Goal: Task Accomplishment & Management: Complete application form

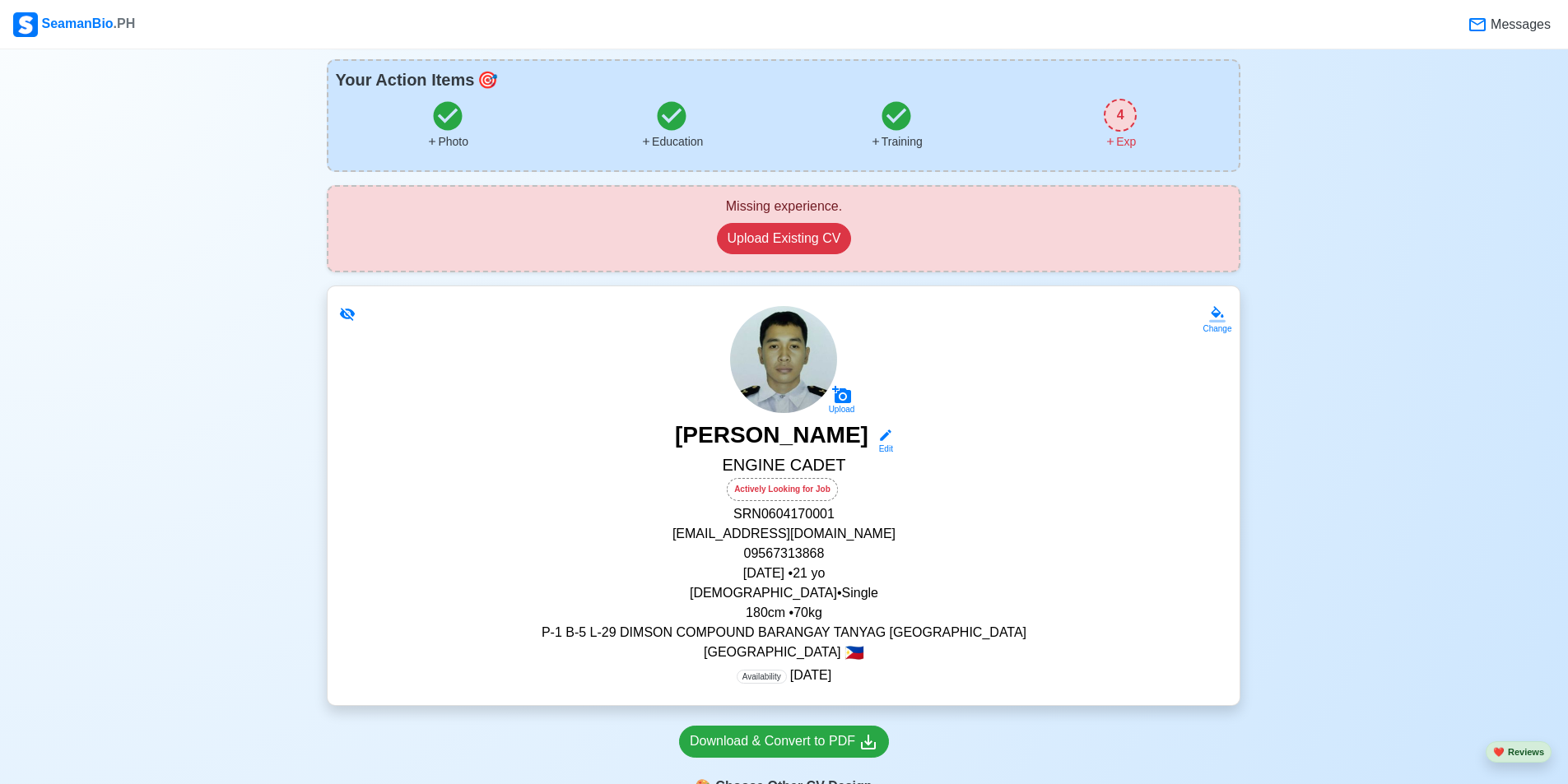
scroll to position [247, 0]
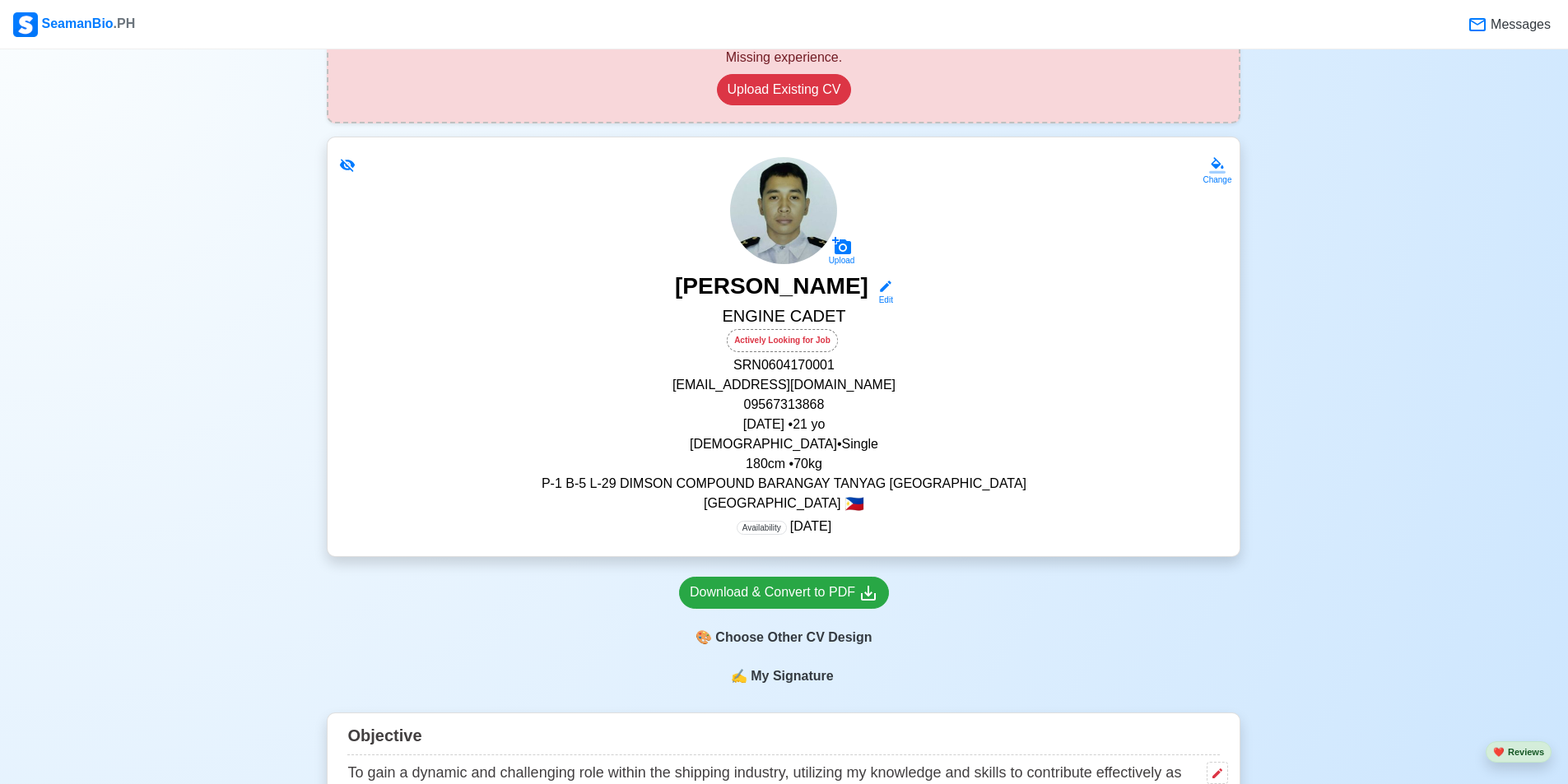
click at [778, 347] on div "Actively Looking for Job" at bounding box center [782, 341] width 111 height 23
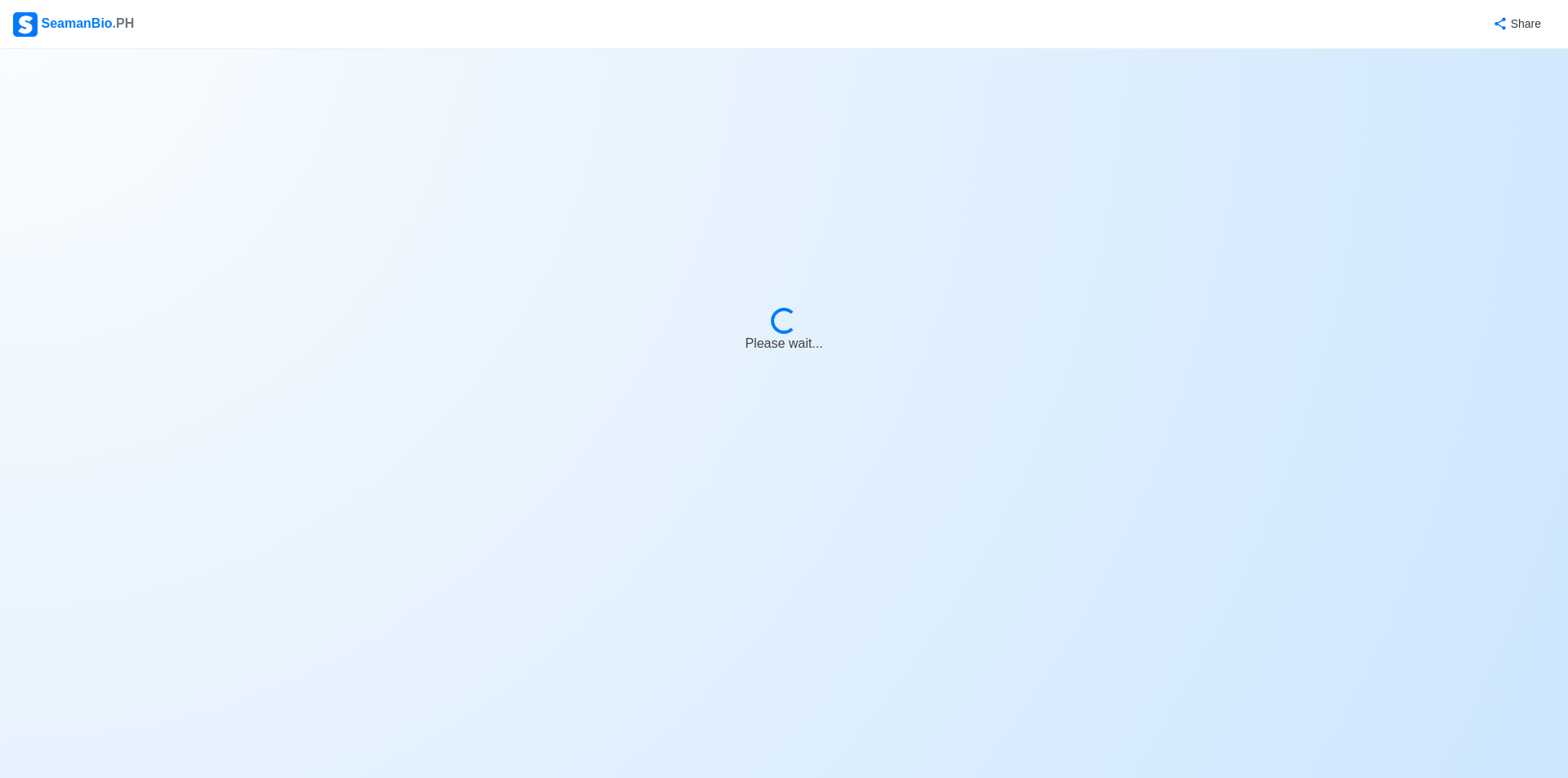
select select "Actively Looking for Job"
select select "Visible for Hiring"
select select "Single"
select select "[DEMOGRAPHIC_DATA]"
select select "PH"
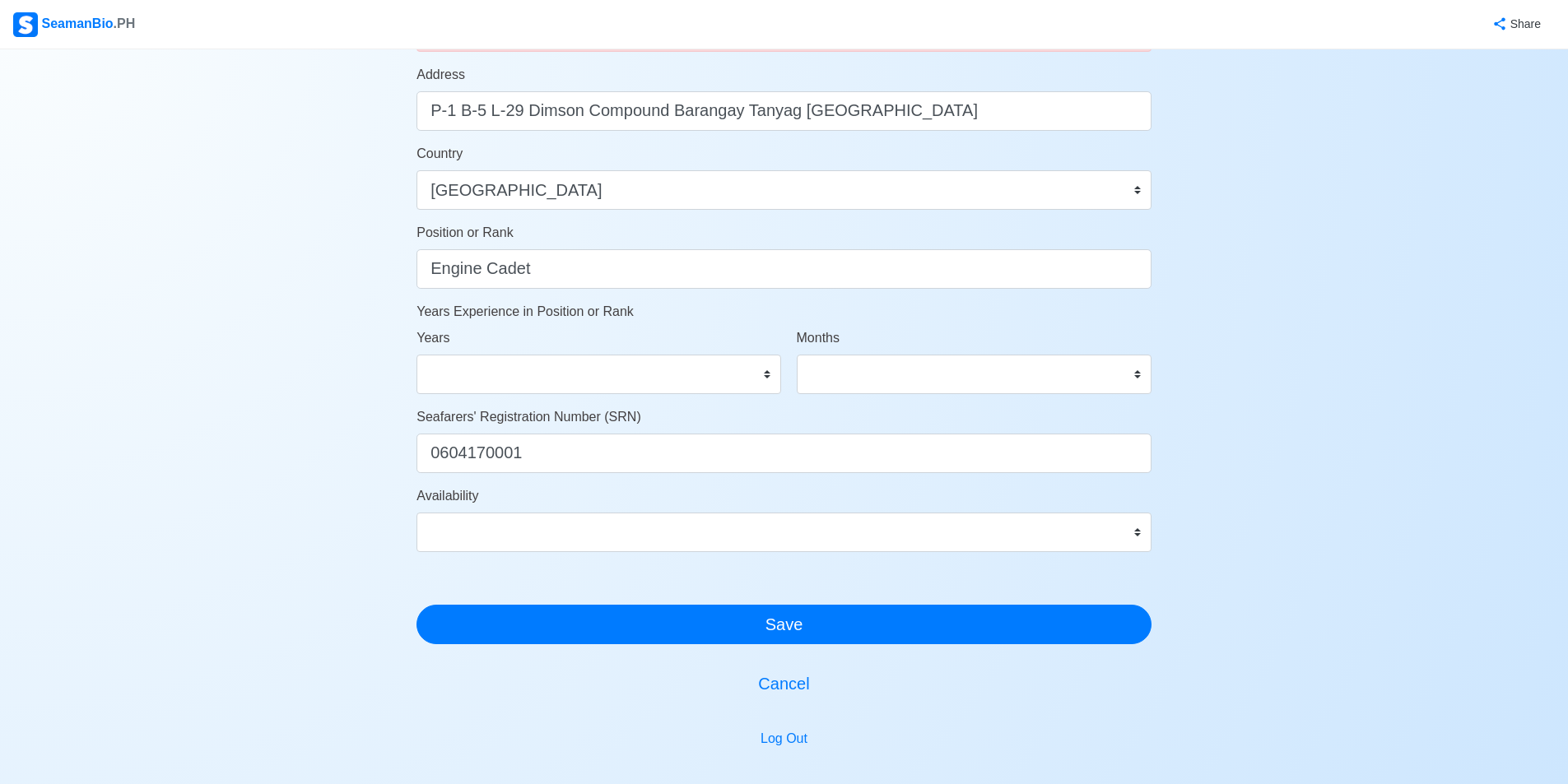
scroll to position [741, 0]
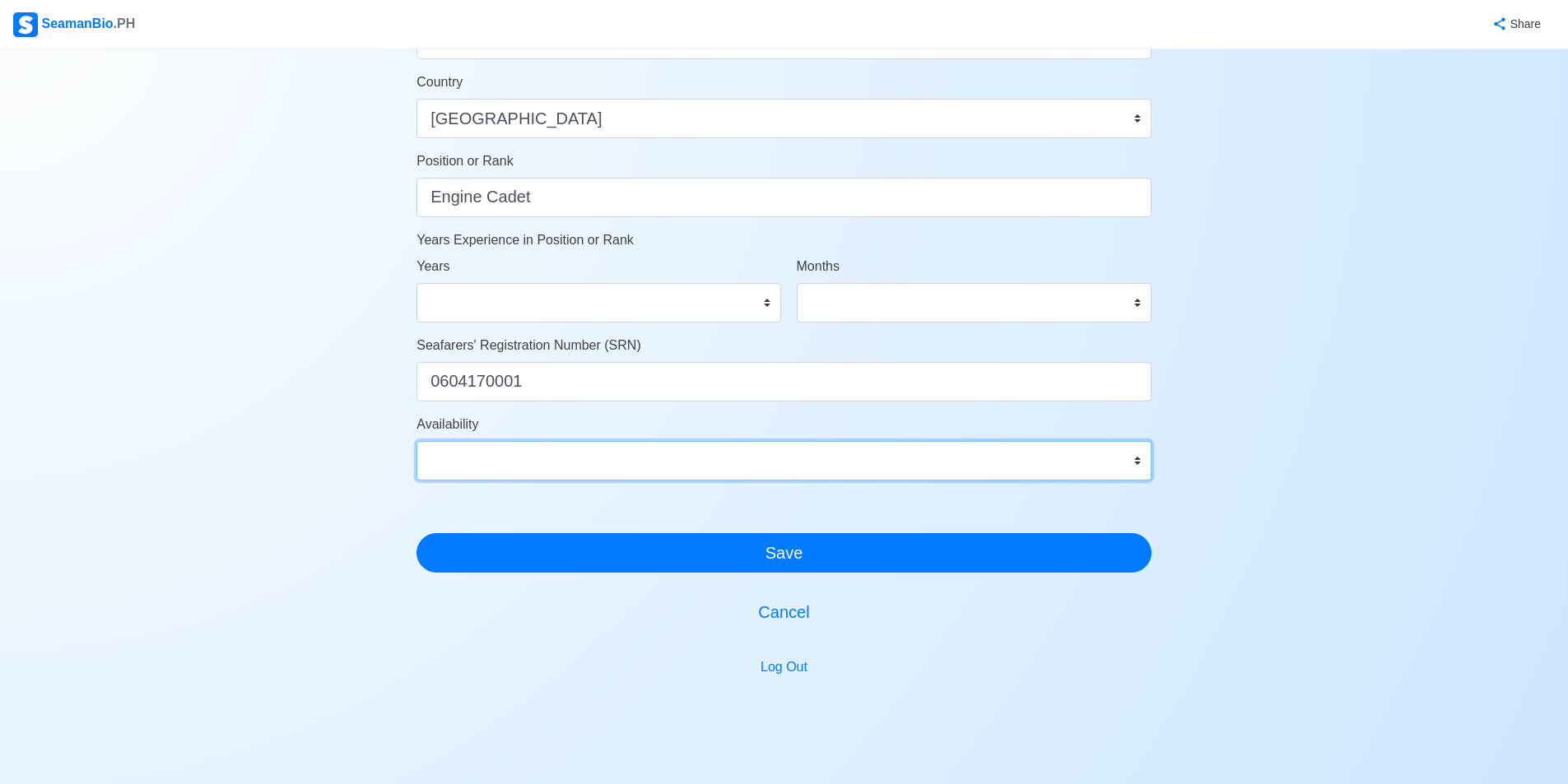
click at [783, 457] on select "Immediate [DATE] [DATE] [DATE] [DATE] [DATE] [DATE] [DATE] [DATE] [DATE]" at bounding box center [784, 461] width 735 height 39
select select "1774972800000"
click at [416, 442] on select "Immediate [DATE] [DATE] [DATE] [DATE] [DATE] [DATE] [DATE] [DATE] [DATE]" at bounding box center [784, 461] width 735 height 39
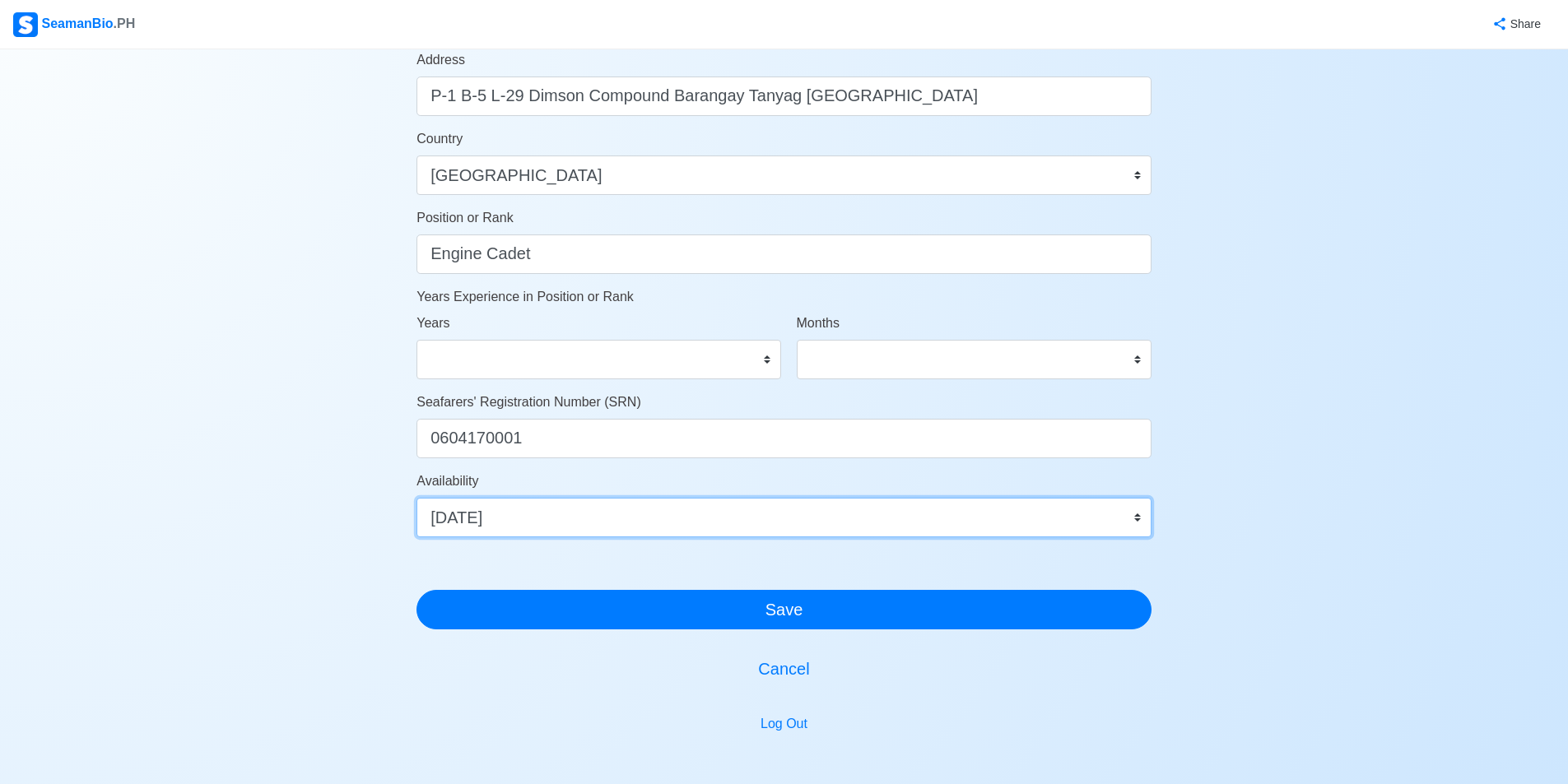
scroll to position [659, 0]
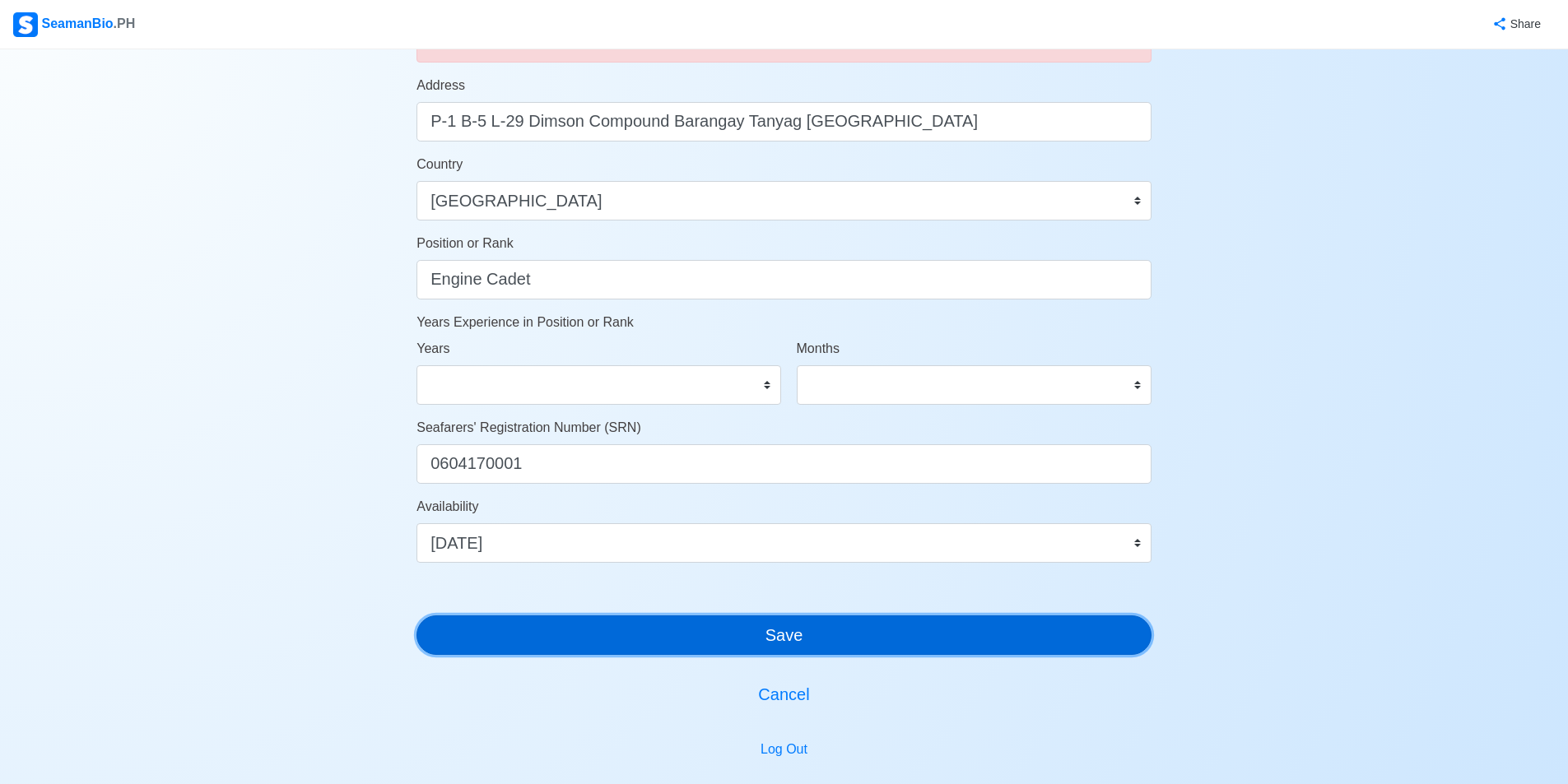
click at [783, 652] on button "Save" at bounding box center [784, 635] width 735 height 39
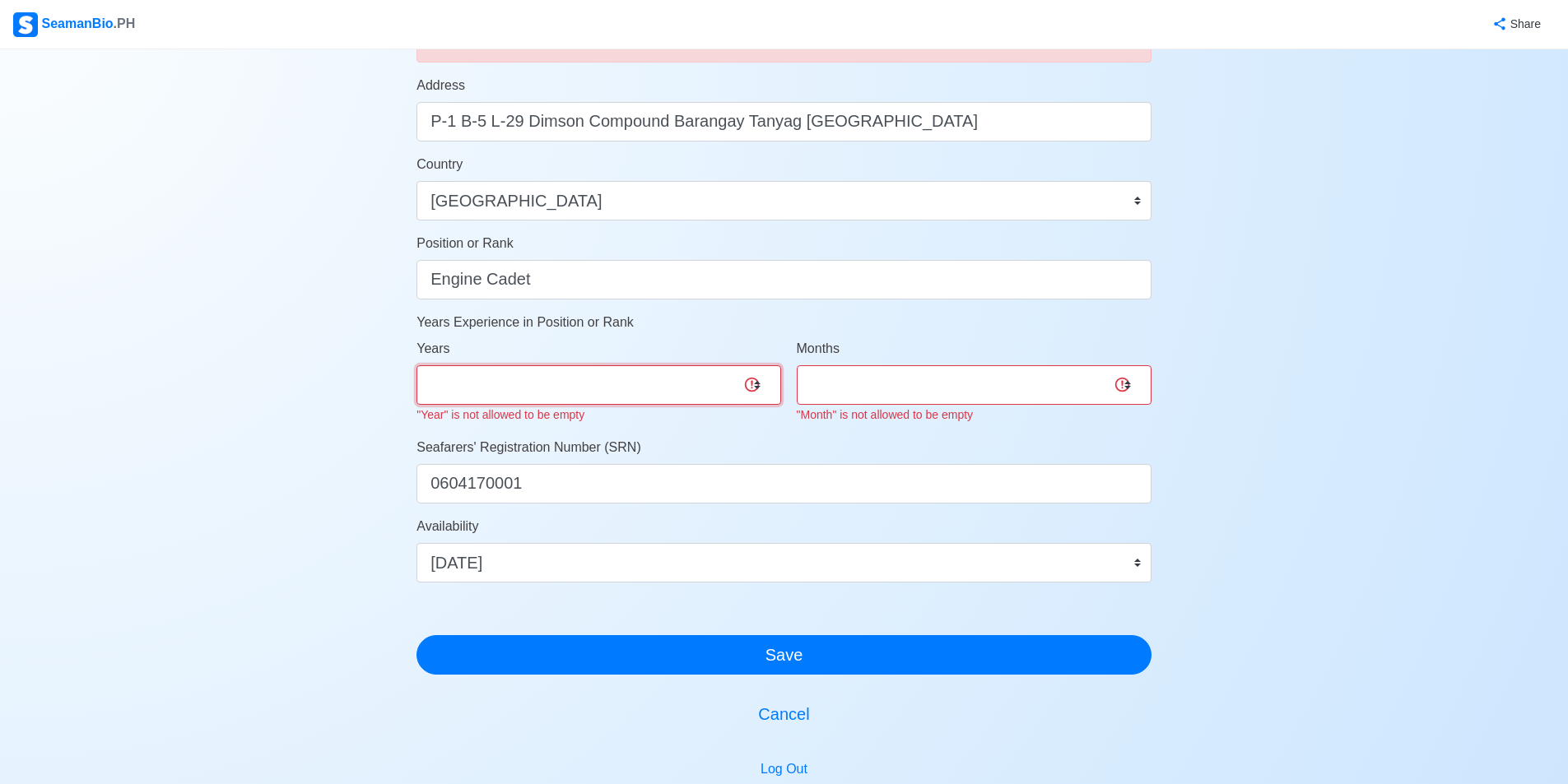
click at [727, 399] on select "0 1 2 3 4 5 6 7 8 9 10 11 12 13 14 15 16 17 18 19 20 21 22 23 24 25 26 27 28 29…" at bounding box center [598, 385] width 364 height 39
select select "0"
click at [416, 366] on select "0 1 2 3 4 5 6 7 8 9 10 11 12 13 14 15 16 17 18 19 20 21 22 23 24 25 26 27 28 29…" at bounding box center [598, 385] width 364 height 39
click at [783, 388] on select "0 1 2 3 4 5 6 7 8 9 10 11" at bounding box center [974, 385] width 355 height 39
select select "0"
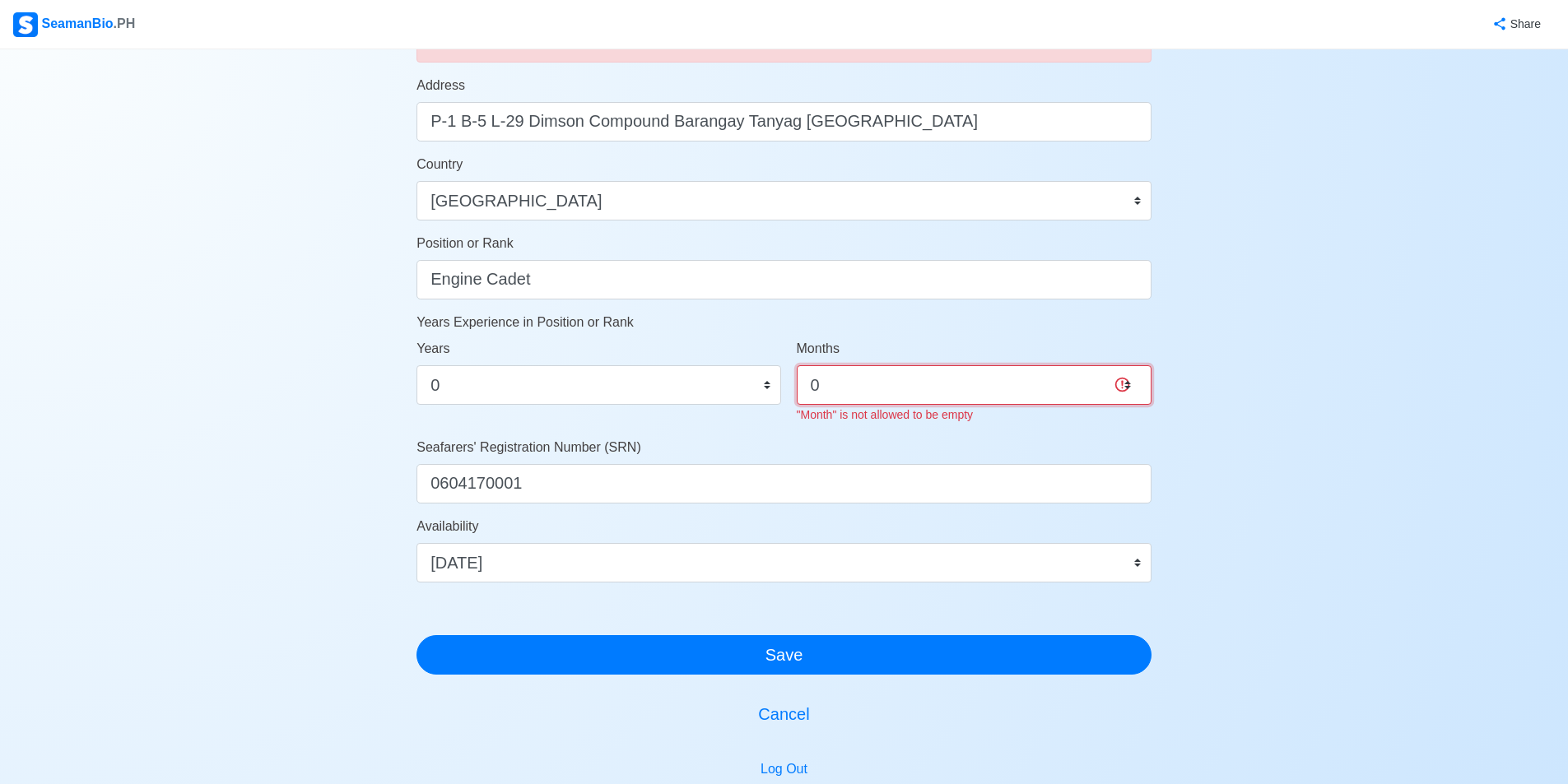
click at [783, 366] on select "0 1 2 3 4 5 6 7 8 9 10 11" at bounding box center [974, 385] width 355 height 39
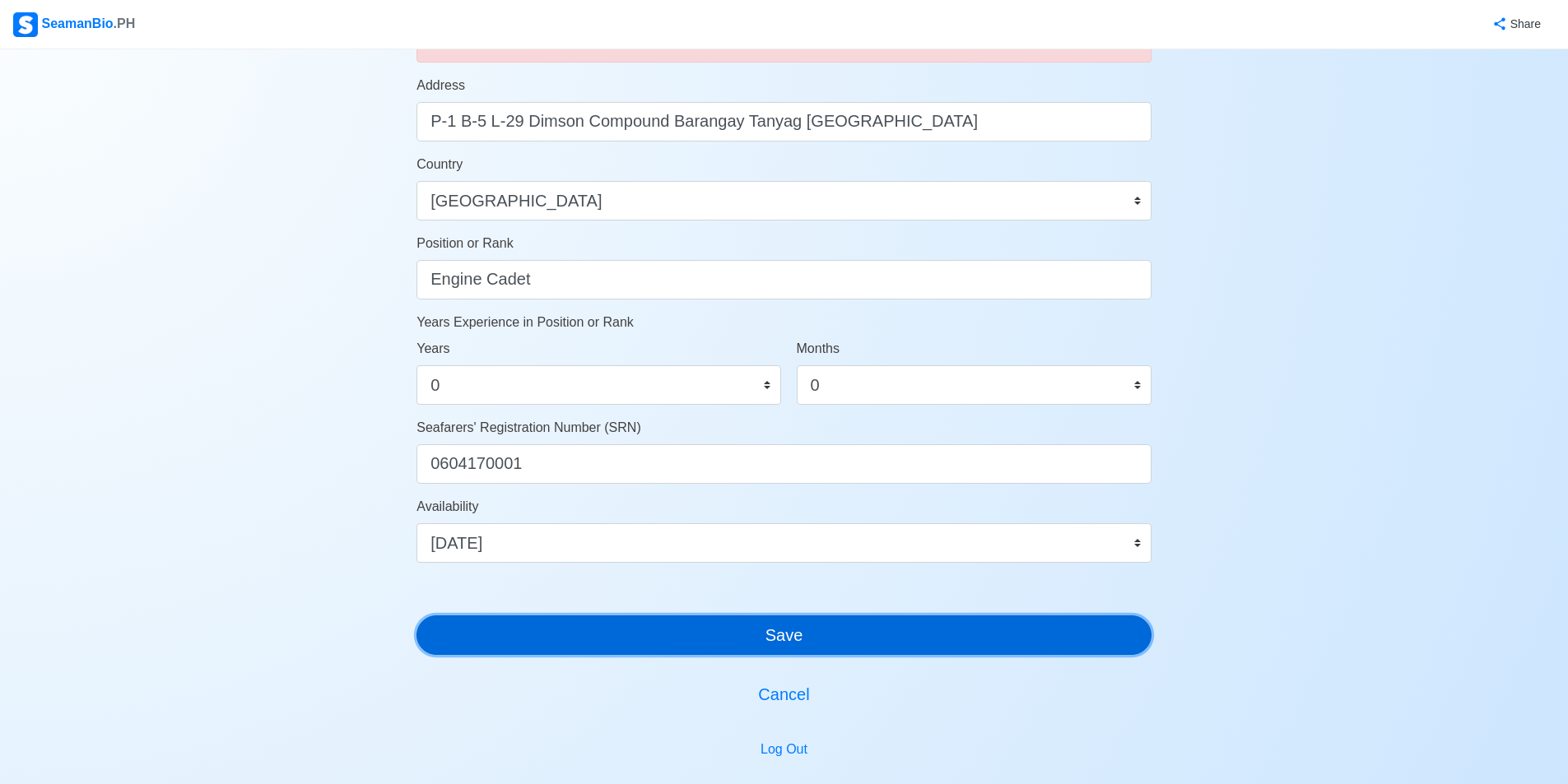
click at [769, 655] on div "Account Setup 🗂️ Your Job Status Onboard Actively Looking for Job Not Looking f…" at bounding box center [784, 134] width 735 height 1460
click at [759, 640] on button "Save" at bounding box center [784, 635] width 735 height 39
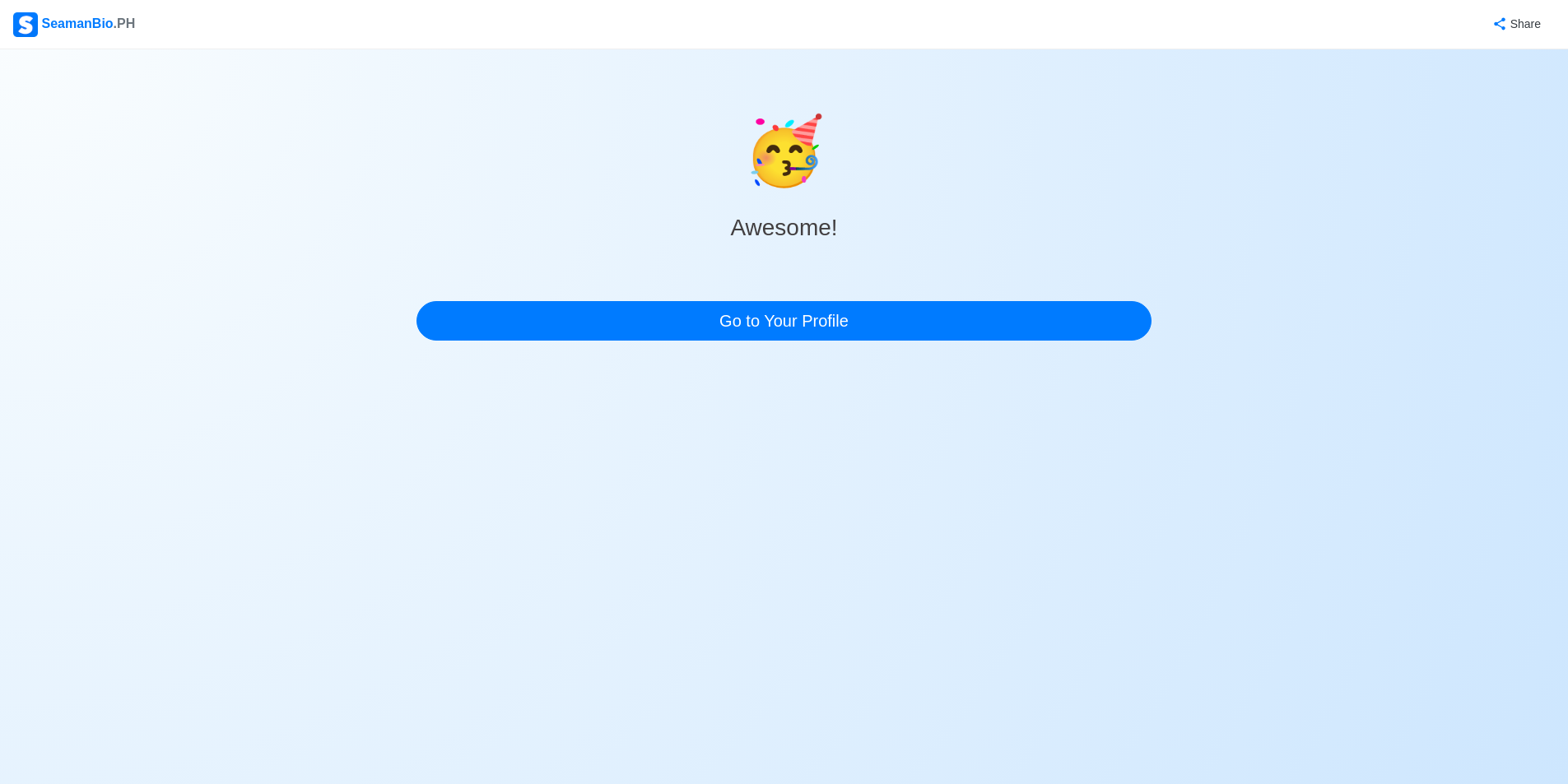
scroll to position [0, 0]
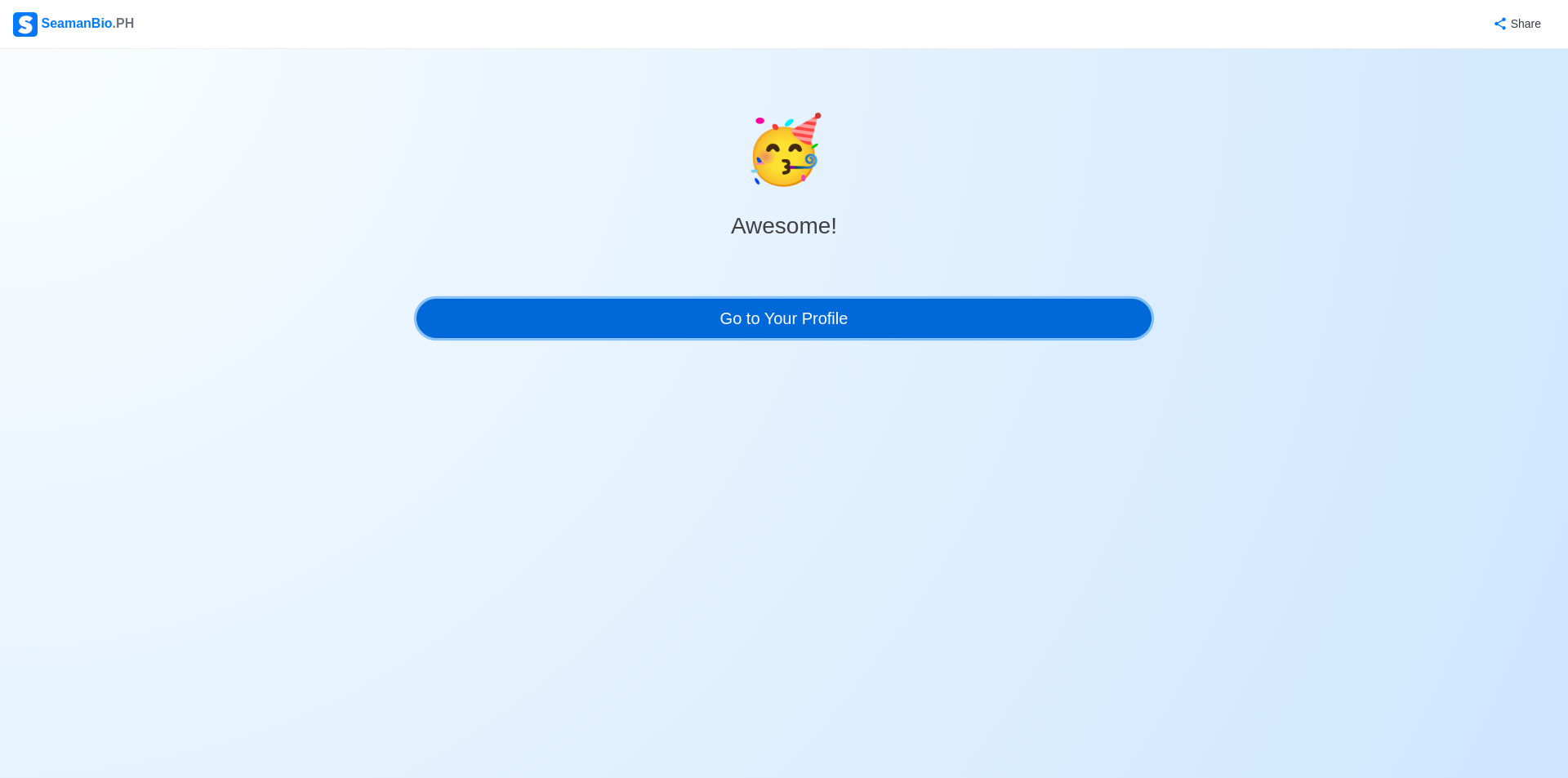
click at [777, 302] on link "Go to Your Profile" at bounding box center [784, 318] width 735 height 39
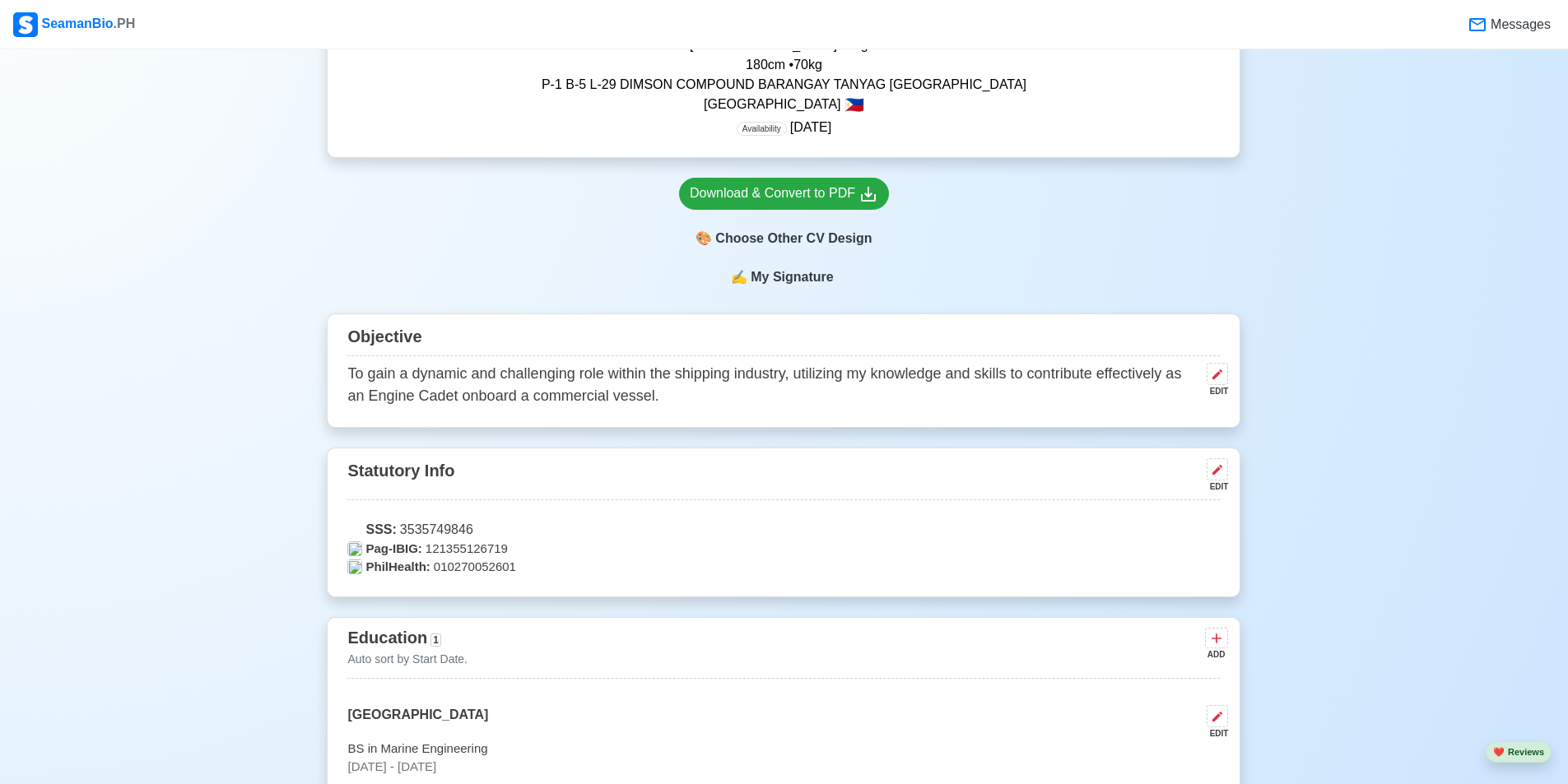
scroll to position [659, 0]
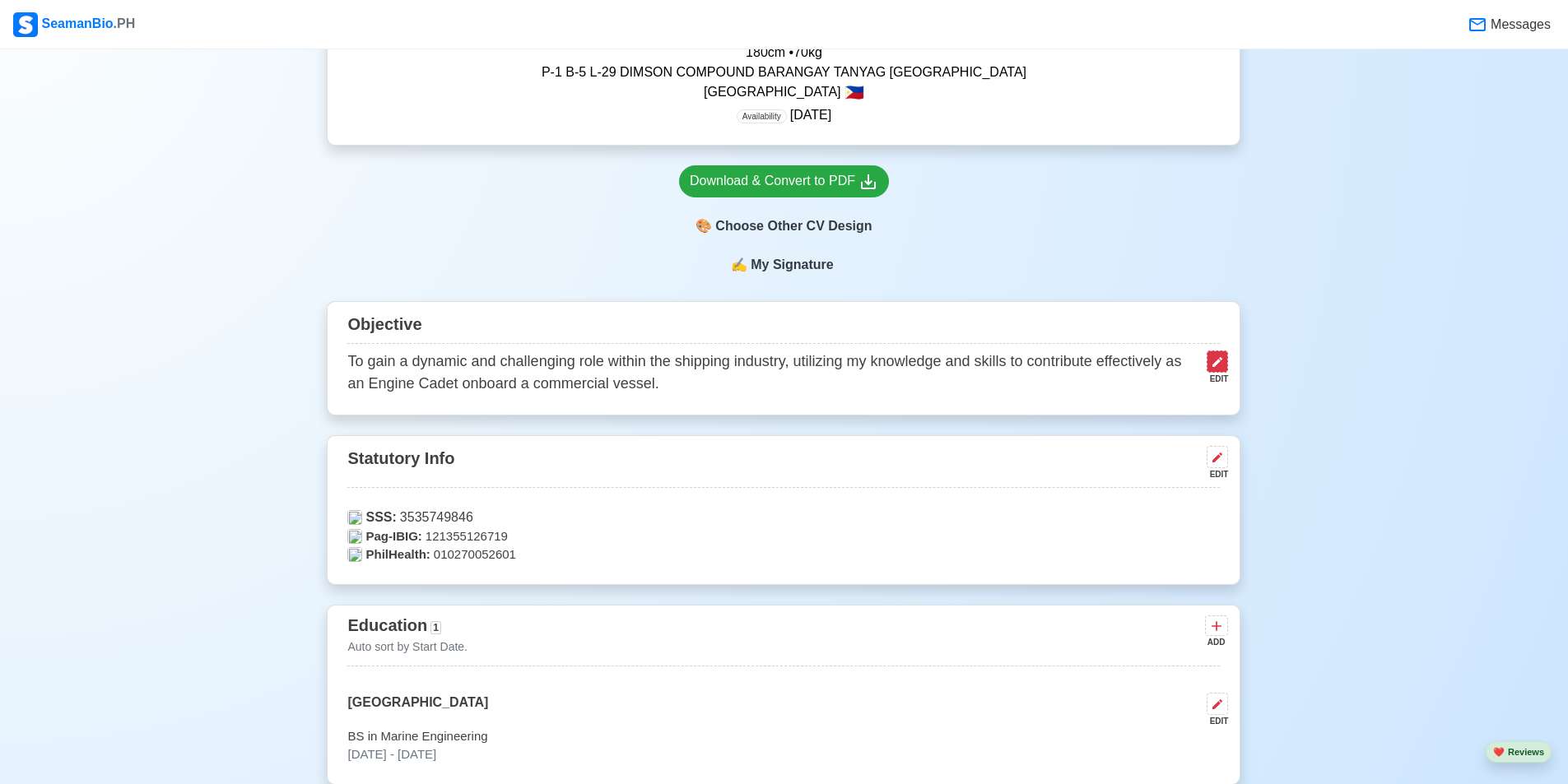
click at [783, 359] on icon at bounding box center [1217, 362] width 13 height 13
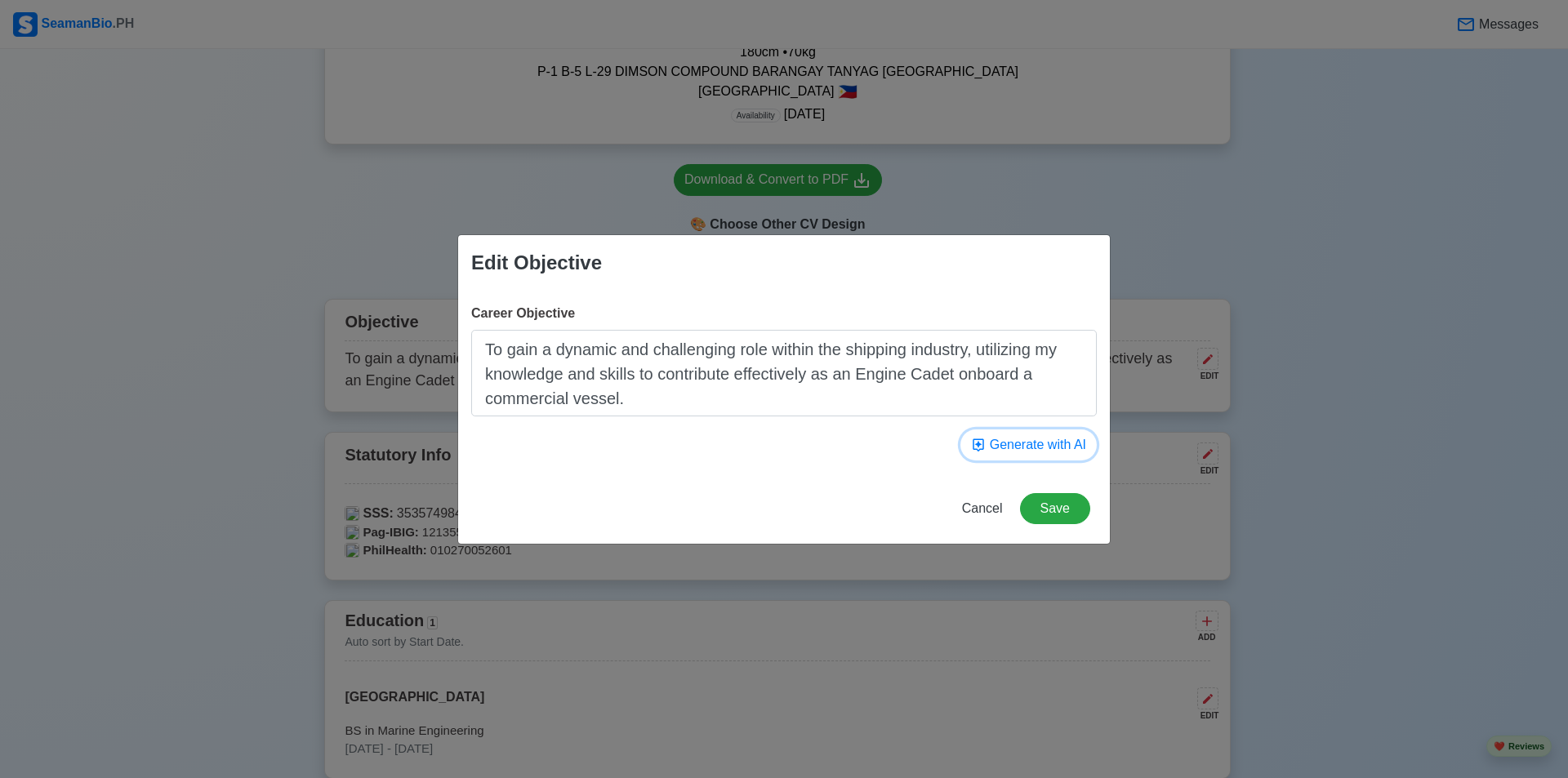
click at [777, 451] on button "Generate with AI" at bounding box center [1029, 445] width 136 height 31
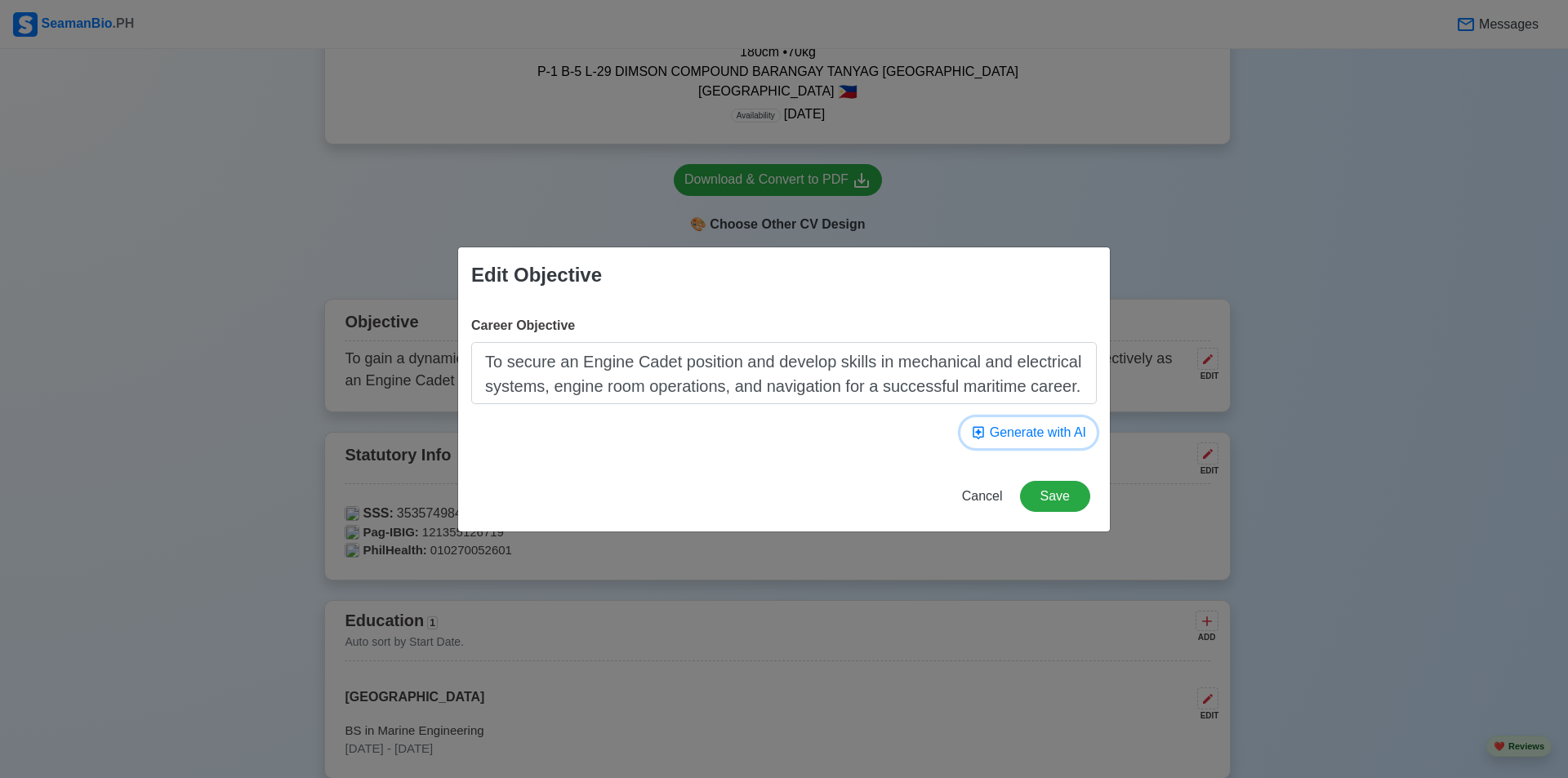
click at [777, 425] on button "Generate with AI" at bounding box center [1029, 433] width 136 height 31
type textarea "To obtain a challenging position at a reputable shipping company, seeking to ap…"
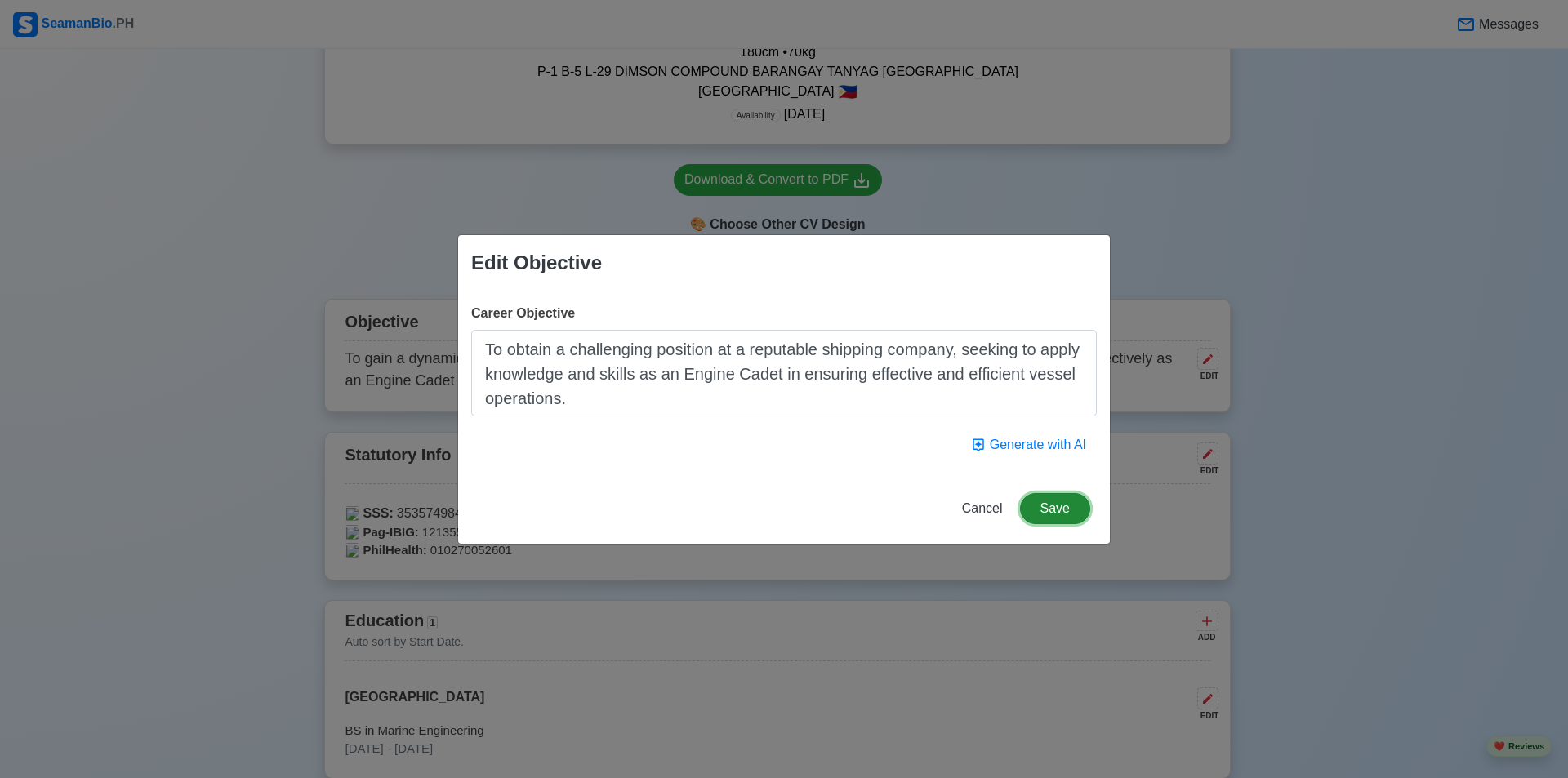
click at [777, 504] on button "Save" at bounding box center [1056, 508] width 71 height 31
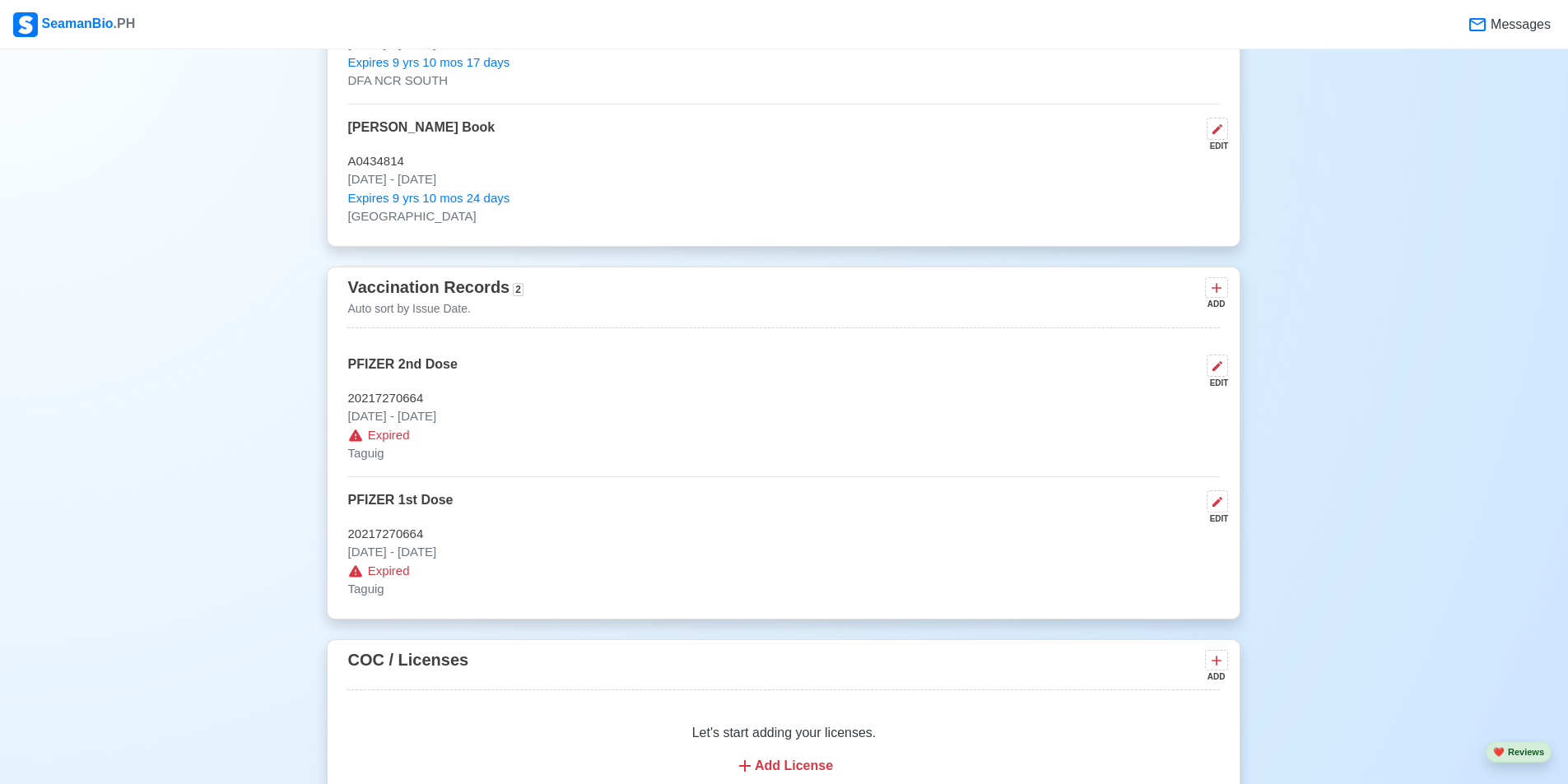
scroll to position [1729, 0]
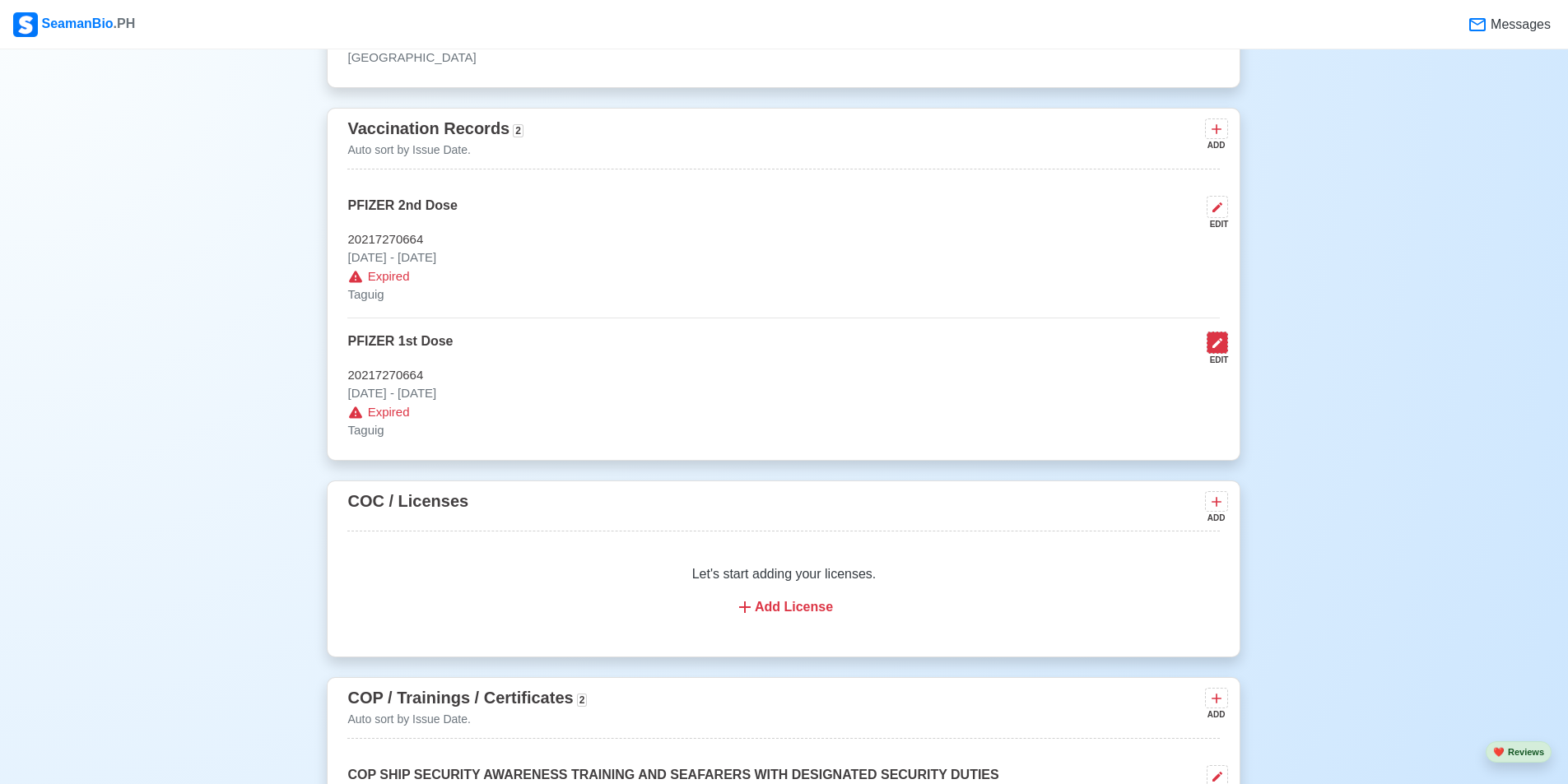
click at [783, 340] on button at bounding box center [1217, 343] width 22 height 22
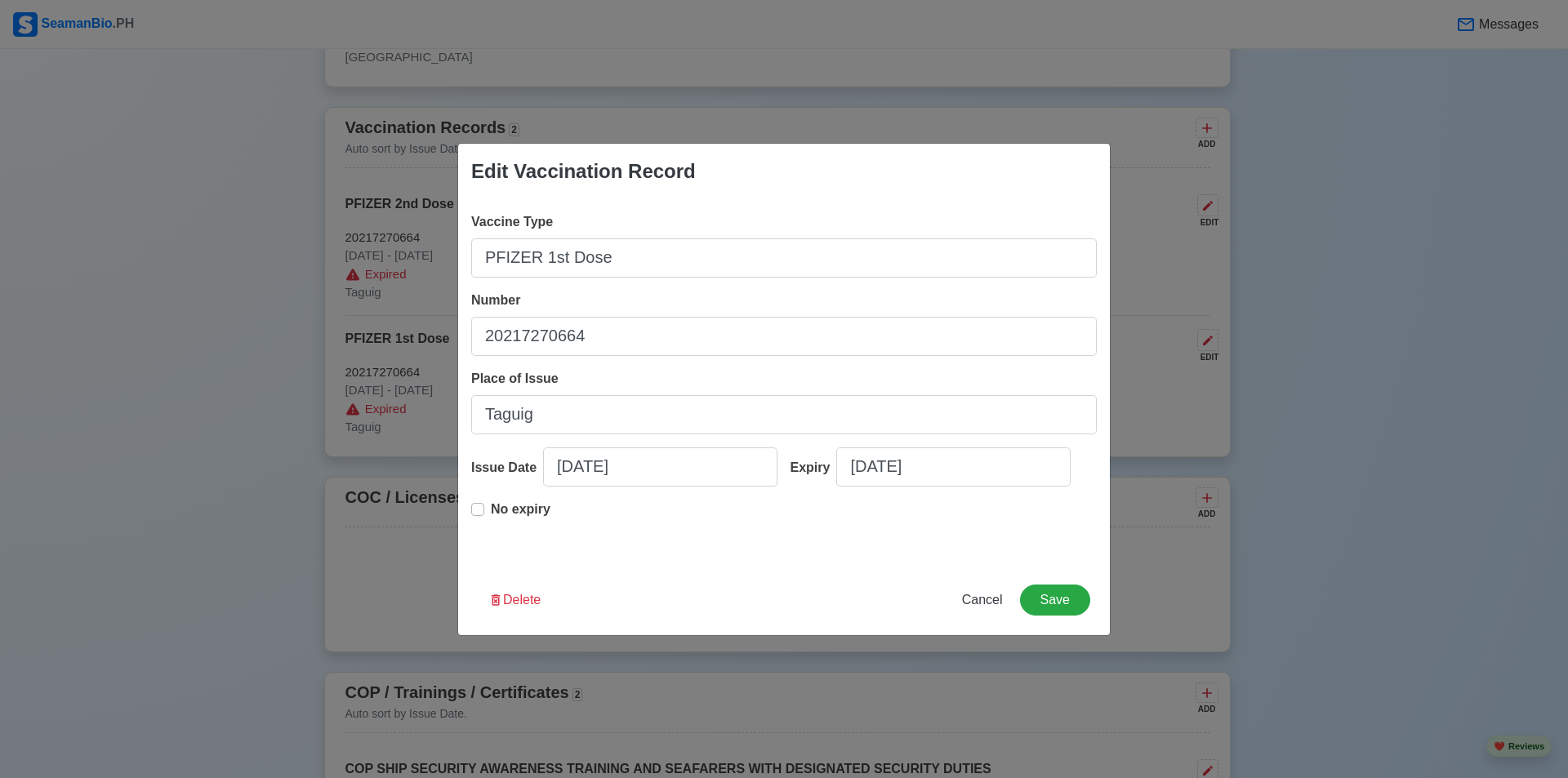
click at [491, 510] on label "No expiry" at bounding box center [521, 515] width 59 height 32
type input "[DATE]"
click at [777, 594] on span "Cancel" at bounding box center [982, 600] width 41 height 14
type input "[DATE]"
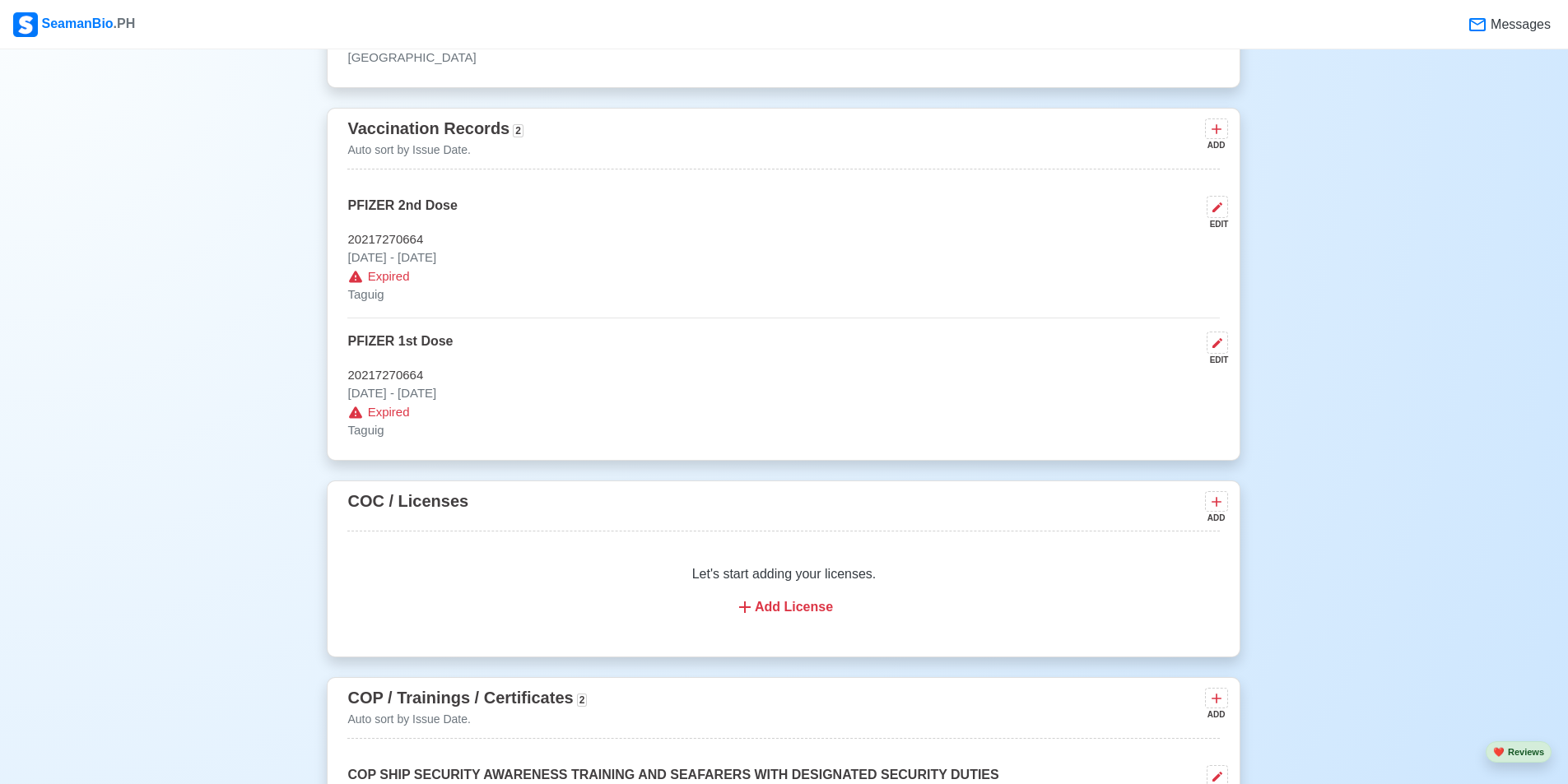
click at [783, 225] on div "EDIT" at bounding box center [1214, 224] width 28 height 12
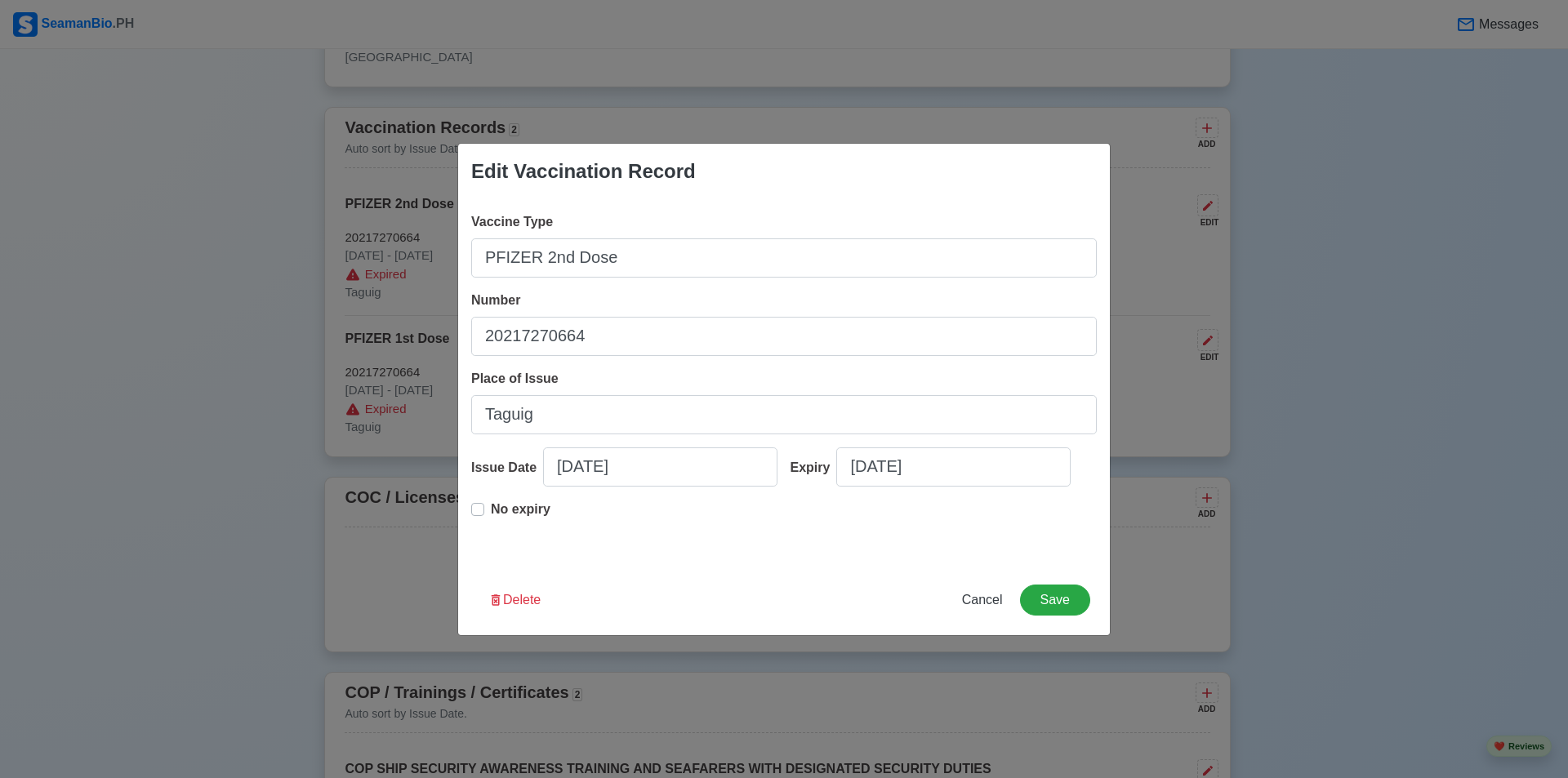
click at [488, 518] on div "No expiry" at bounding box center [511, 515] width 79 height 32
type input "[DATE]"
click at [777, 590] on button "Save" at bounding box center [1056, 600] width 71 height 31
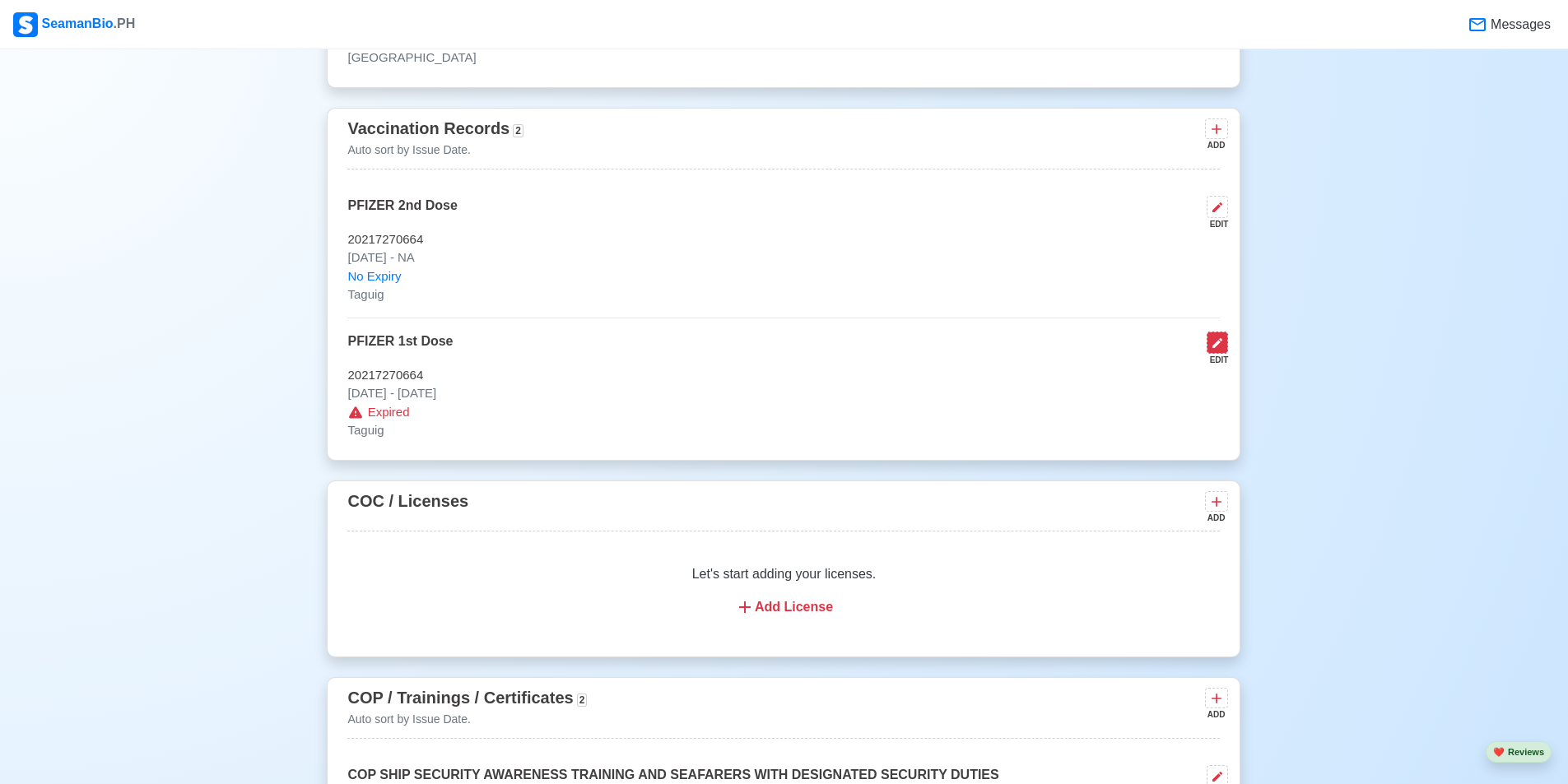
click at [783, 354] on button at bounding box center [1217, 343] width 22 height 22
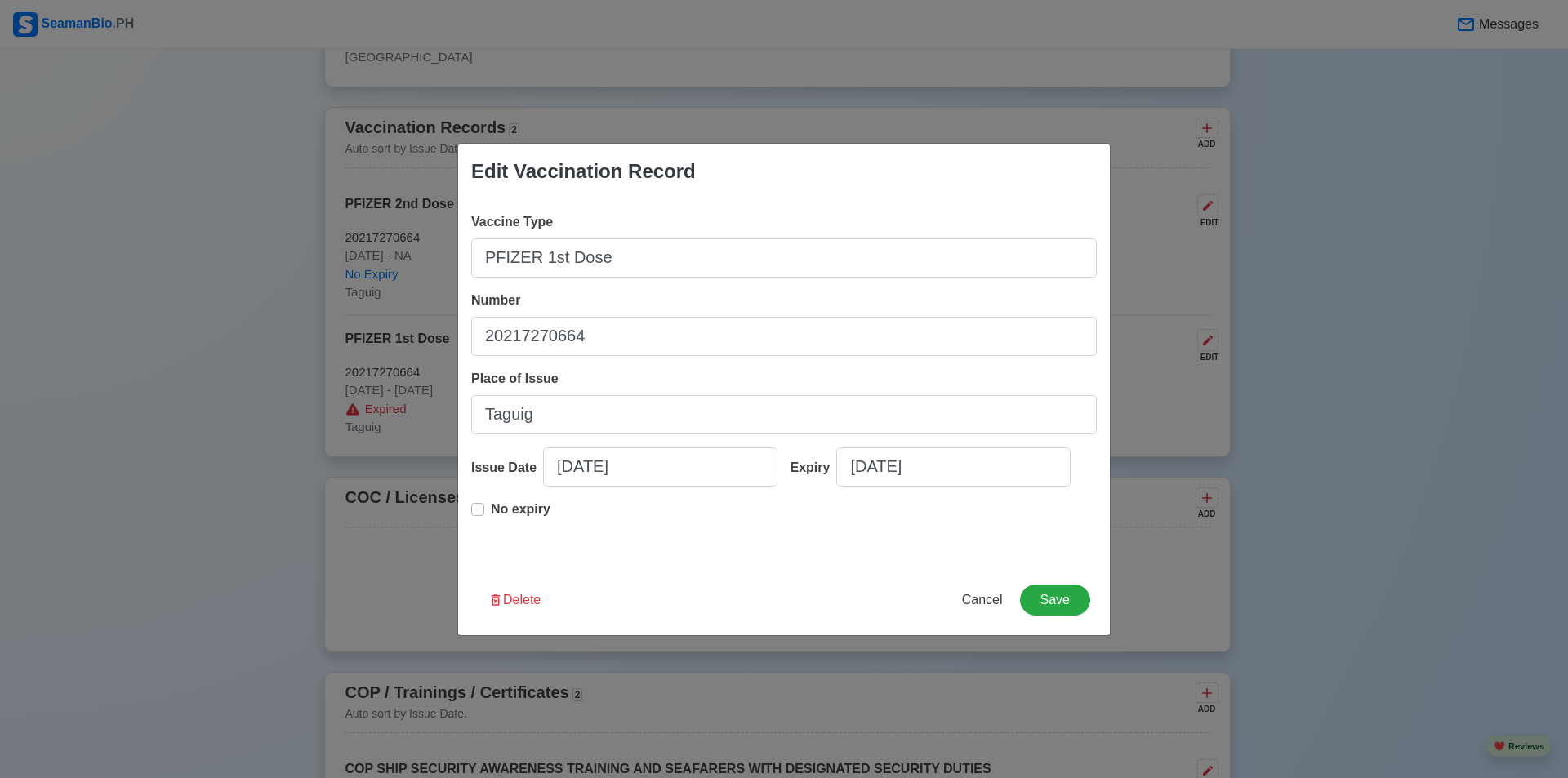
click at [491, 510] on label "No expiry" at bounding box center [521, 515] width 59 height 32
type input "[DATE]"
click at [777, 612] on button "Save" at bounding box center [1056, 600] width 71 height 31
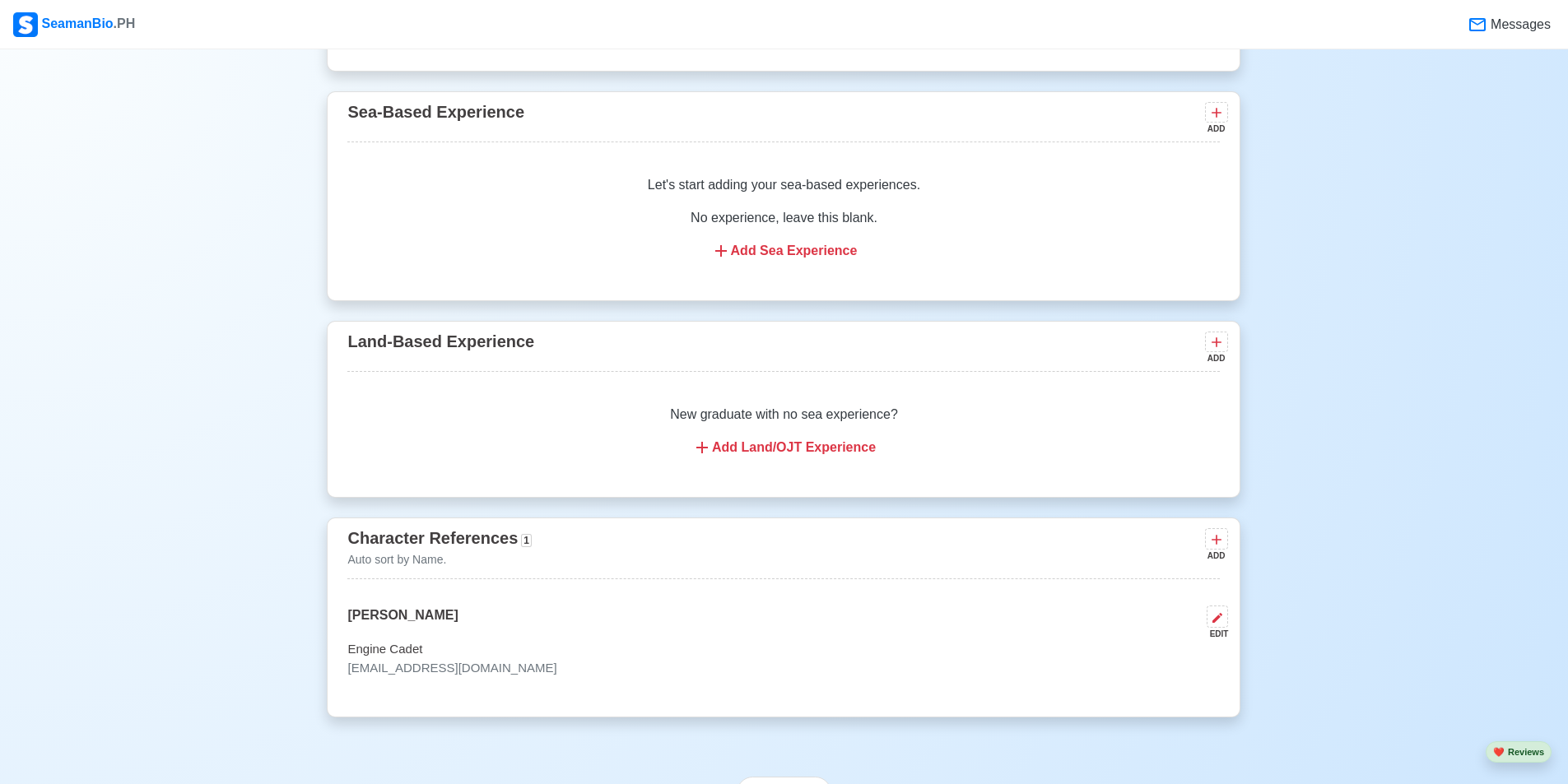
scroll to position [3045, 0]
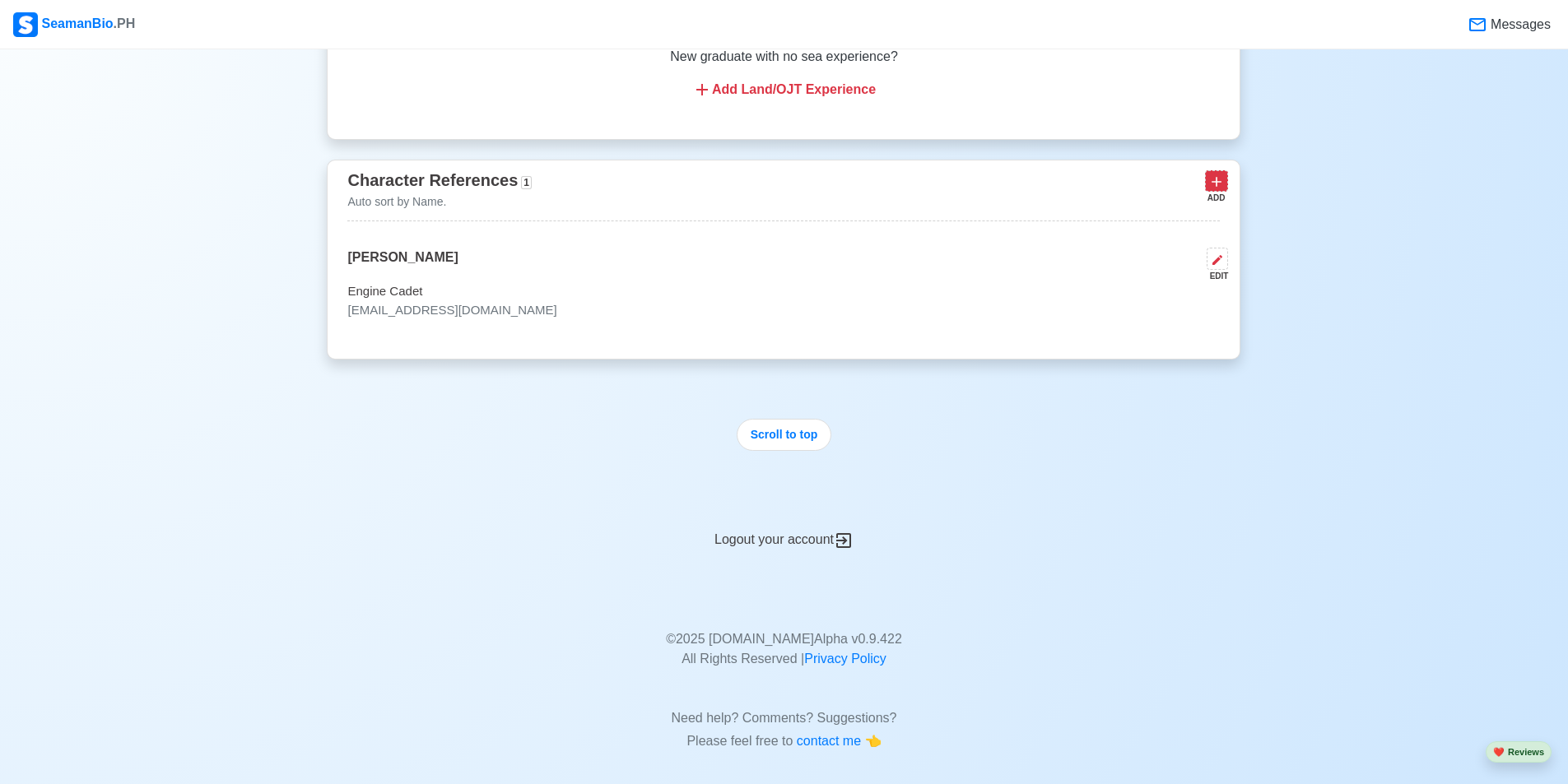
click at [783, 190] on icon at bounding box center [1217, 182] width 17 height 17
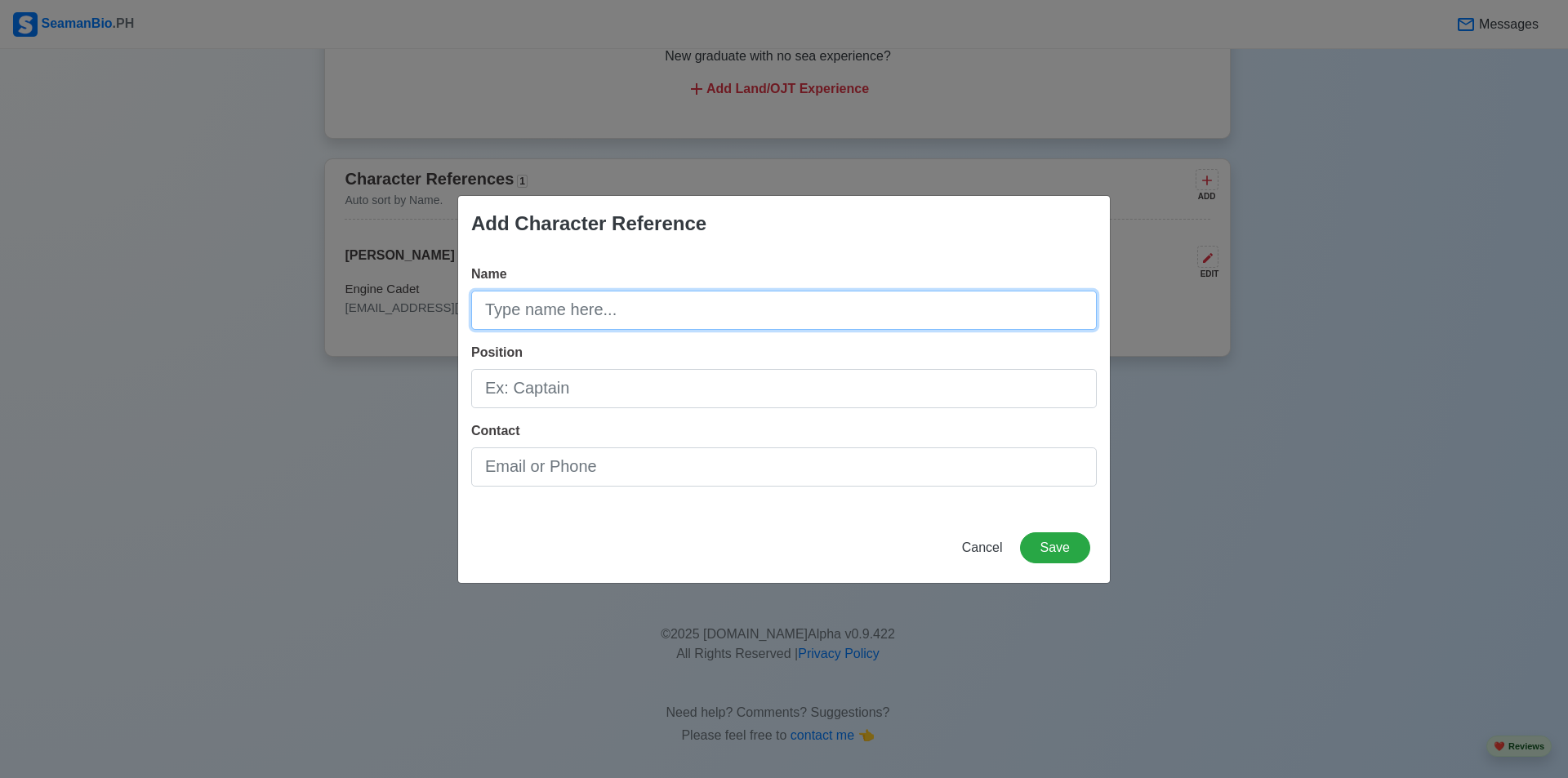
click at [628, 316] on input "Name" at bounding box center [784, 310] width 626 height 39
type input "m"
type input "[PERSON_NAME]"
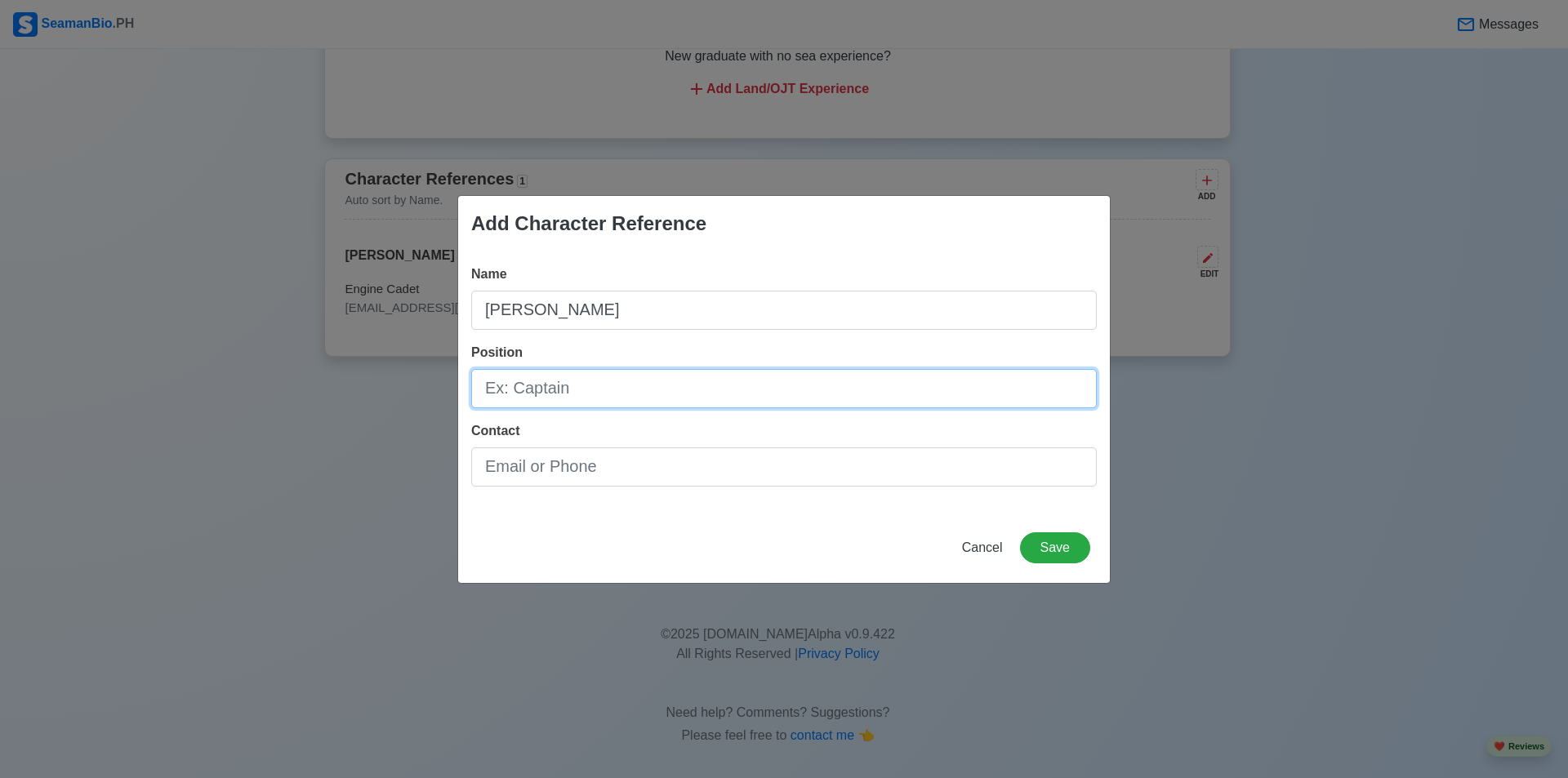
click at [562, 396] on input "Position" at bounding box center [784, 389] width 626 height 39
type input "Engine Cadet"
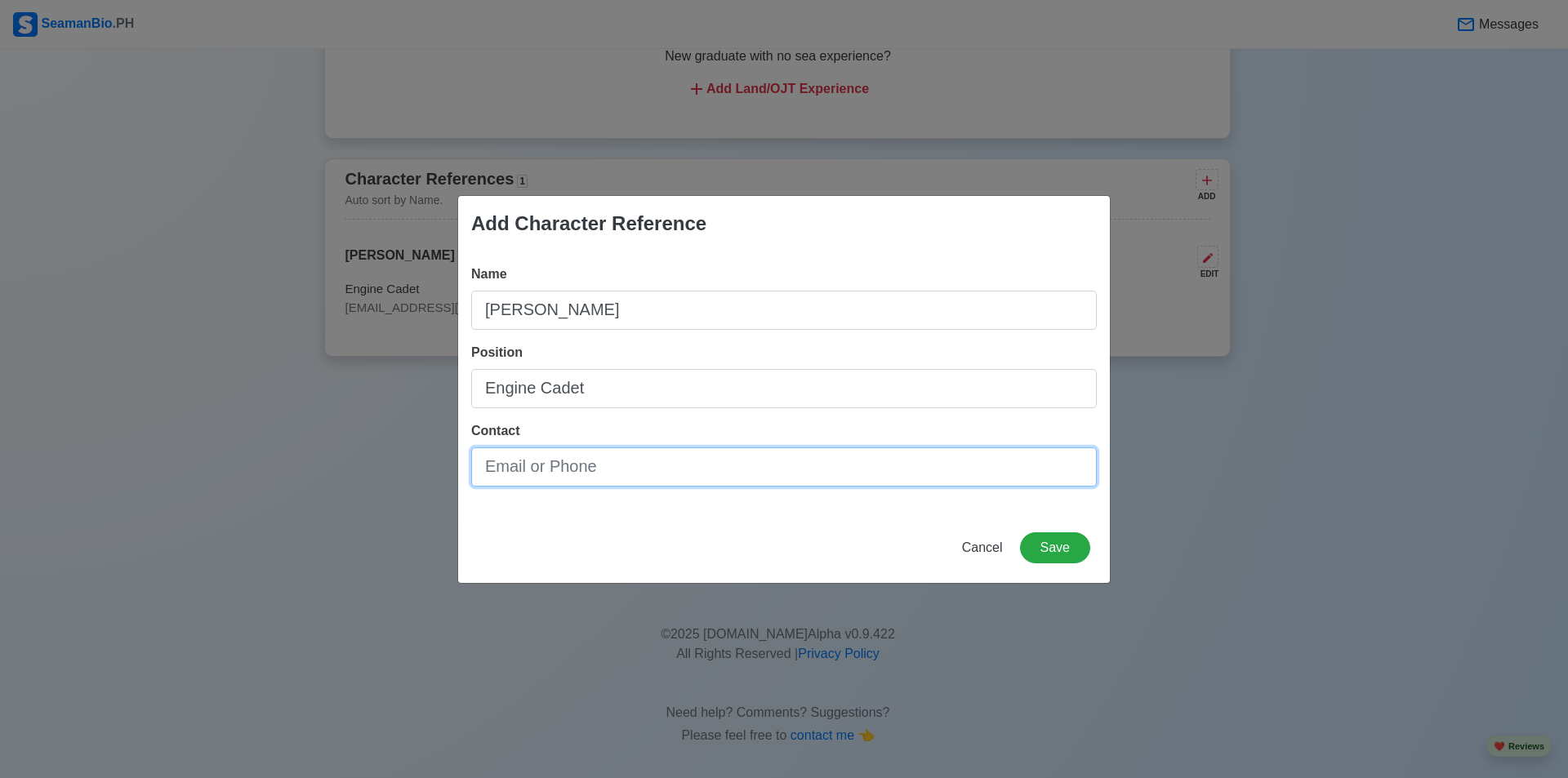
click at [541, 464] on input "Contact" at bounding box center [784, 467] width 626 height 39
click at [555, 467] on input "0956731368" at bounding box center [784, 467] width 626 height 39
type input "09567313868"
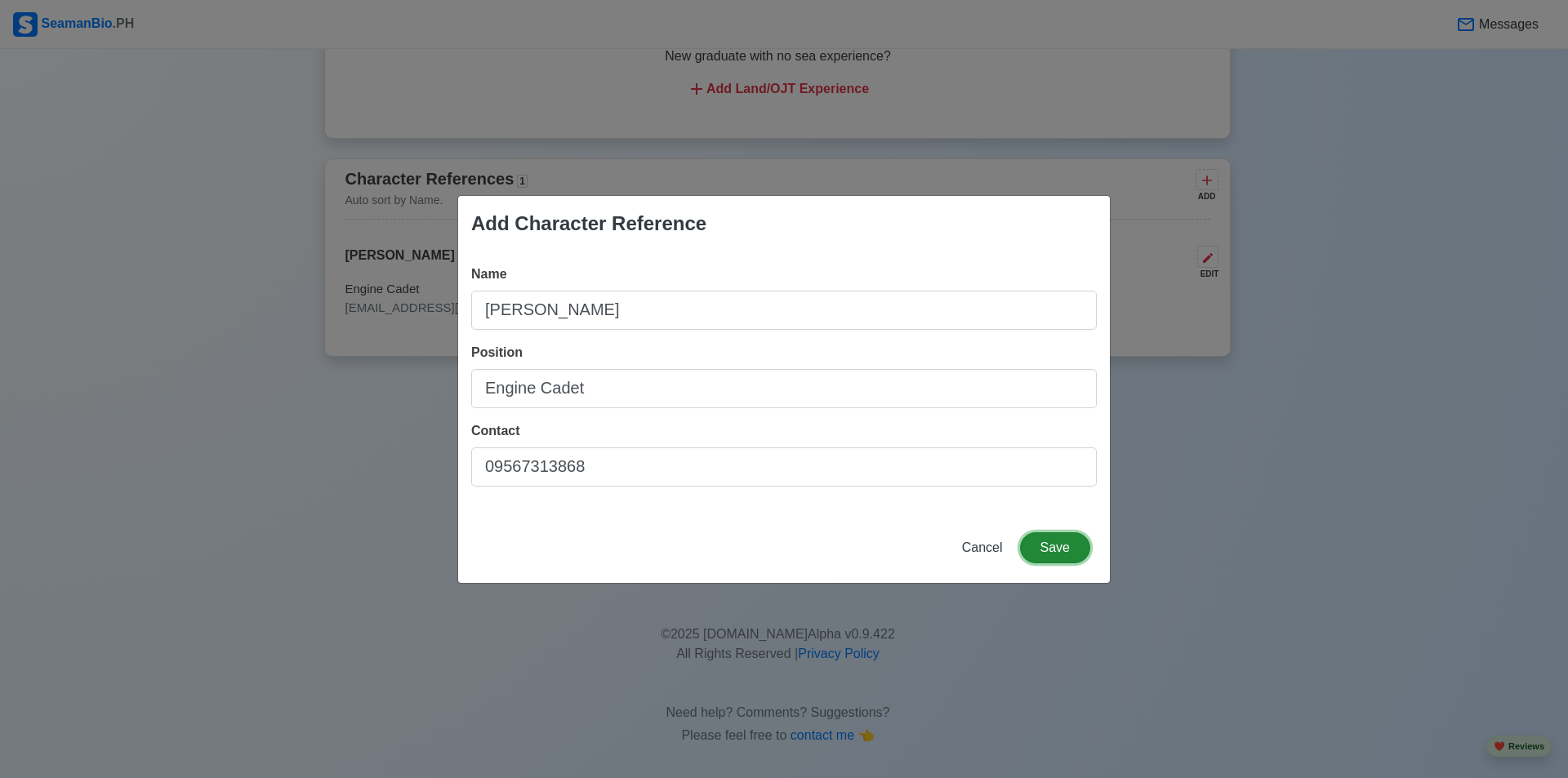
click at [777, 542] on button "Save" at bounding box center [1056, 548] width 71 height 31
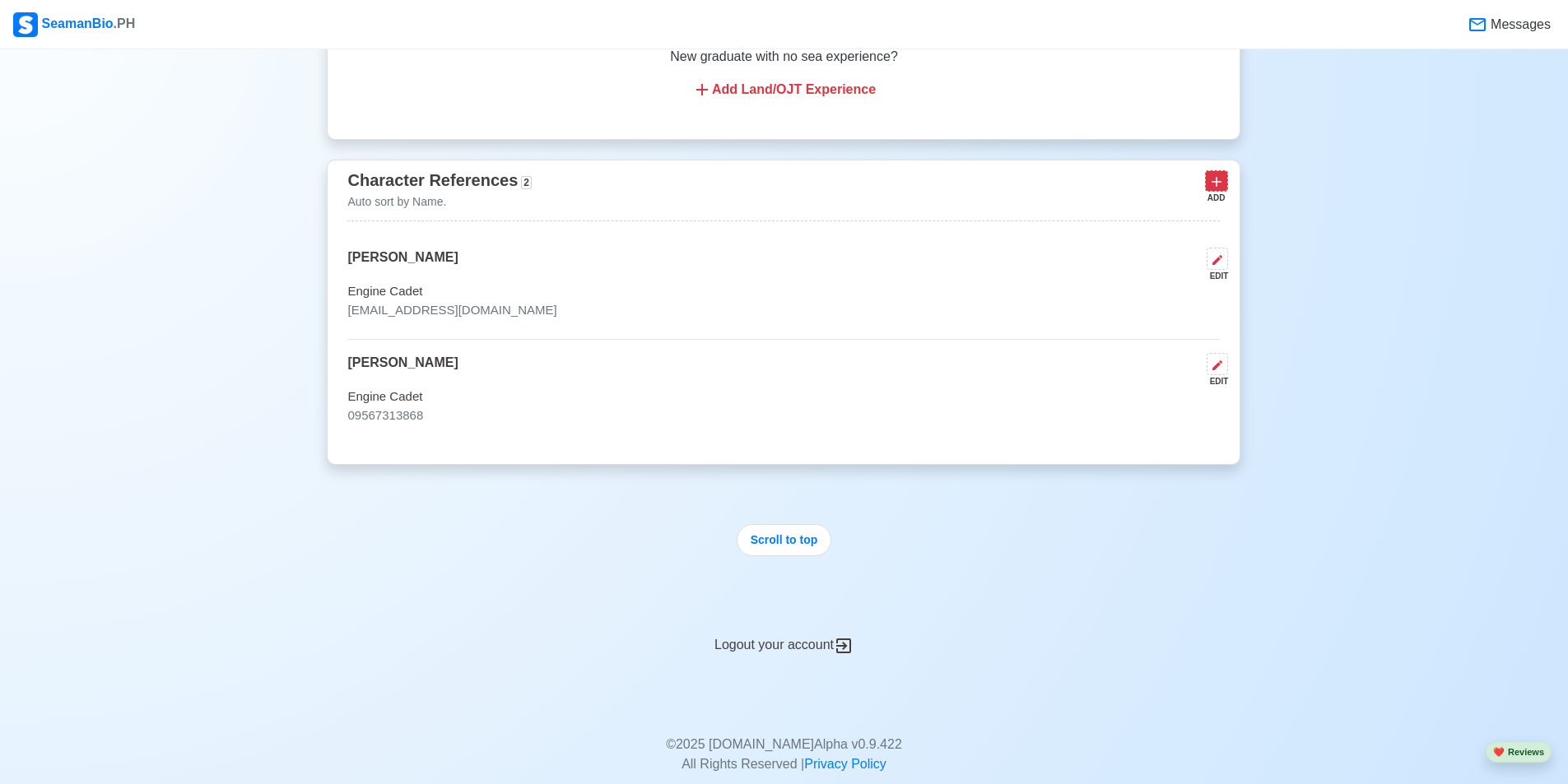
click at [783, 190] on icon at bounding box center [1217, 182] width 17 height 17
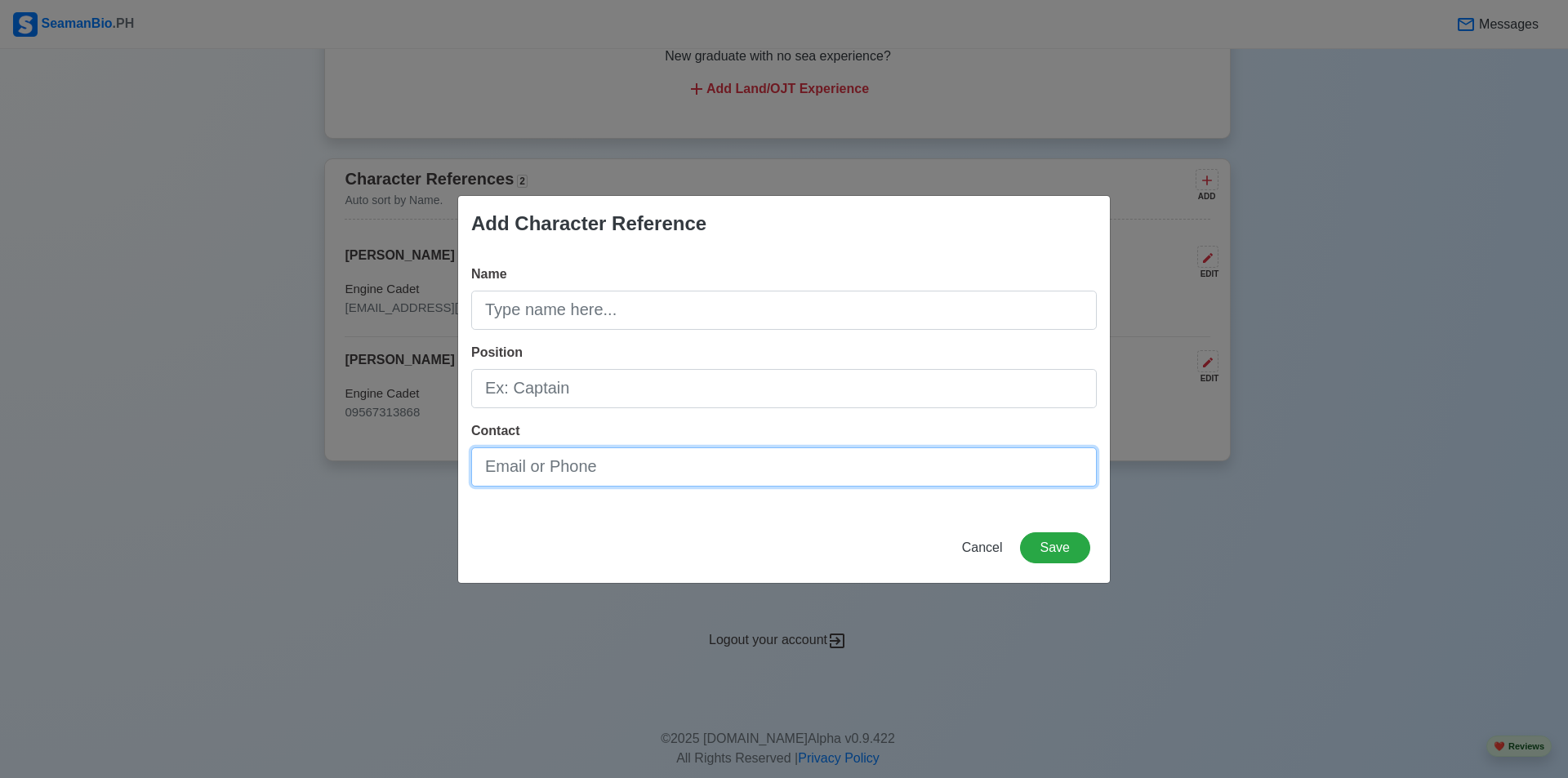
click at [505, 477] on input "Contact" at bounding box center [784, 467] width 626 height 39
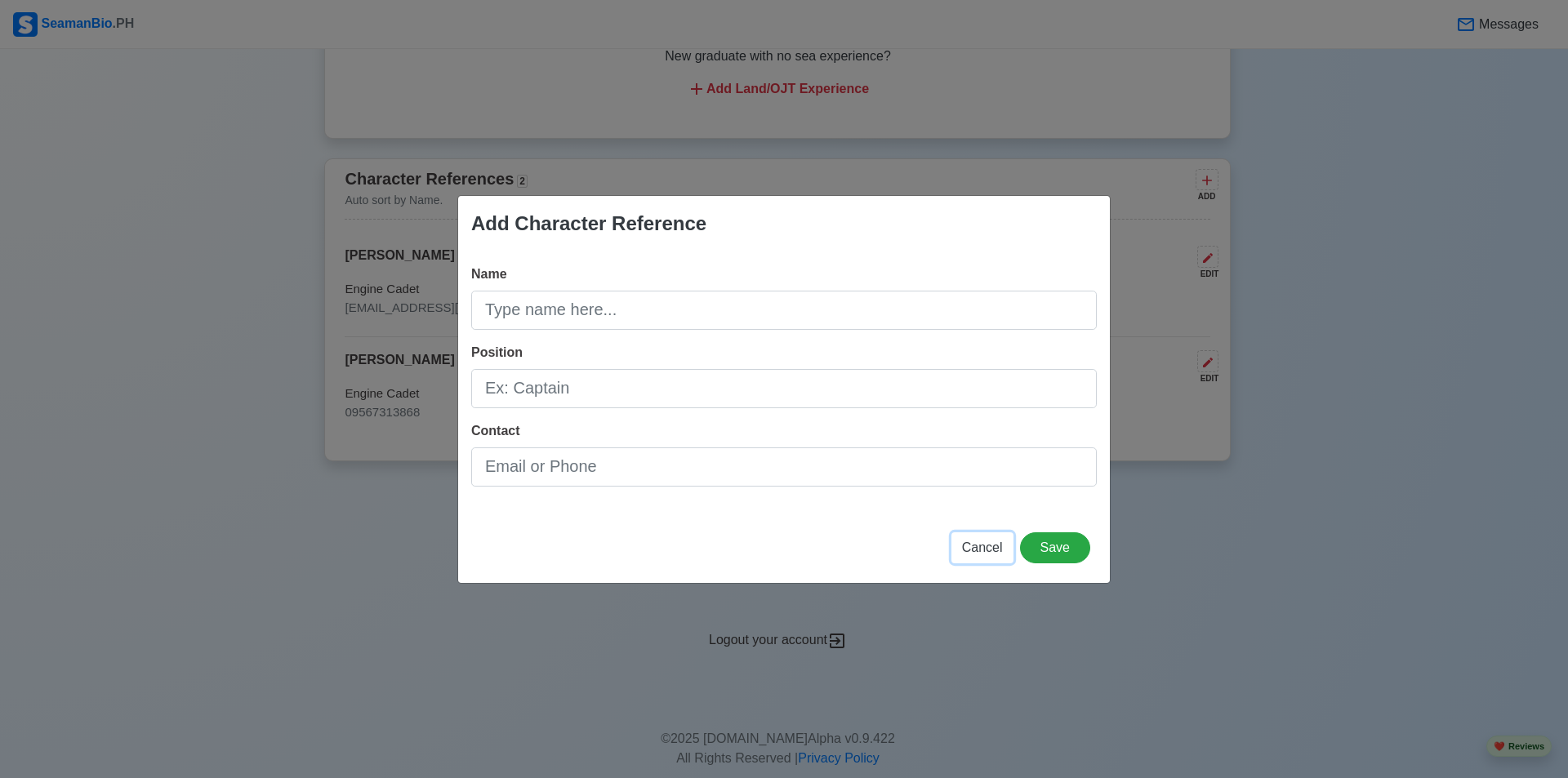
click at [777, 543] on span "Cancel" at bounding box center [982, 547] width 41 height 14
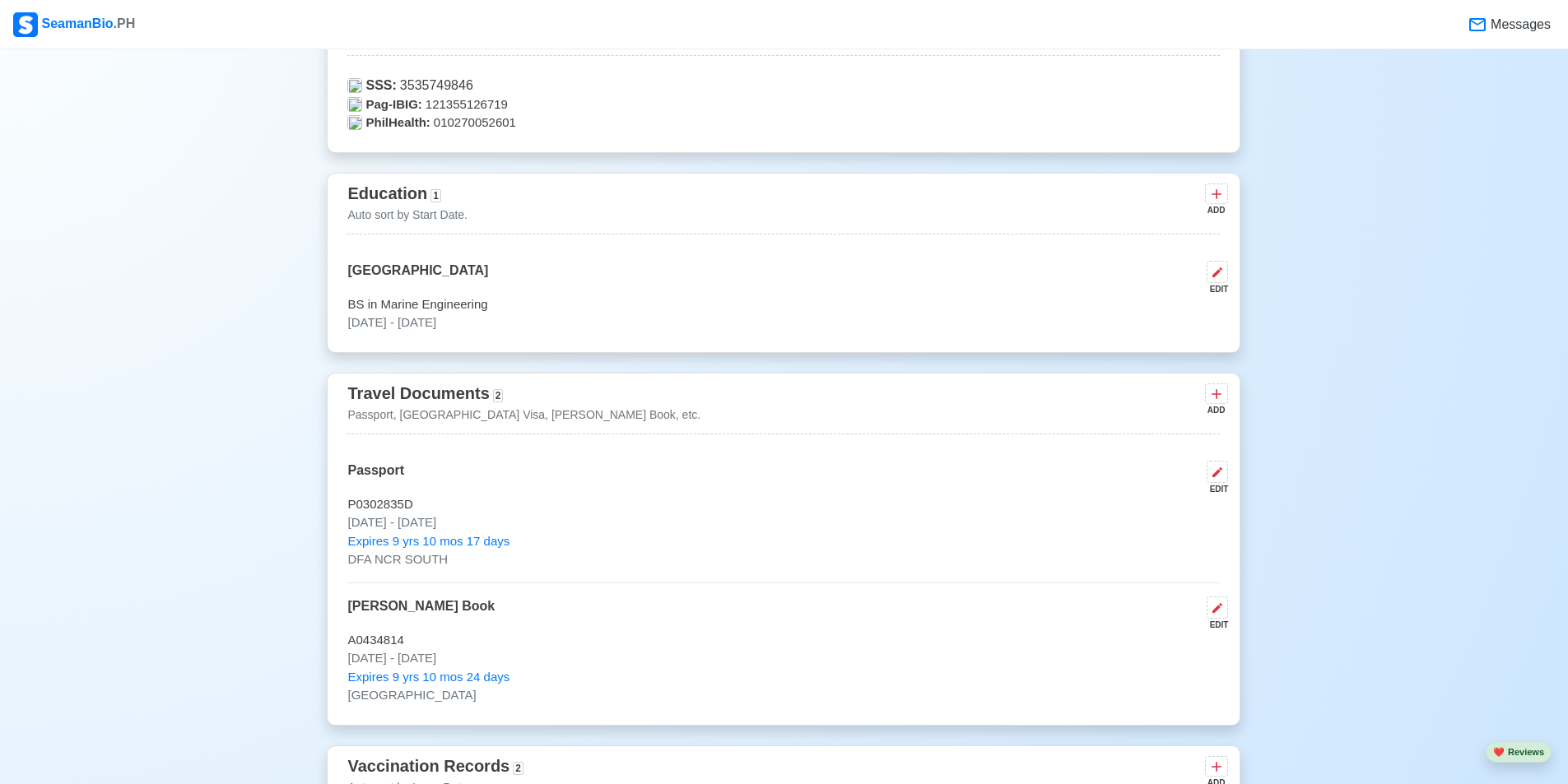
scroll to position [988, 0]
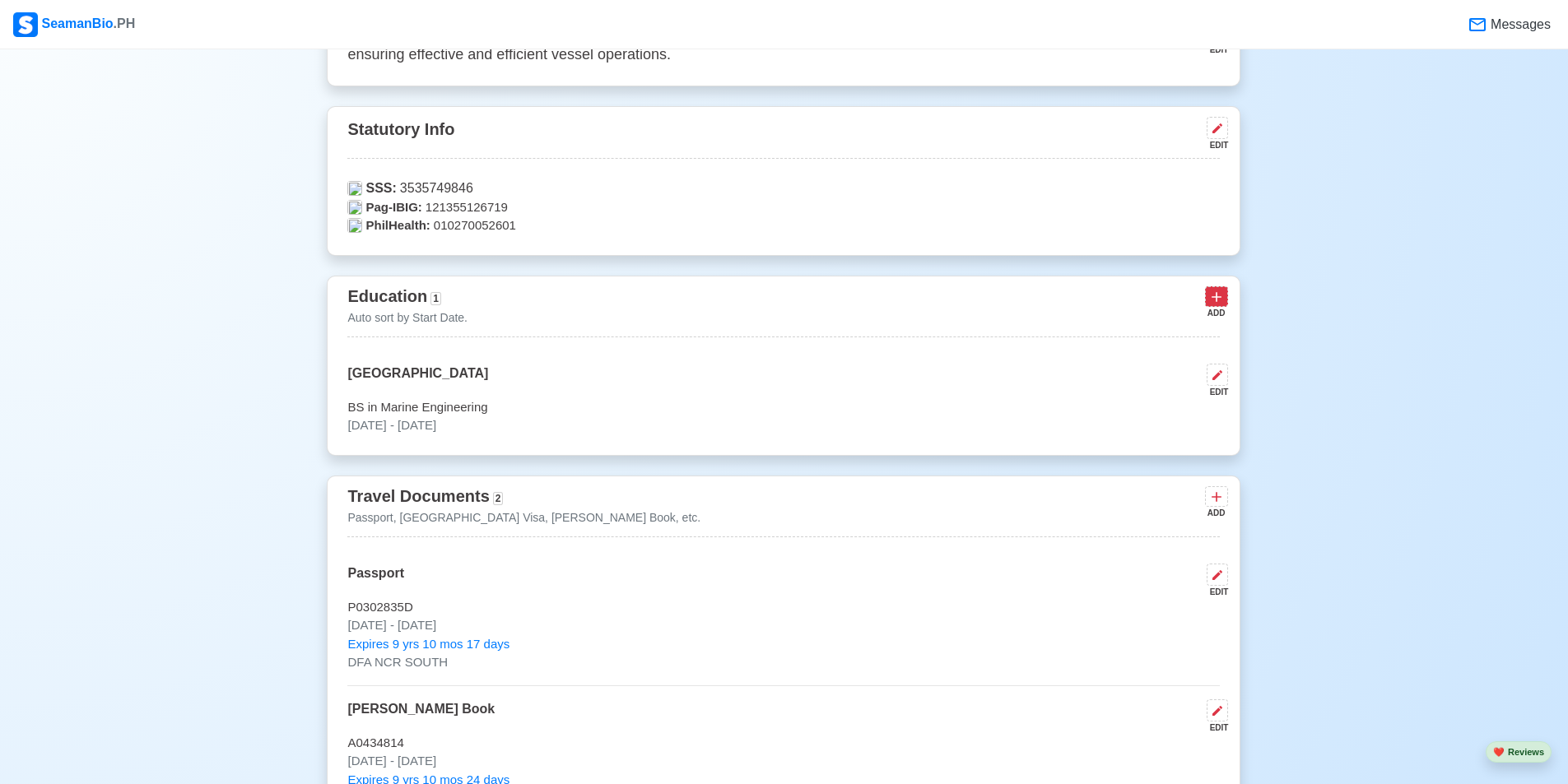
click at [783, 299] on icon at bounding box center [1217, 298] width 17 height 17
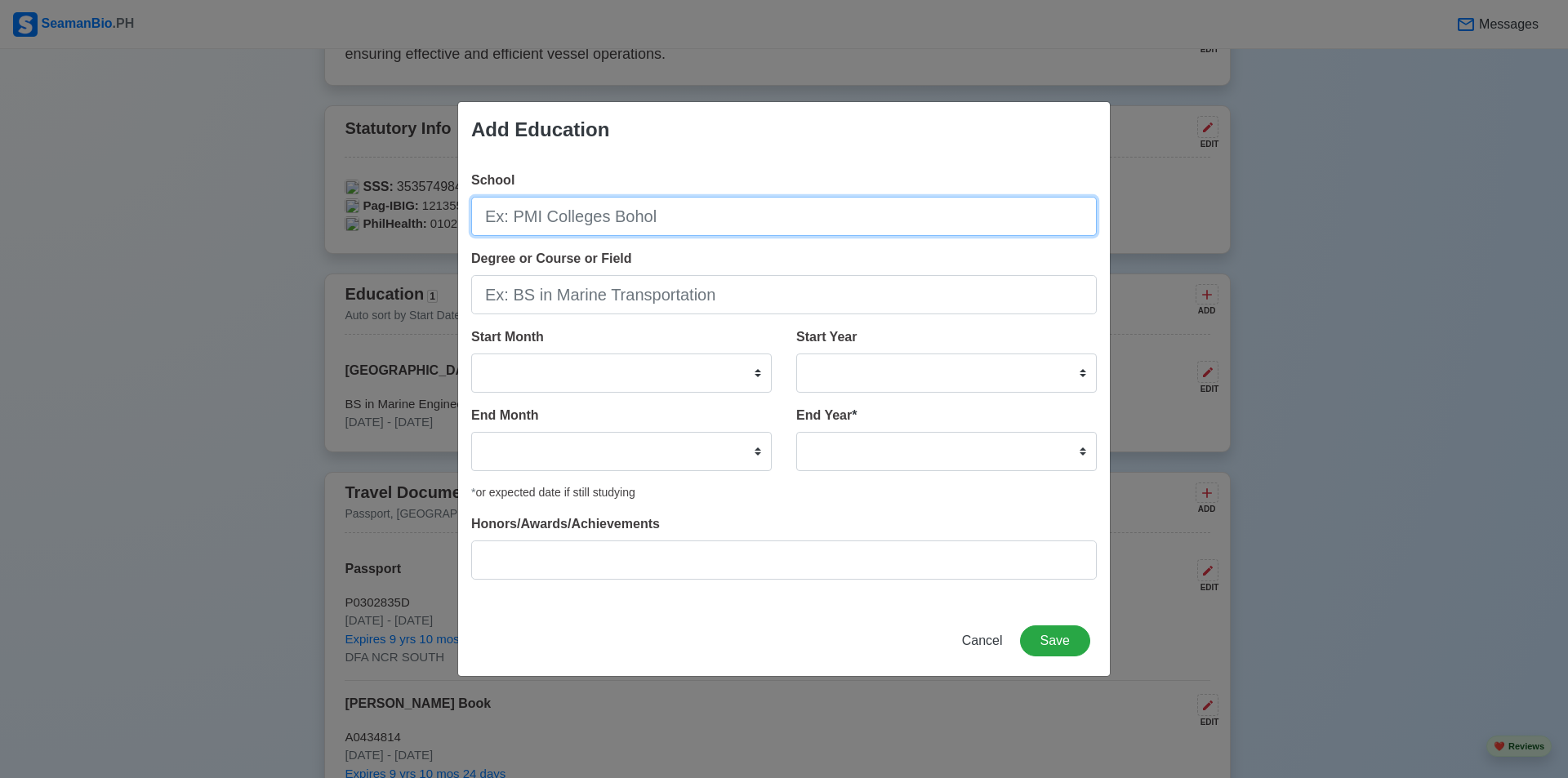
click at [654, 214] on input "School" at bounding box center [784, 216] width 626 height 39
click at [614, 212] on input "School" at bounding box center [784, 216] width 626 height 39
click at [596, 214] on input "School" at bounding box center [784, 216] width 626 height 39
type input "MCA Montessori School, Inc."
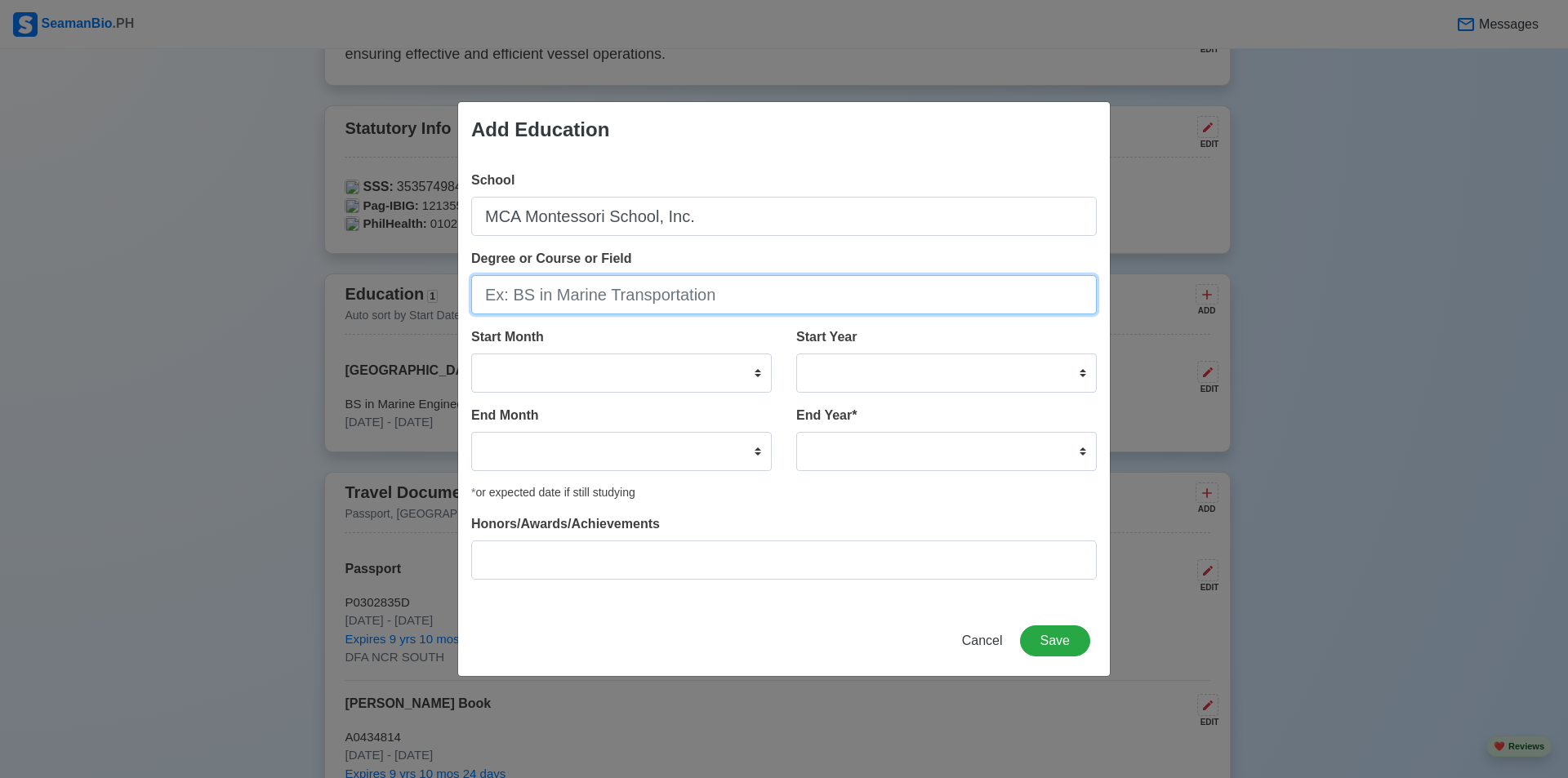
click at [599, 289] on input "Degree or Course or Field" at bounding box center [784, 294] width 626 height 39
type input "s"
type input "STEM"
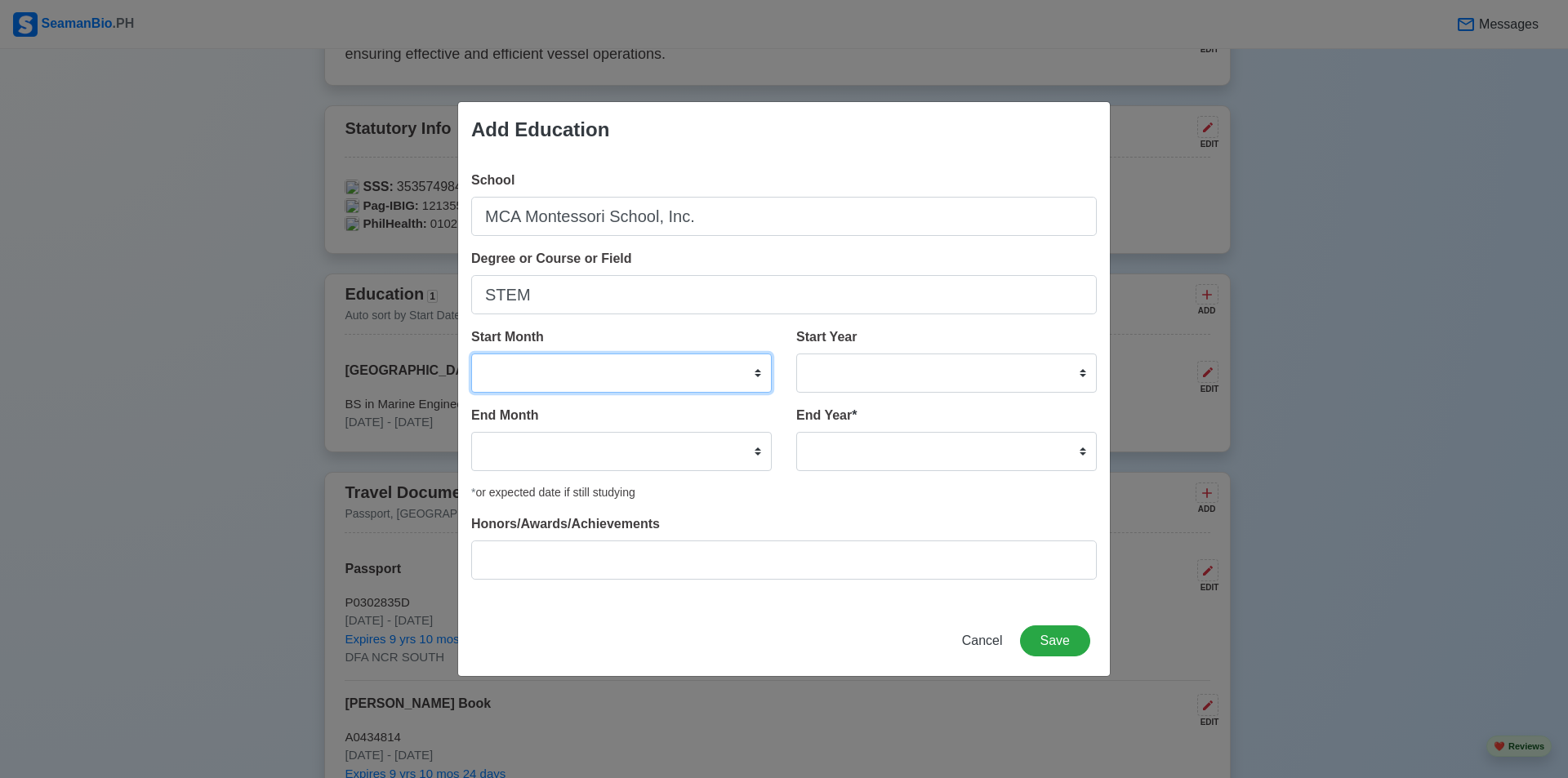
click at [619, 387] on select "January February March April May June July August September October November De…" at bounding box center [622, 373] width 301 height 39
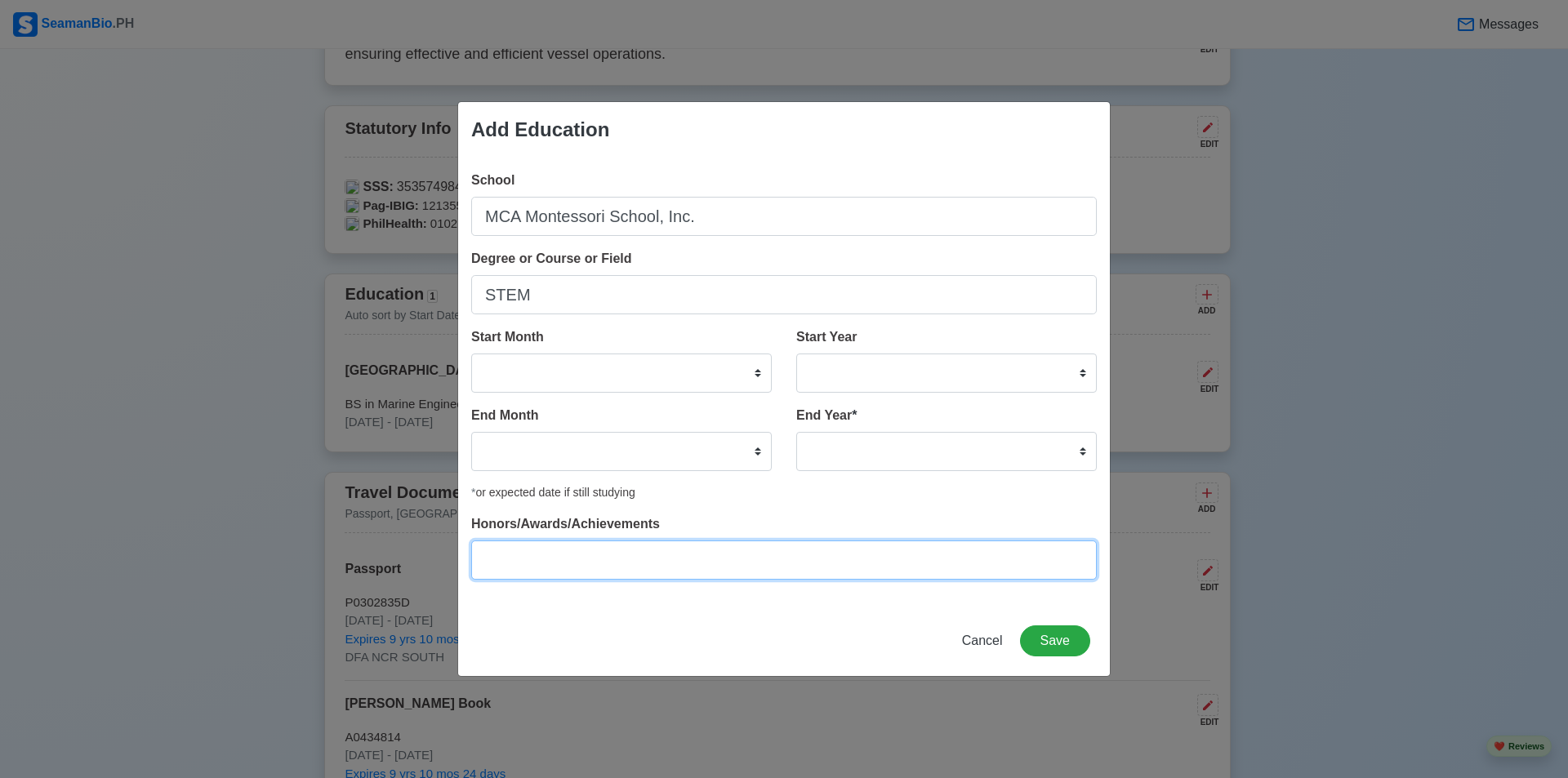
click at [696, 566] on input "Honors/Awards/Achievements" at bounding box center [784, 560] width 626 height 39
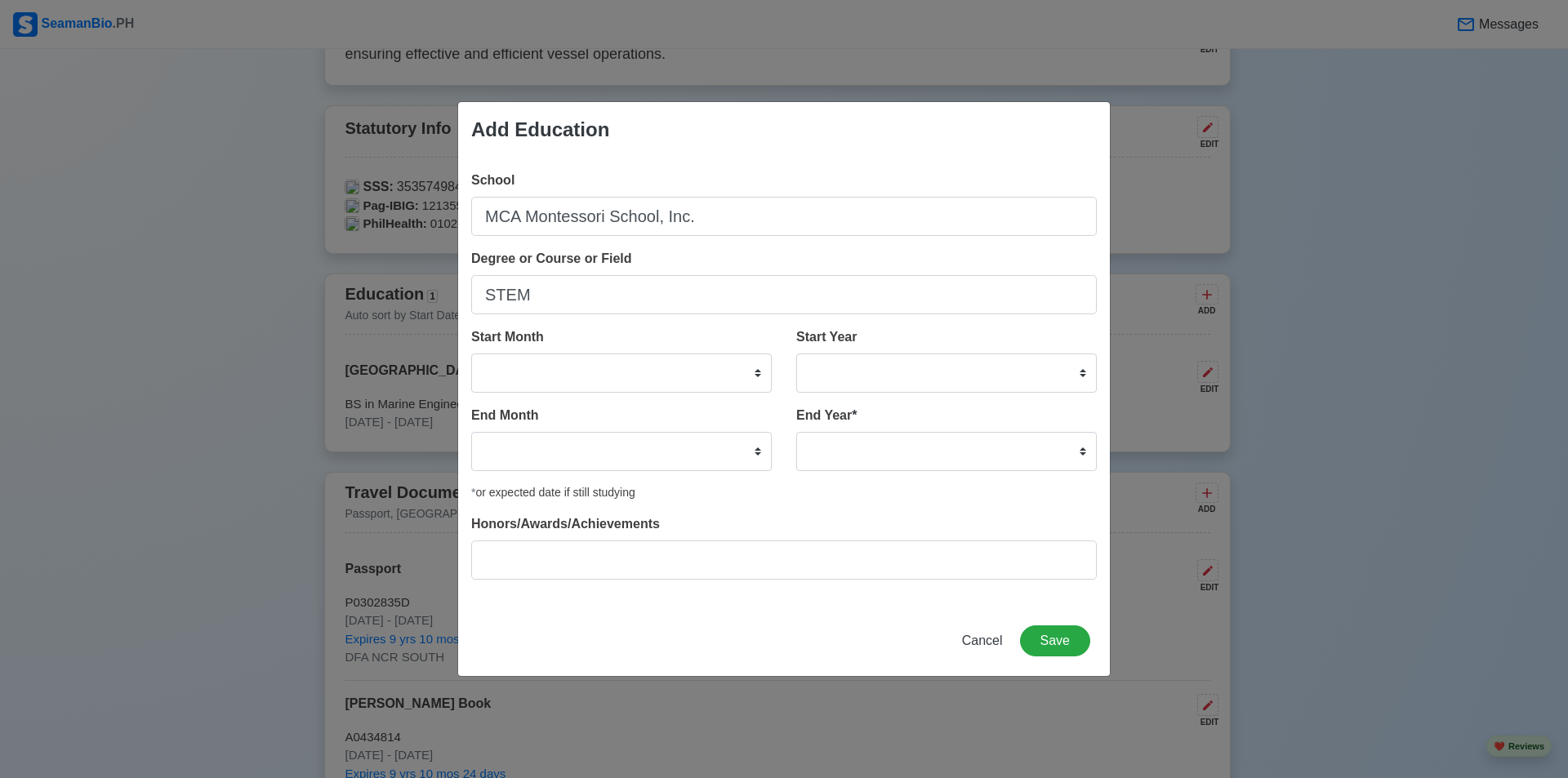
click at [745, 503] on div "School [GEOGRAPHIC_DATA], Inc. Degree or Course or Field STEM Start Month Janua…" at bounding box center [784, 382] width 652 height 448
click at [777, 382] on select "2025 2024 2023 2022 2021 2020 2019 2018 2017 2016 2015 2014 2013 2012 2011 2010…" at bounding box center [947, 373] width 301 height 39
select select "2020"
click at [777, 354] on select "2025 2024 2023 2022 2021 2020 2019 2018 2017 2016 2015 2014 2013 2012 2011 2010…" at bounding box center [947, 373] width 301 height 39
click at [777, 449] on select "2035 2034 2033 2032 2031 2030 2029 2028 2027 2026 2025 2024 2023 2022 2021 2020…" at bounding box center [947, 451] width 301 height 39
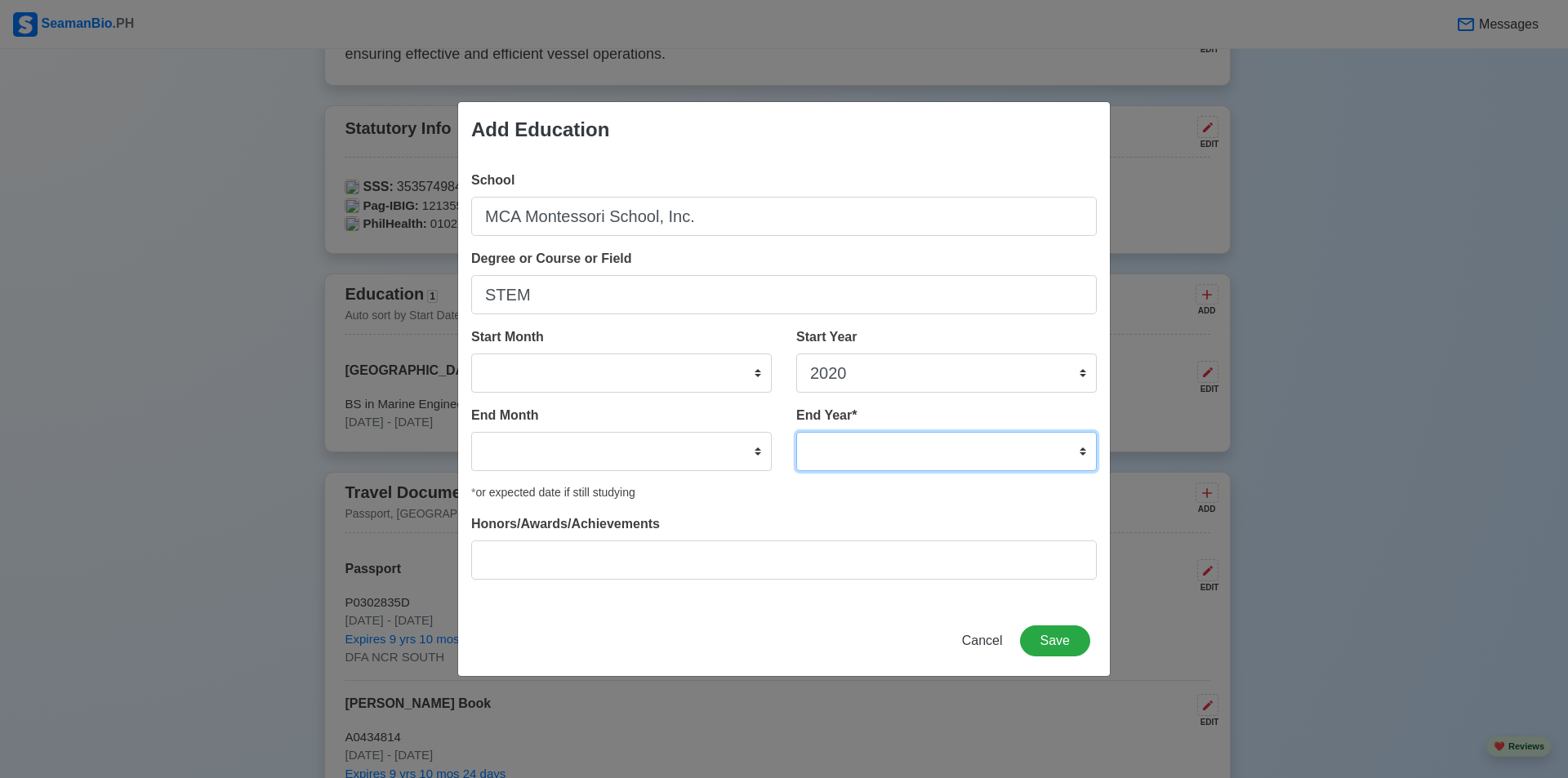
select select "2022"
click at [777, 432] on select "2035 2034 2033 2032 2031 2030 2029 2028 2027 2026 2025 2024 2023 2022 2021 2020…" at bounding box center [947, 451] width 301 height 39
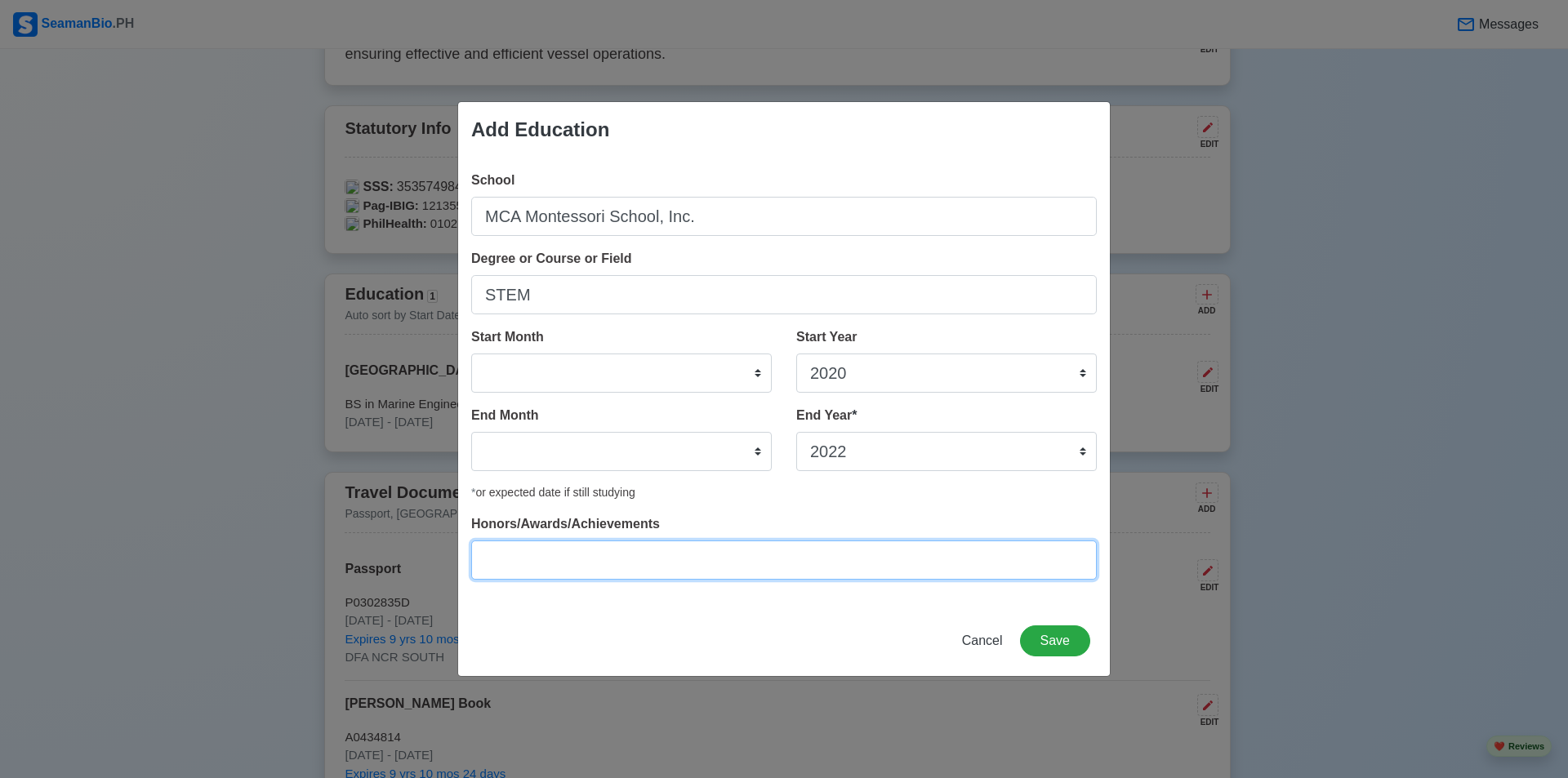
click at [703, 564] on input "Honors/Awards/Achievements" at bounding box center [784, 560] width 626 height 39
type input "With Honor"
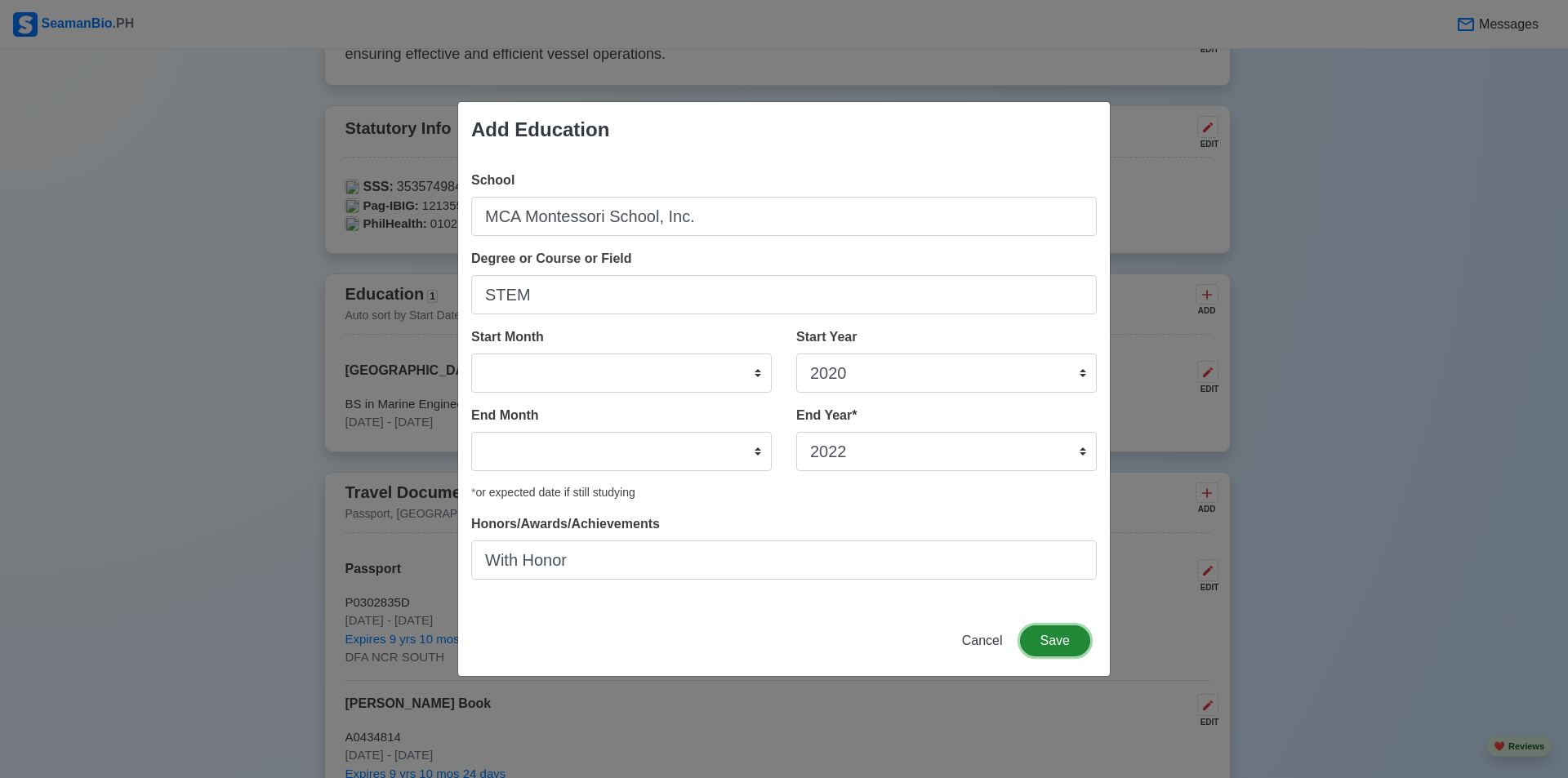
click at [777, 628] on button "Save" at bounding box center [1056, 641] width 71 height 31
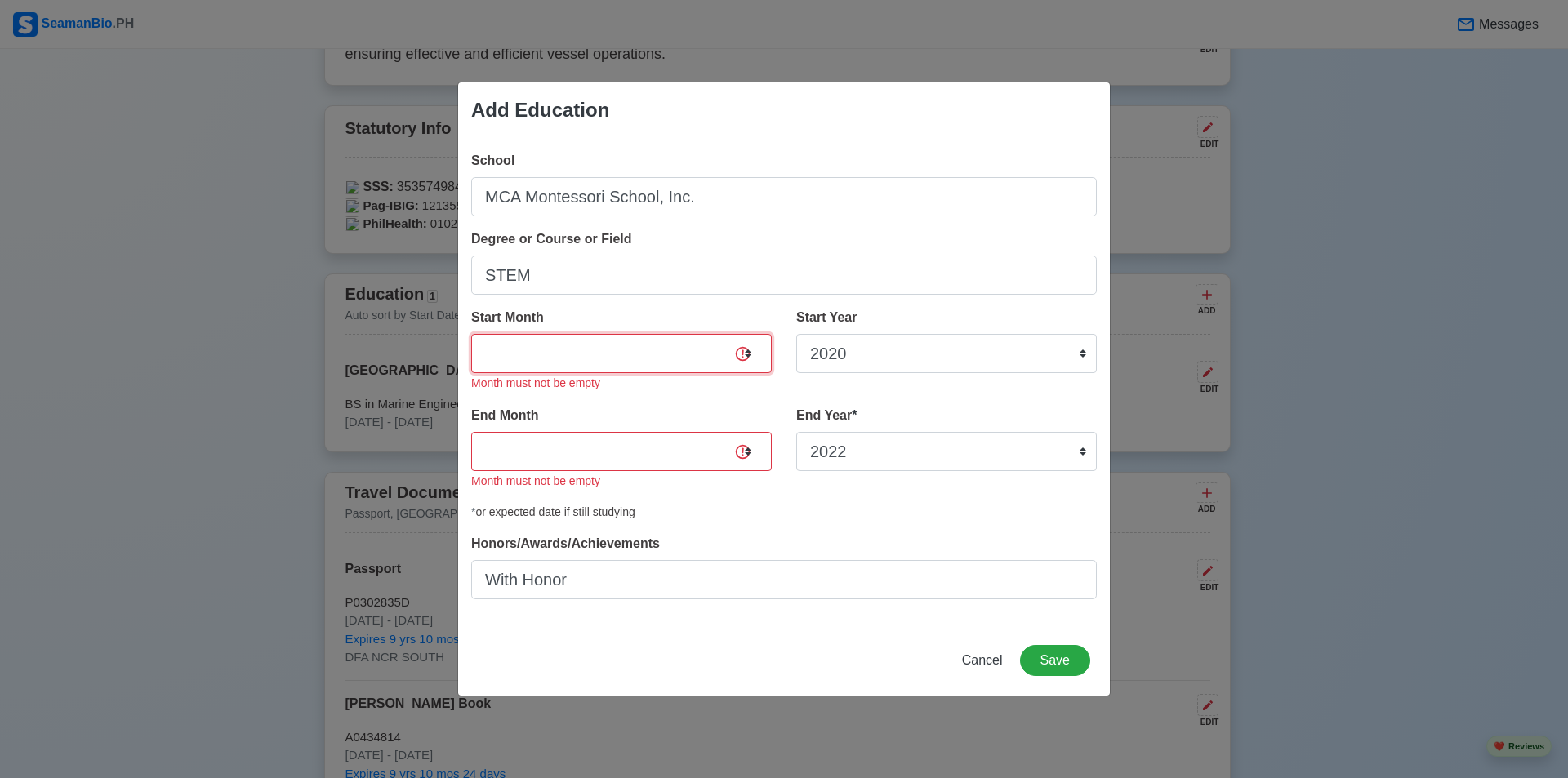
click at [599, 359] on select "January February March April May June July August September October November De…" at bounding box center [622, 354] width 301 height 39
select select "May"
click at [472, 334] on select "January February March April May June July August September October November De…" at bounding box center [622, 354] width 301 height 39
click at [537, 459] on select "January February March April May June July August September October November De…" at bounding box center [622, 451] width 301 height 39
select select "July"
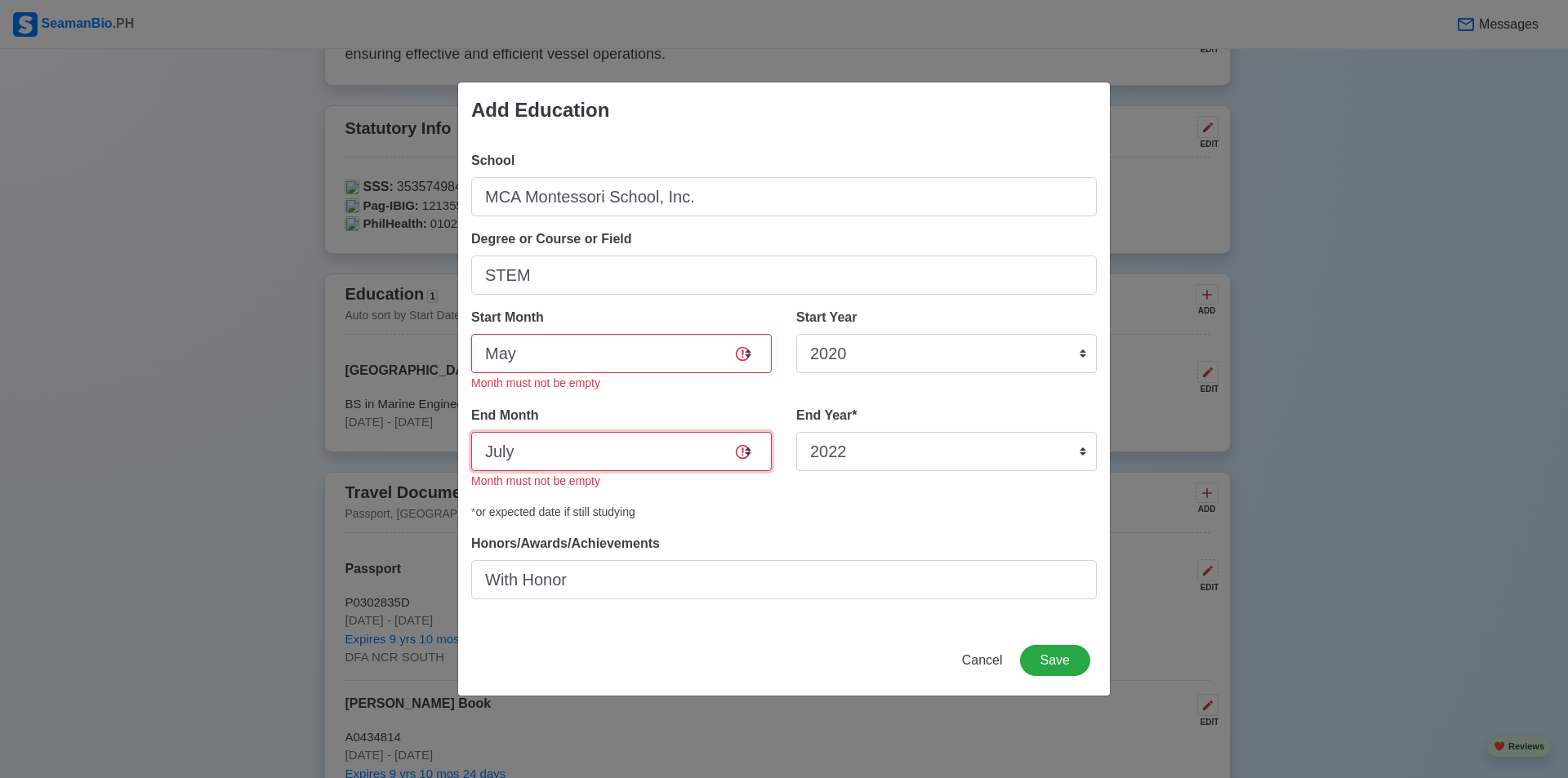
click at [472, 432] on select "January February March April May June July August September October November De…" at bounding box center [622, 451] width 301 height 39
click at [777, 654] on button "Save" at bounding box center [1056, 660] width 71 height 31
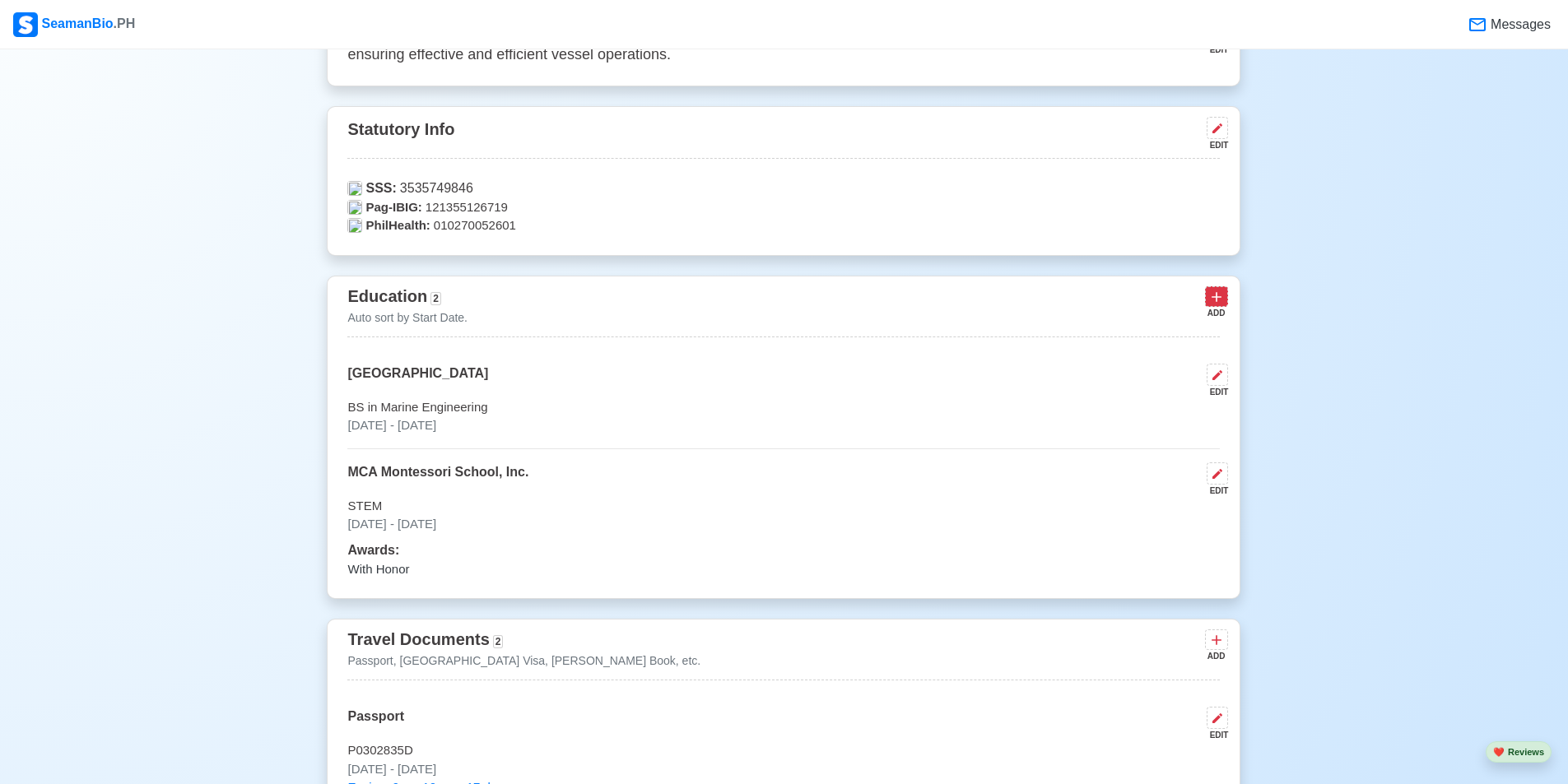
click at [783, 299] on icon at bounding box center [1217, 298] width 17 height 17
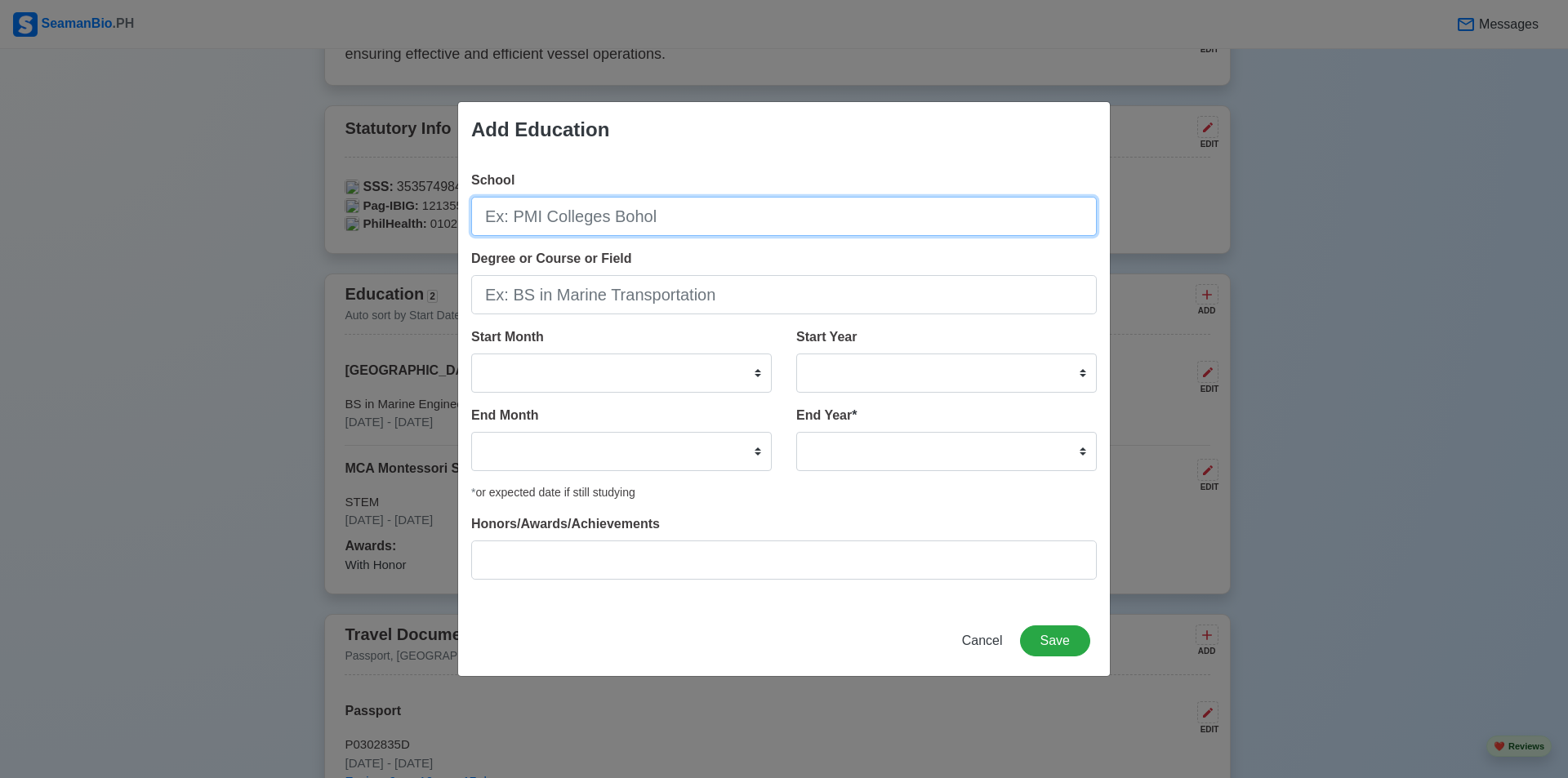
click at [602, 223] on input "School" at bounding box center [784, 216] width 626 height 39
click at [777, 253] on div "Degree or Course or Field" at bounding box center [784, 281] width 626 height 65
click at [777, 642] on span "Cancel" at bounding box center [982, 641] width 41 height 14
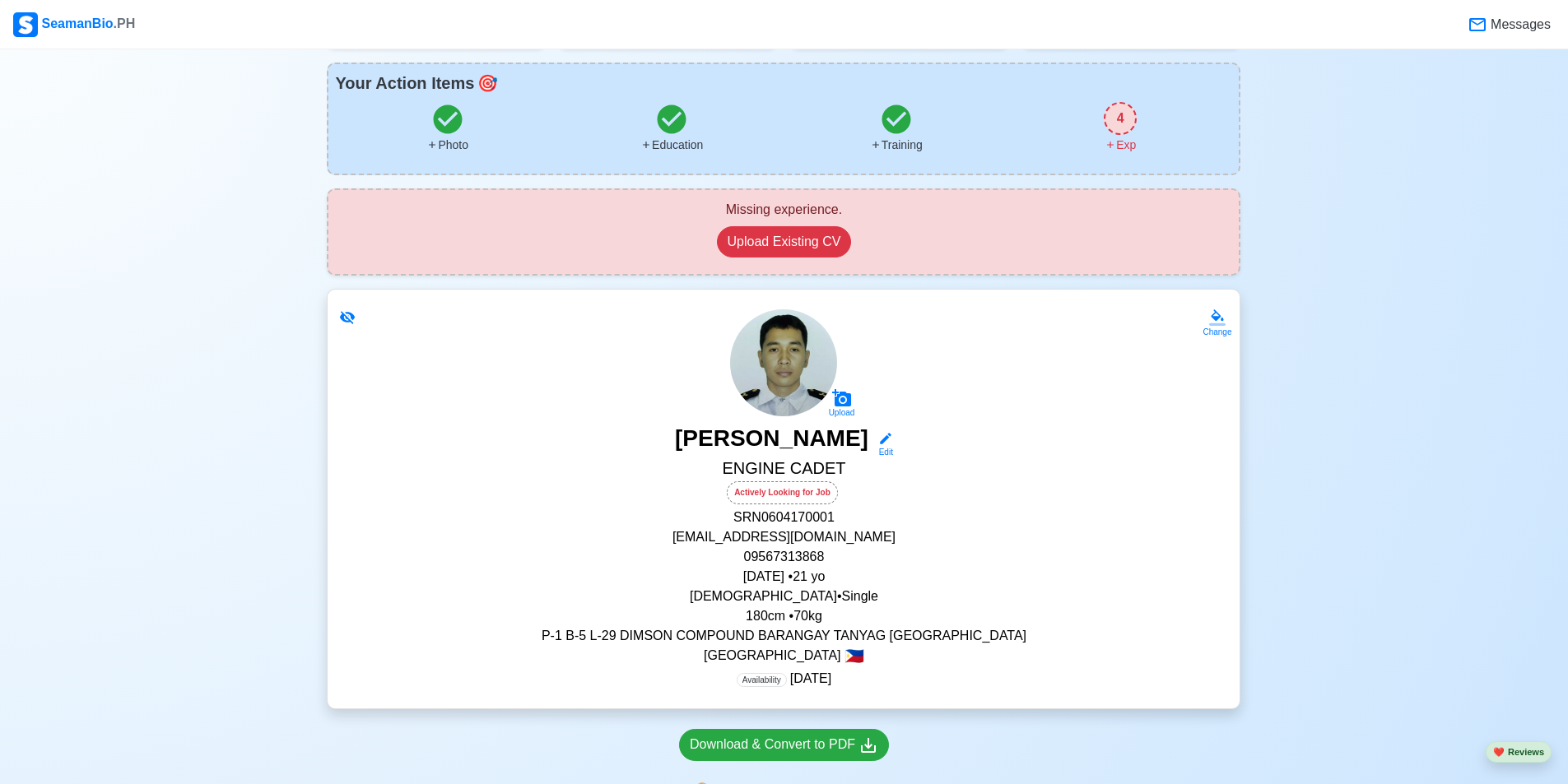
scroll to position [247, 0]
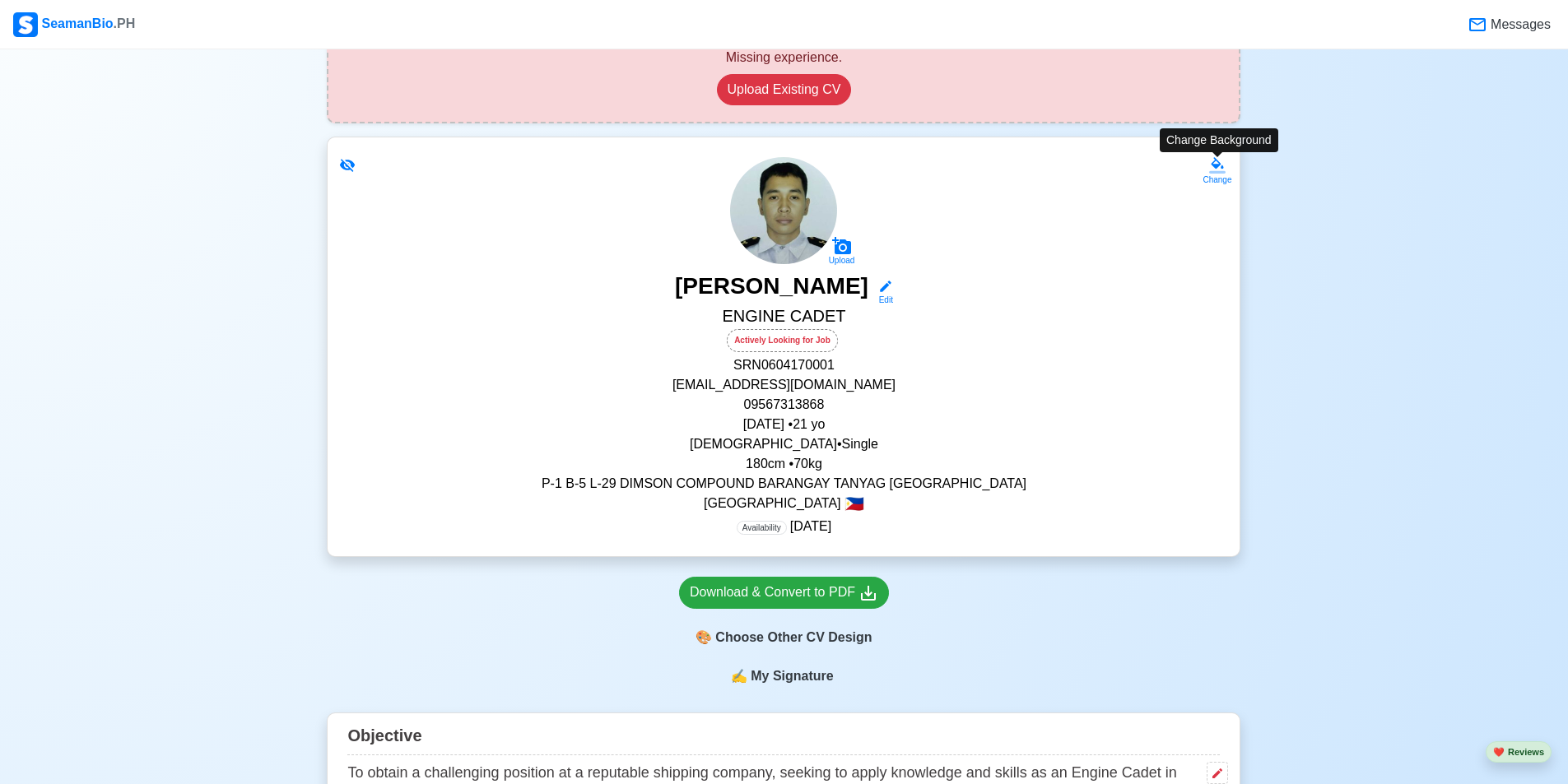
click at [783, 168] on icon at bounding box center [1217, 166] width 17 height 17
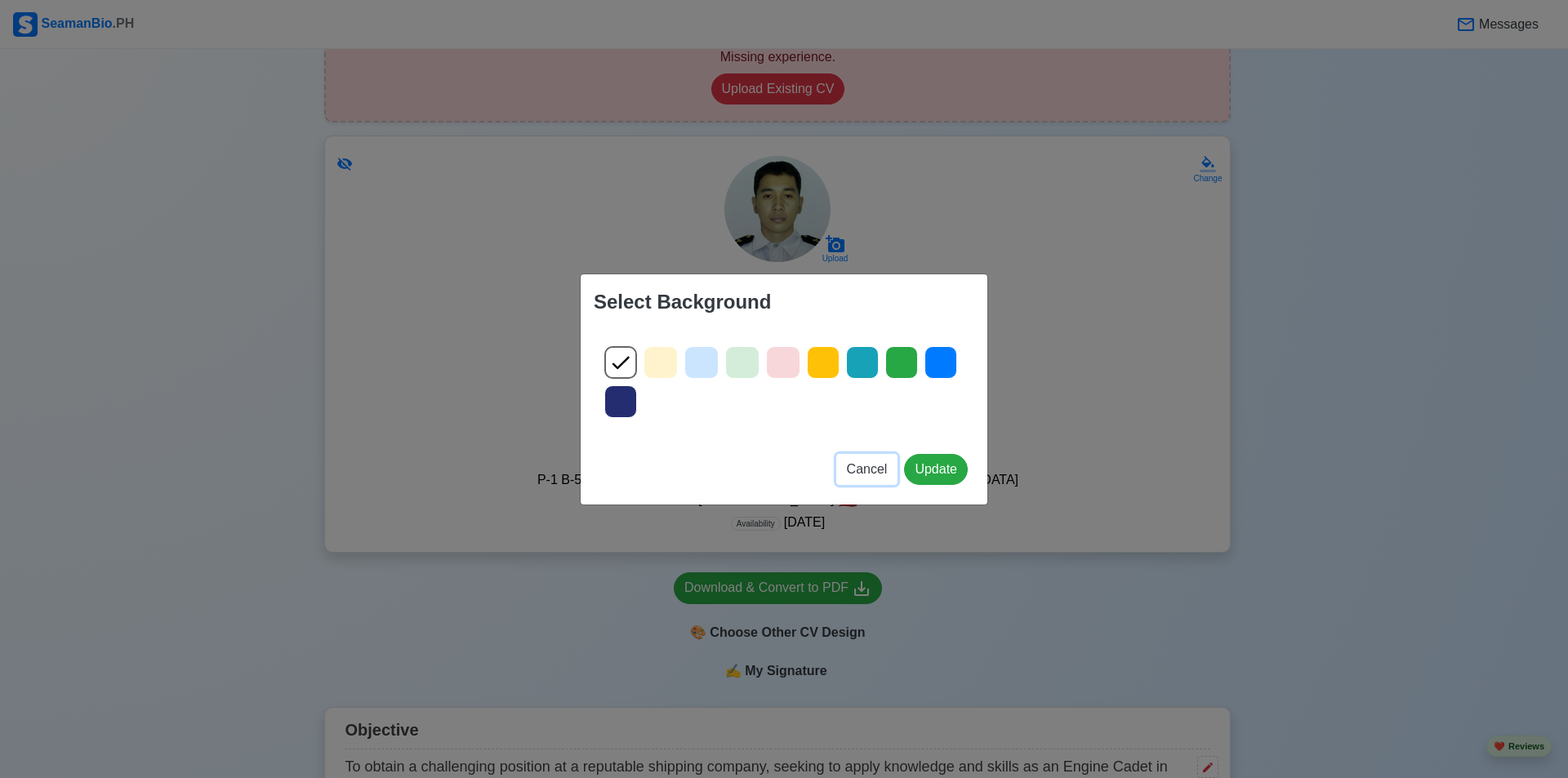
click at [777, 463] on span "Cancel" at bounding box center [867, 469] width 41 height 14
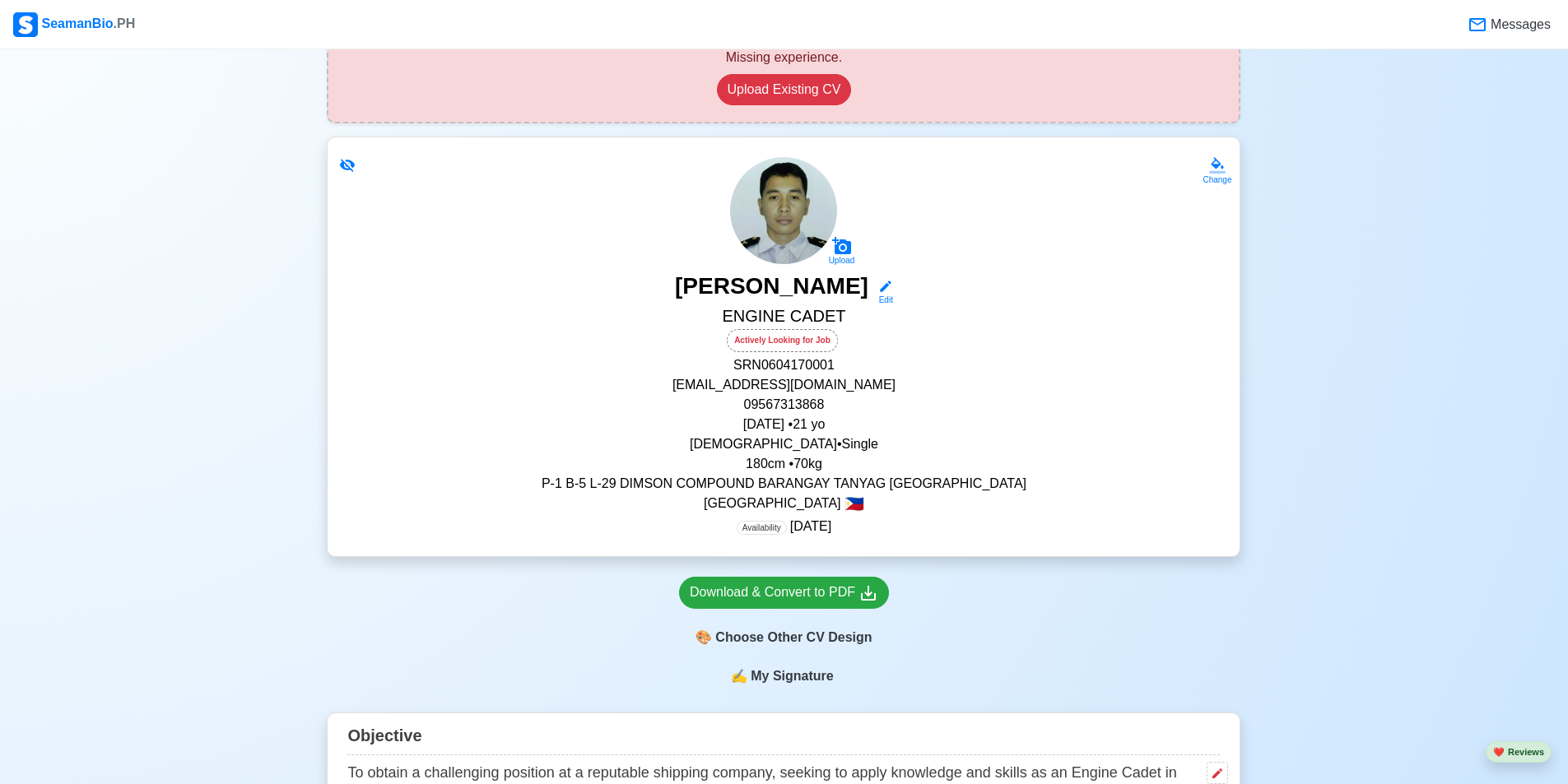
click at [783, 467] on p "180 cm • 70 kg" at bounding box center [783, 464] width 873 height 20
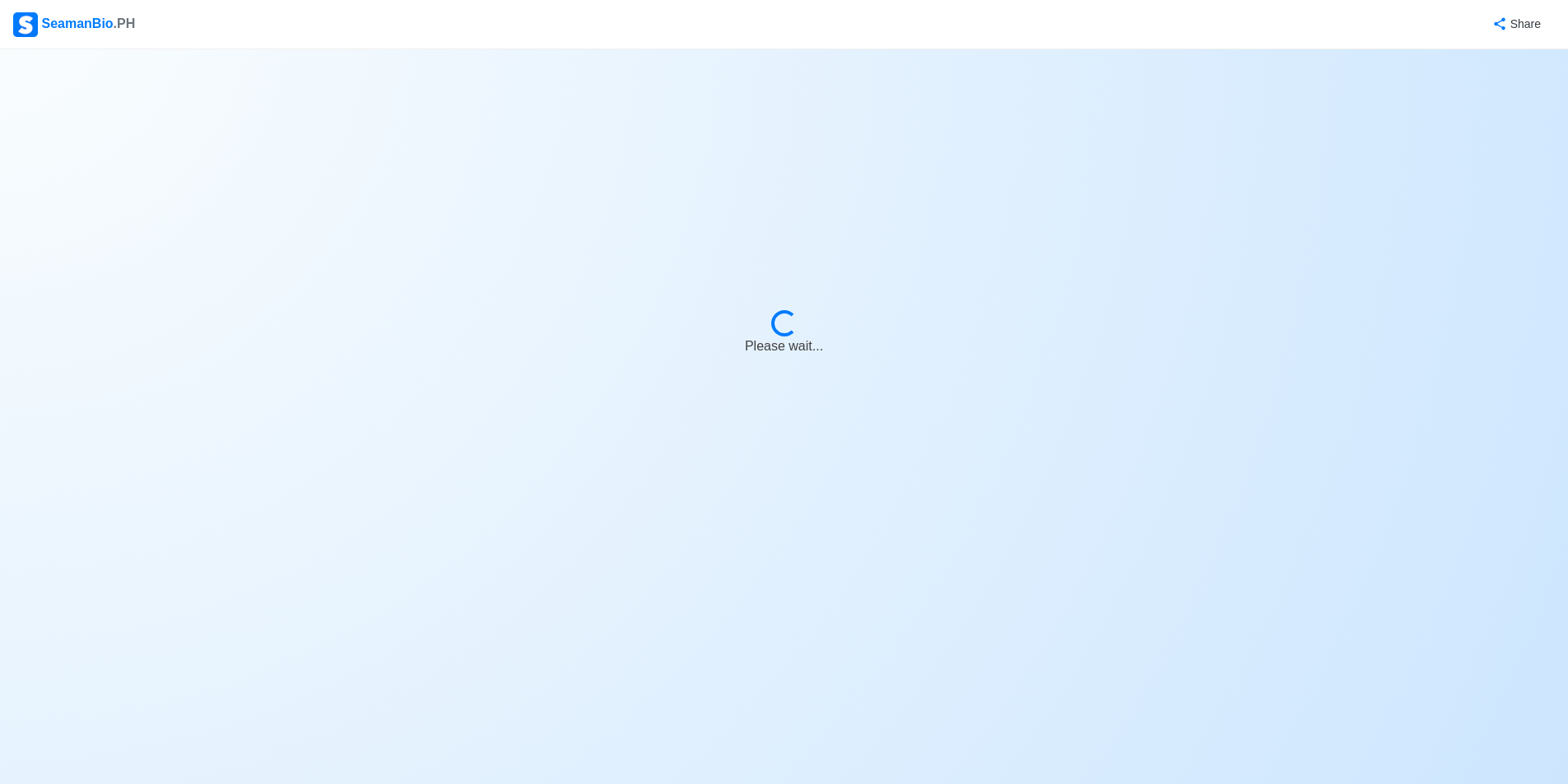
select select "Actively Looking for Job"
select select "Visible for Hiring"
select select "Single"
select select "[DEMOGRAPHIC_DATA]"
select select "PH"
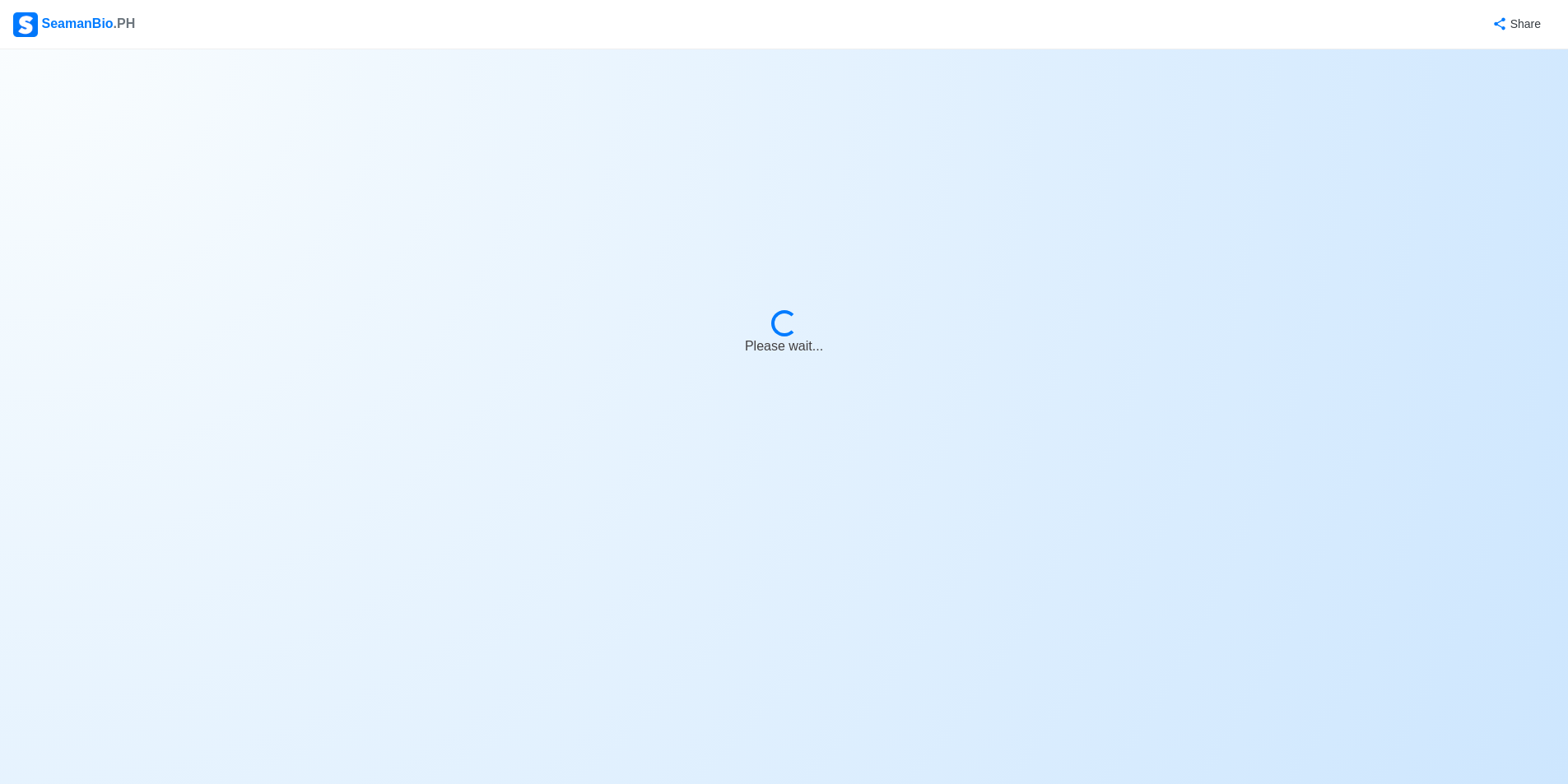
select select "1774972800000"
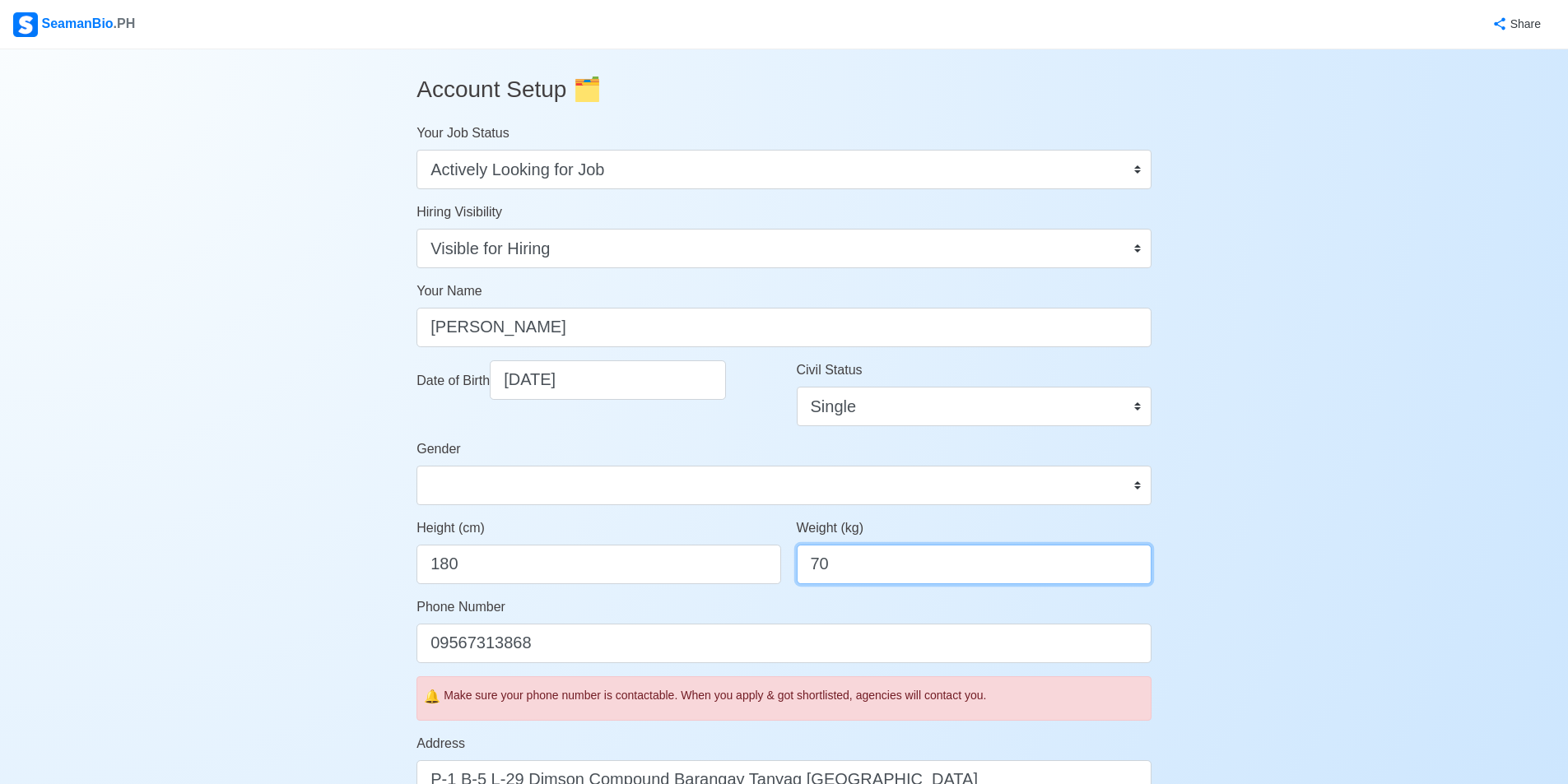
click at [783, 559] on input "70" at bounding box center [974, 564] width 355 height 39
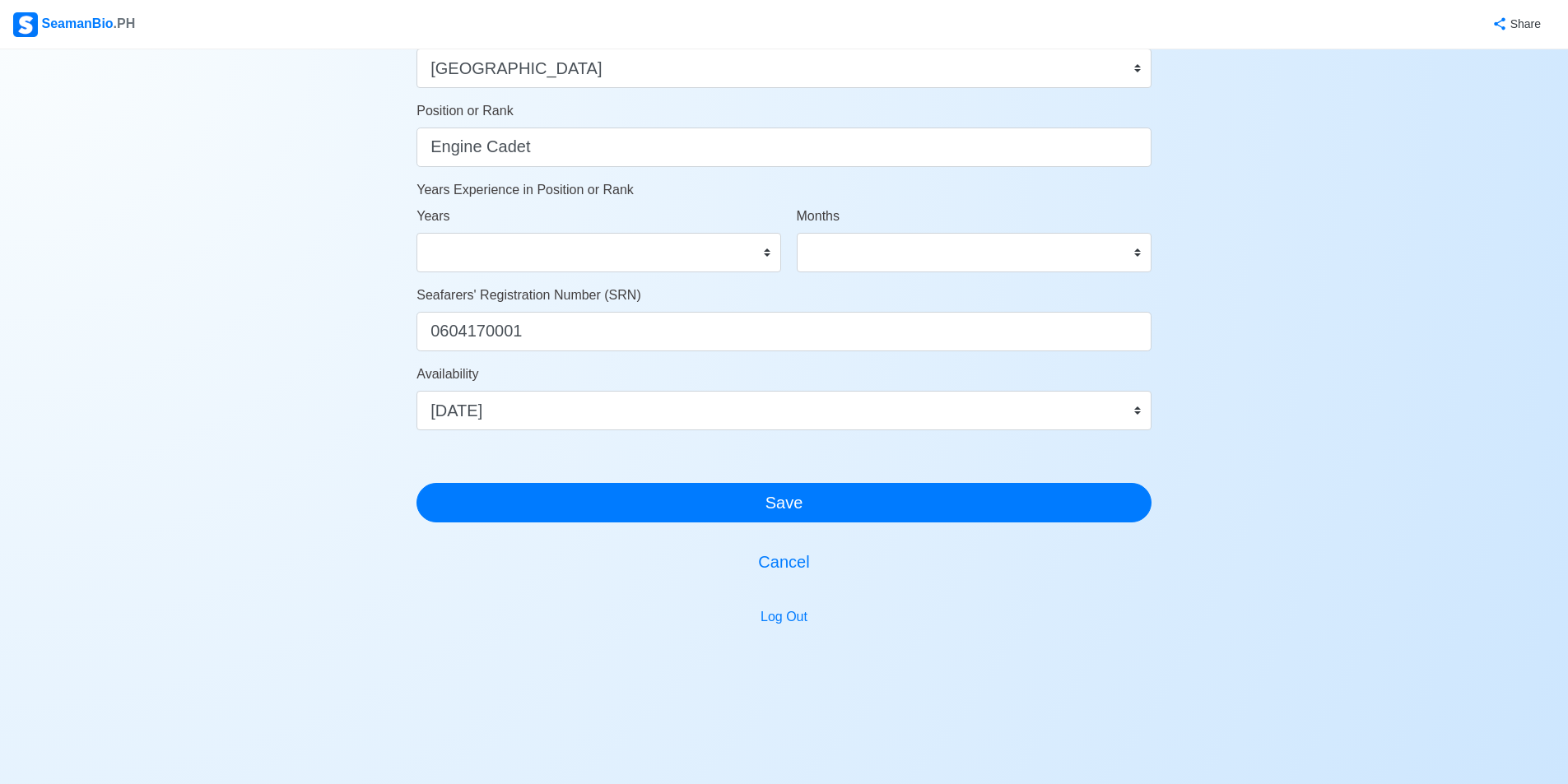
scroll to position [544, 0]
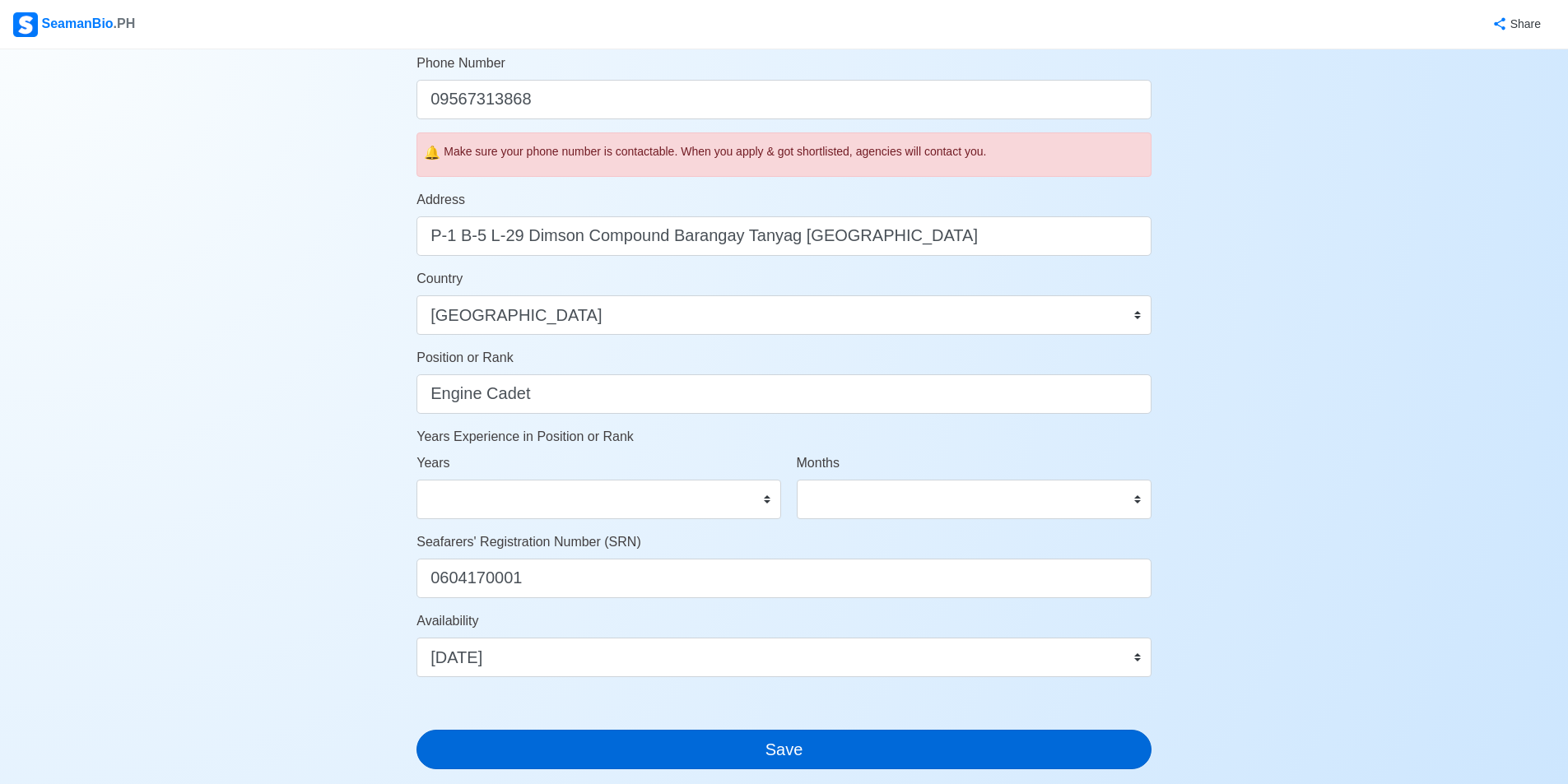
type input "75"
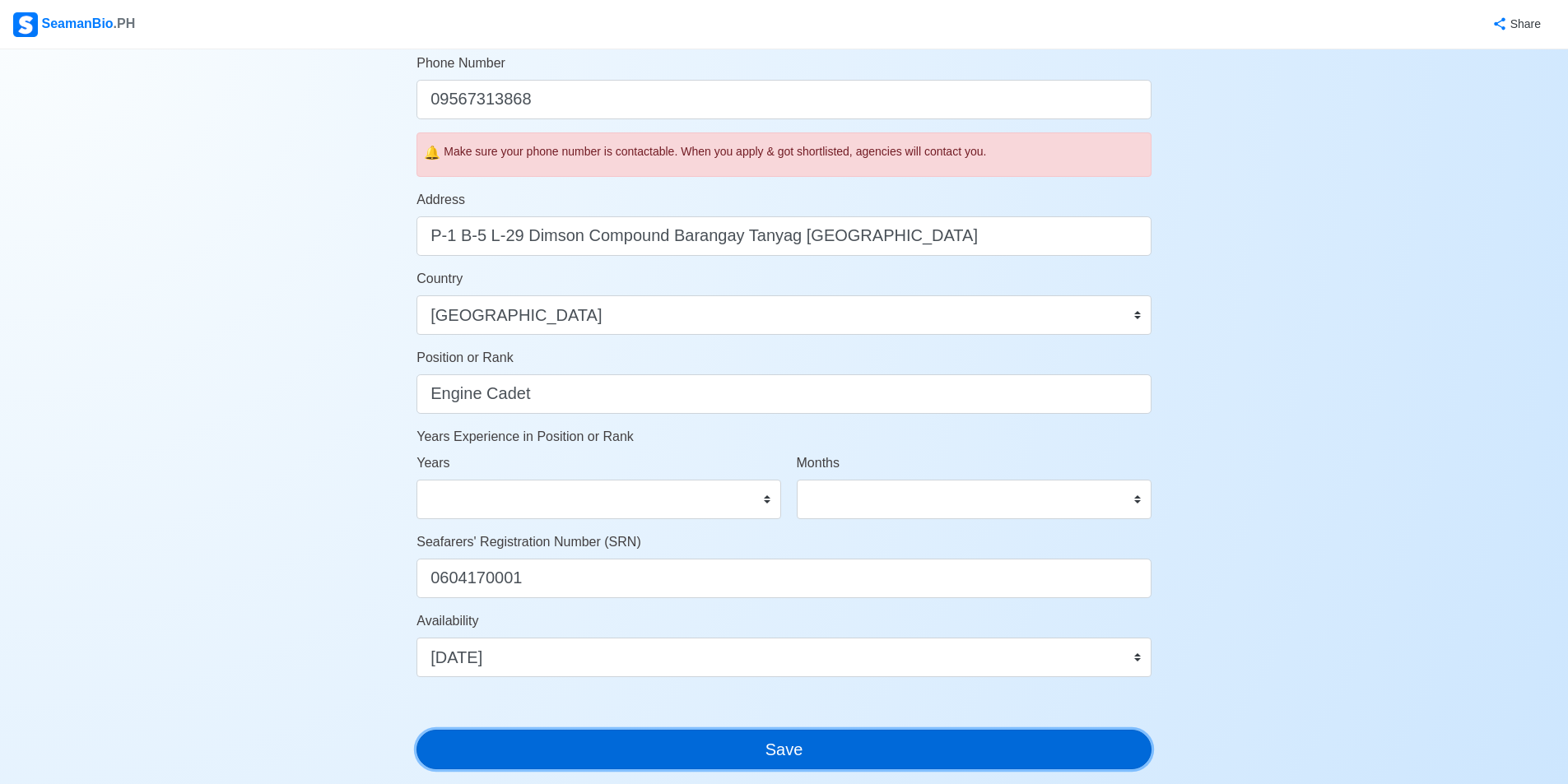
click at [783, 749] on button "Save" at bounding box center [784, 749] width 735 height 39
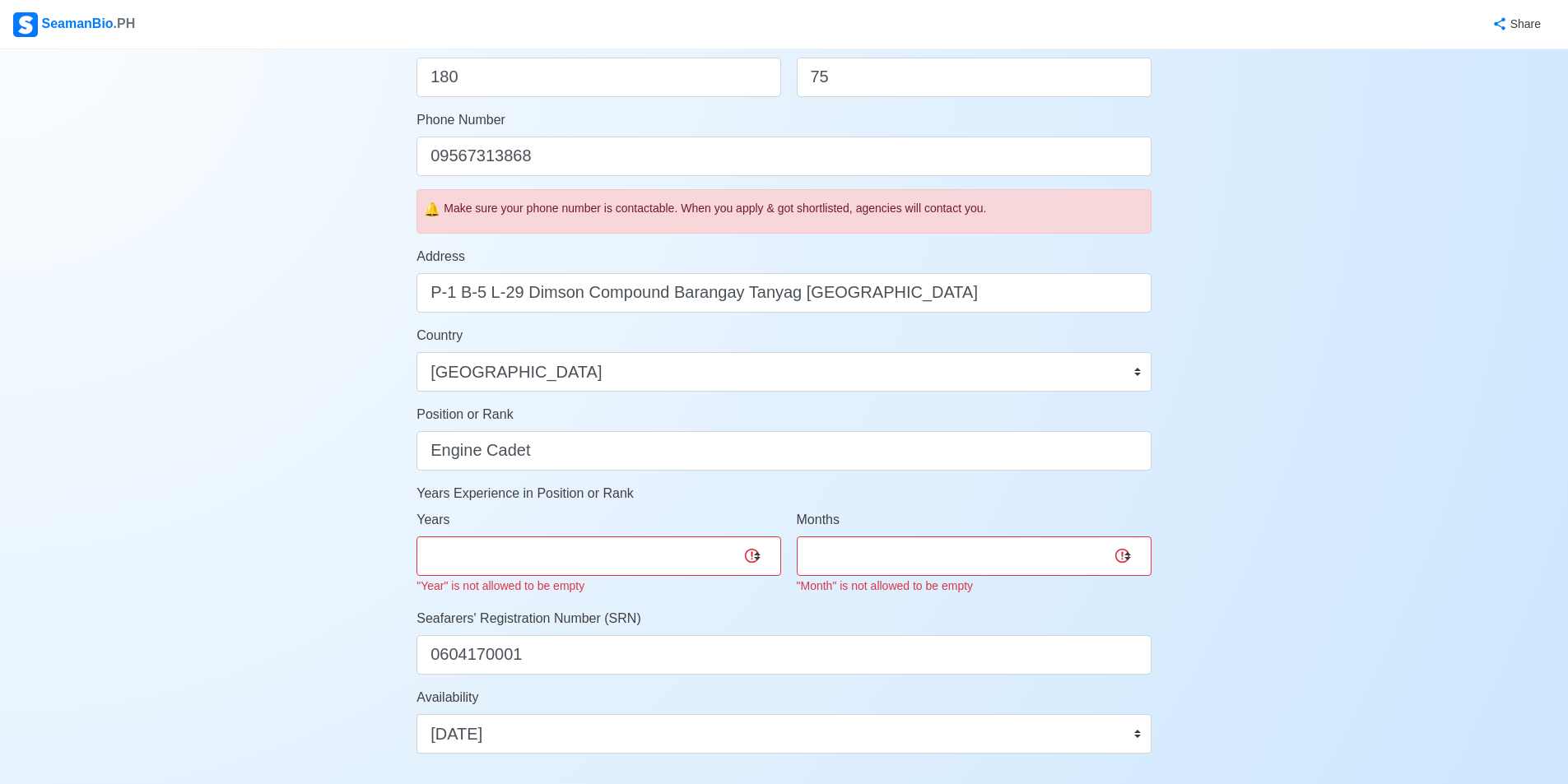
scroll to position [494, 0]
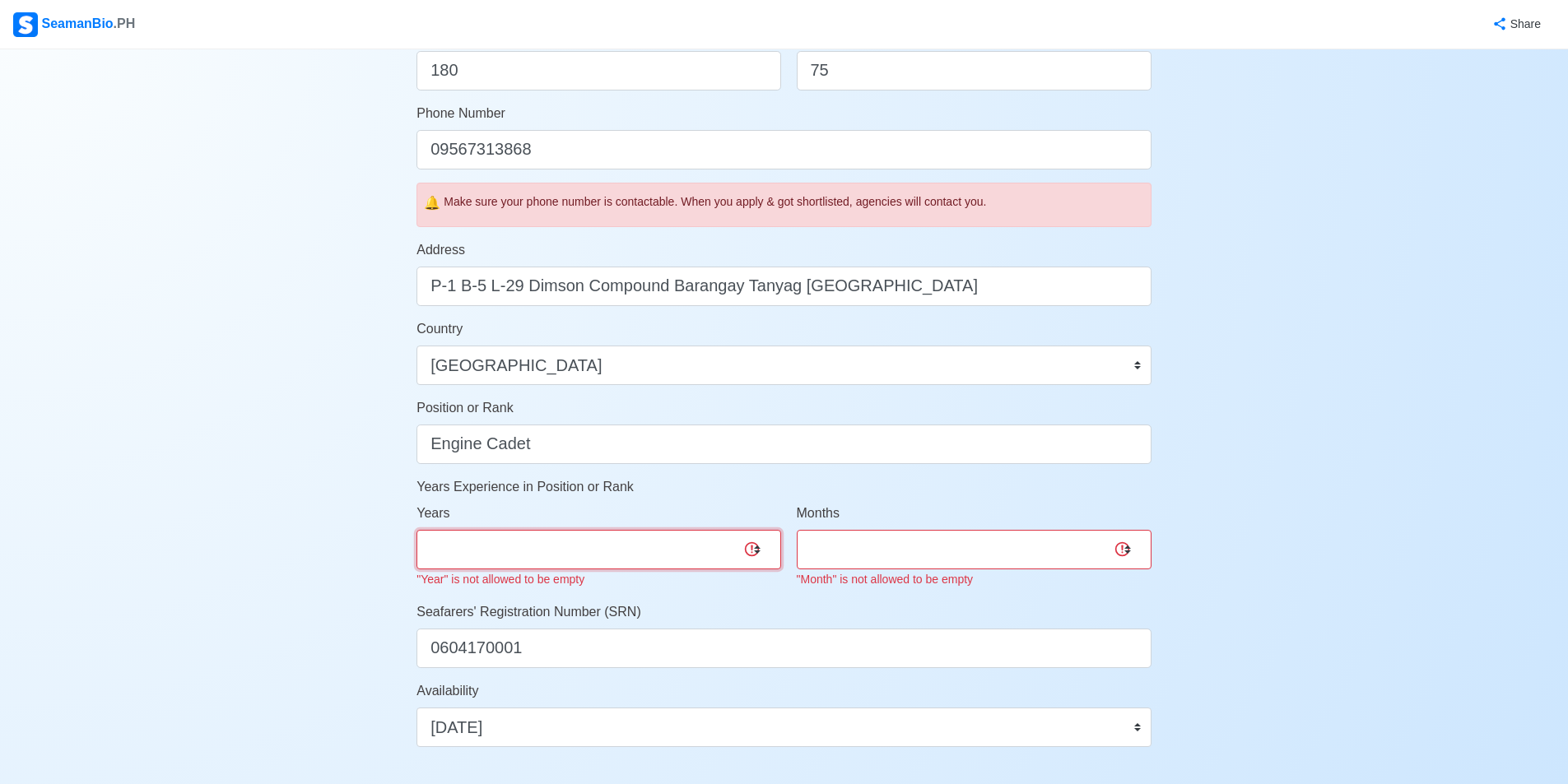
click at [660, 531] on select "0 1 2 3 4 5 6 7 8 9 10 11 12 13 14 15 16 17 18 19 20 21 22 23 24 25 26 27 28 29…" at bounding box center [598, 550] width 364 height 39
select select "0"
click at [416, 530] on select "0 1 2 3 4 5 6 7 8 9 10 11 12 13 14 15 16 17 18 19 20 21 22 23 24 25 26 27 28 29…" at bounding box center [598, 550] width 364 height 39
click at [783, 544] on select "0 1 2 3 4 5 6 7 8 9 10 11" at bounding box center [974, 550] width 355 height 39
select select "0"
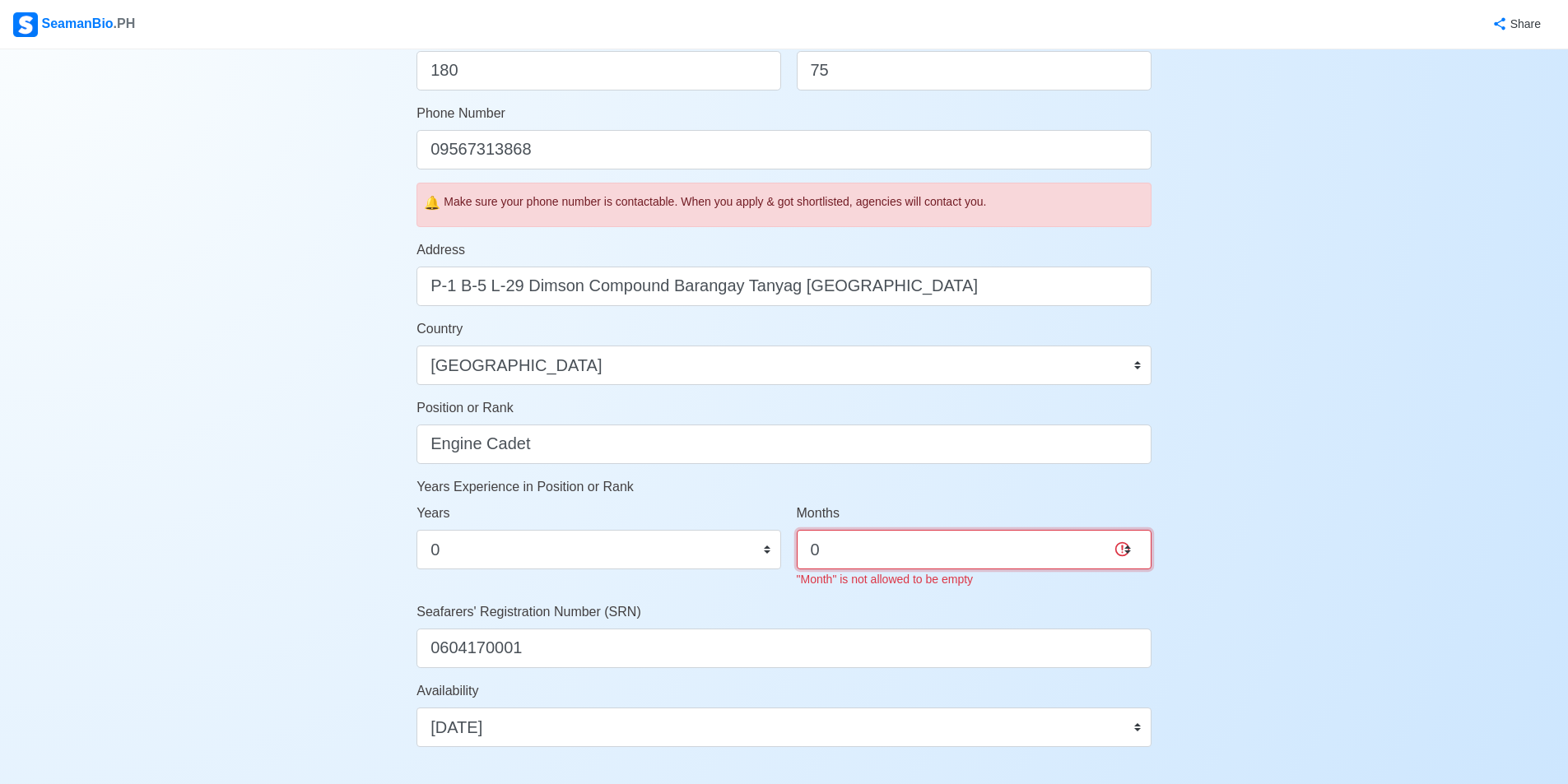
click at [783, 530] on select "0 1 2 3 4 5 6 7 8 9 10 11" at bounding box center [974, 550] width 355 height 39
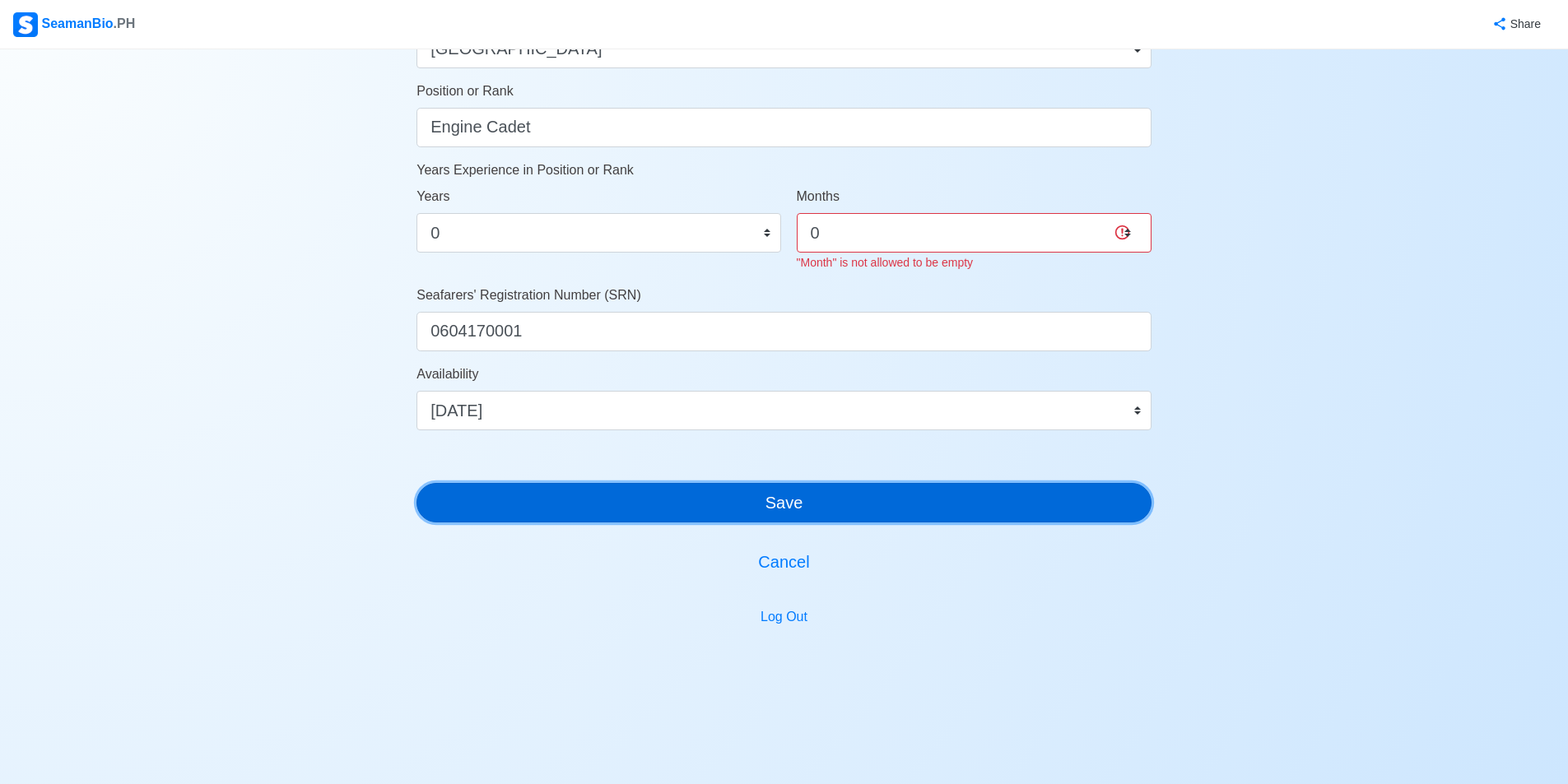
scroll to position [791, 0]
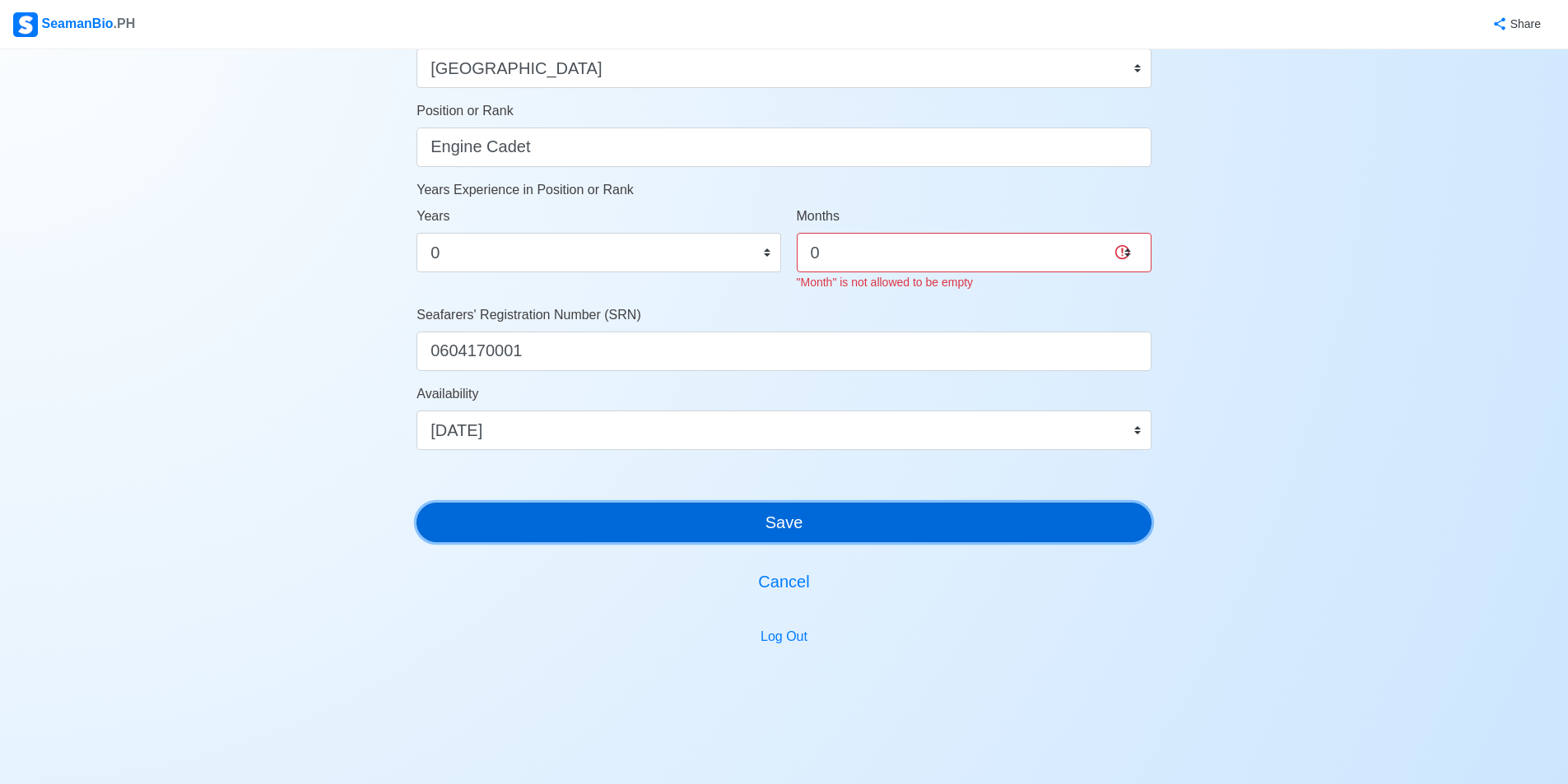
click at [630, 503] on button "Save" at bounding box center [784, 523] width 735 height 39
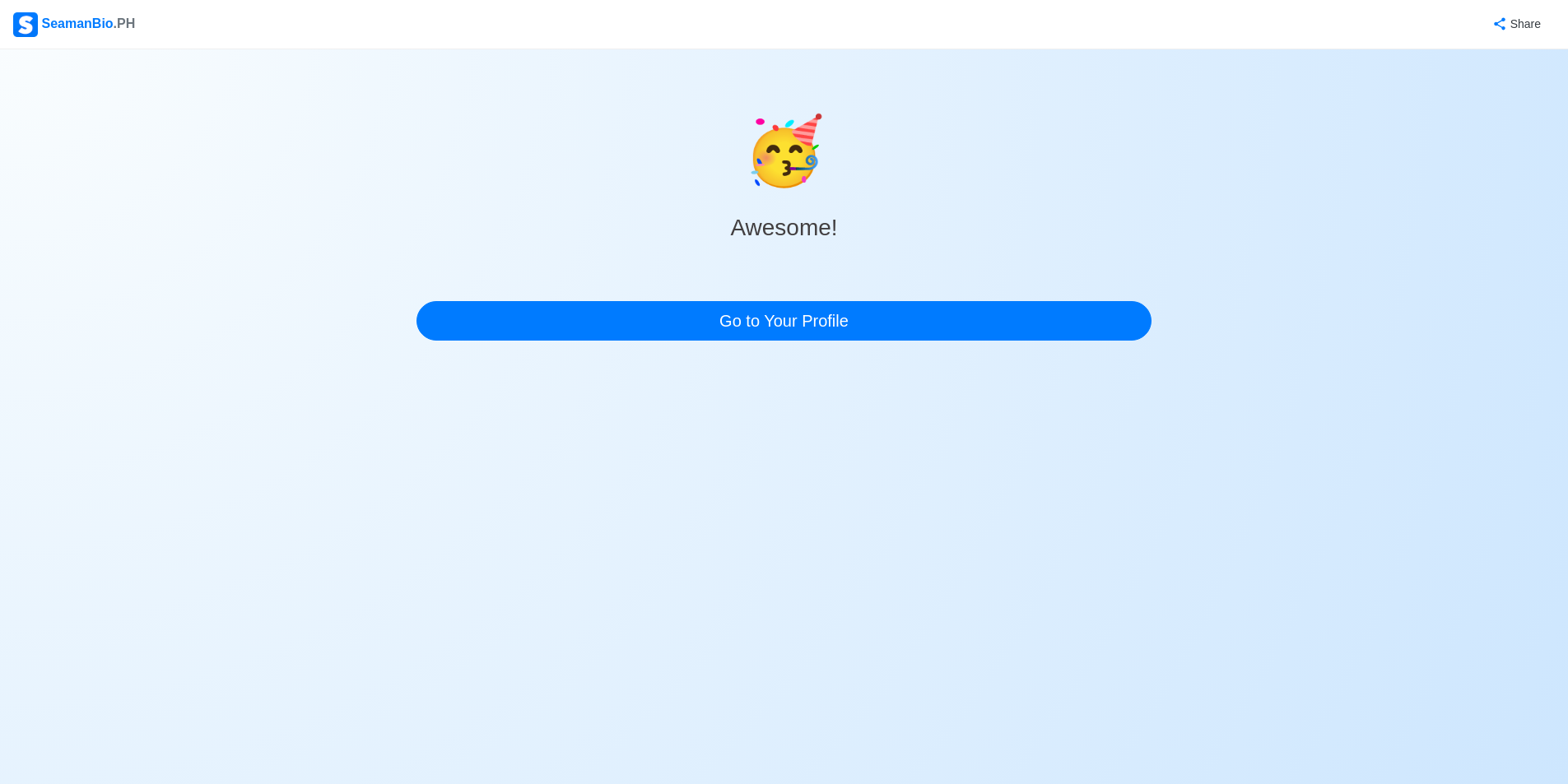
scroll to position [0, 0]
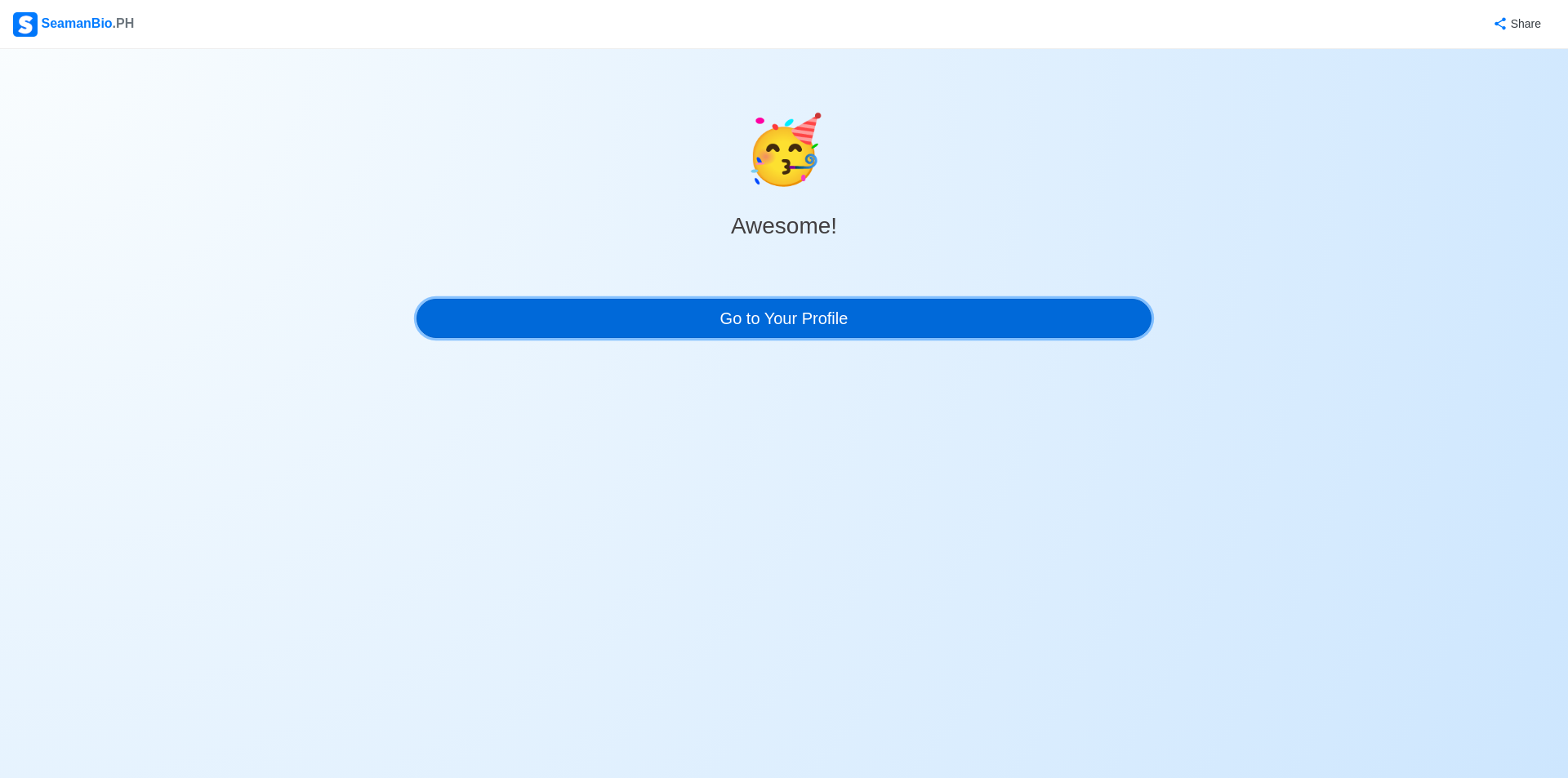
click at [600, 328] on link "Go to Your Profile" at bounding box center [784, 318] width 735 height 39
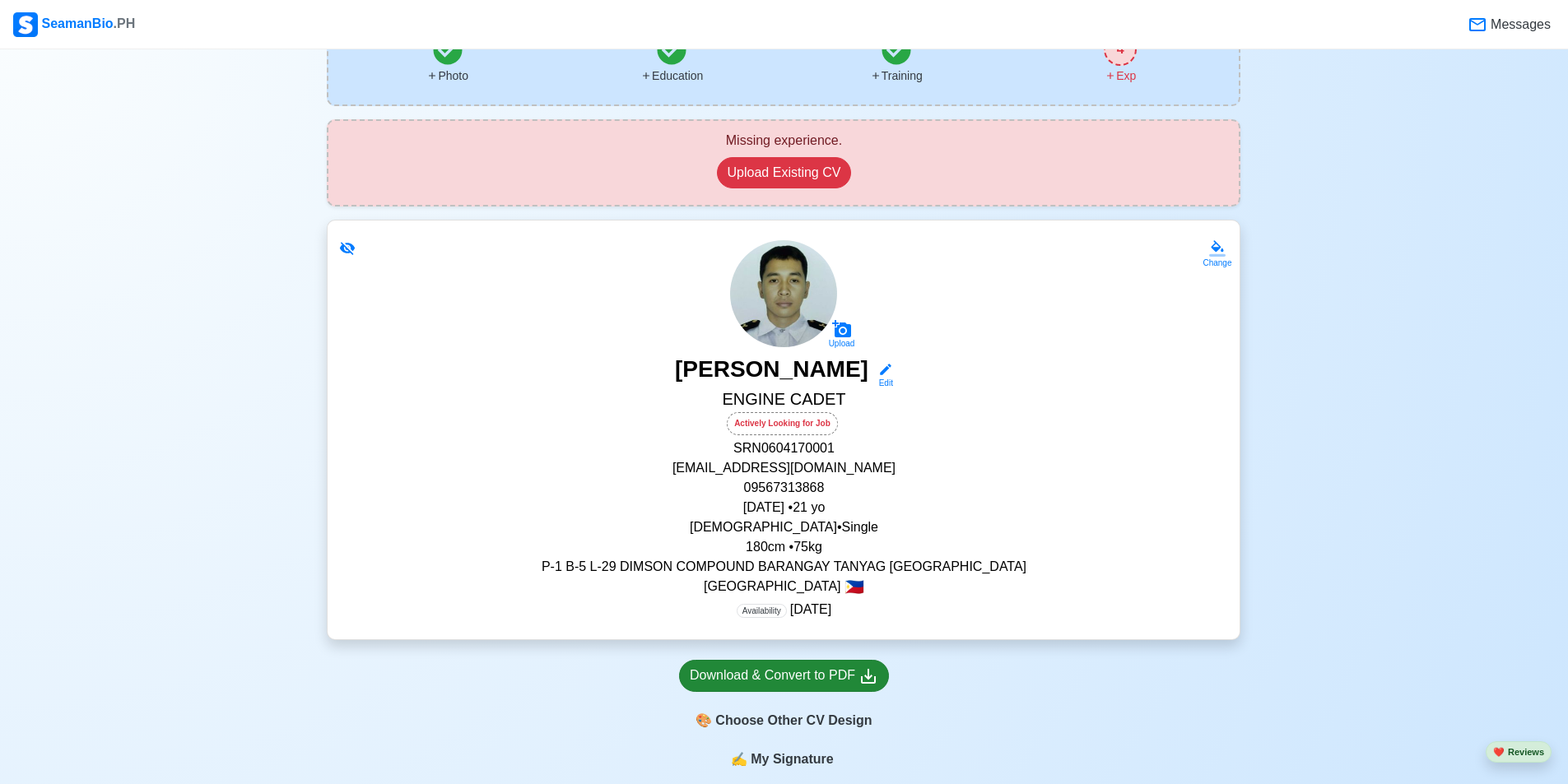
scroll to position [412, 0]
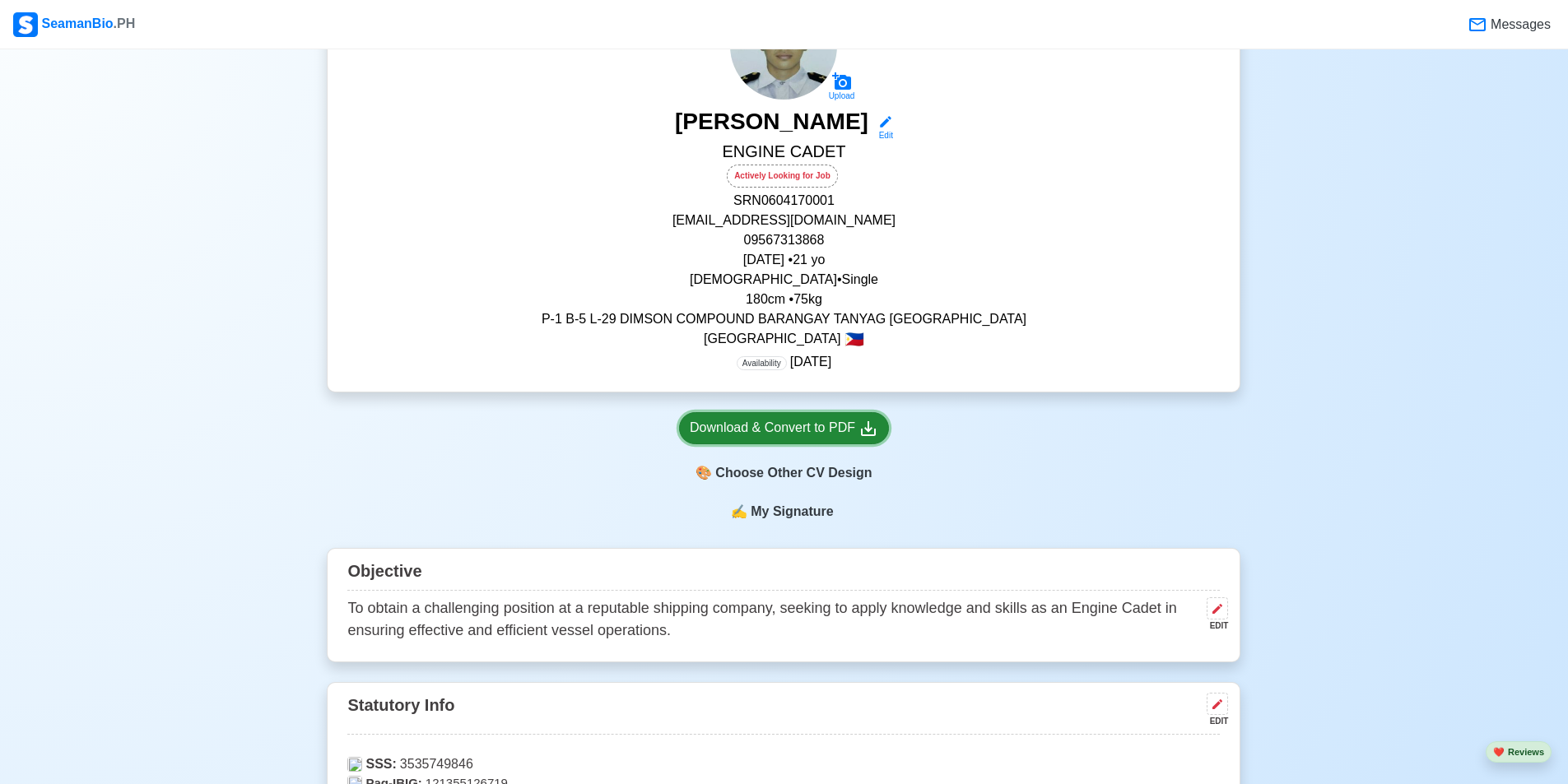
click at [783, 434] on div "Download & Convert to PDF" at bounding box center [783, 428] width 188 height 21
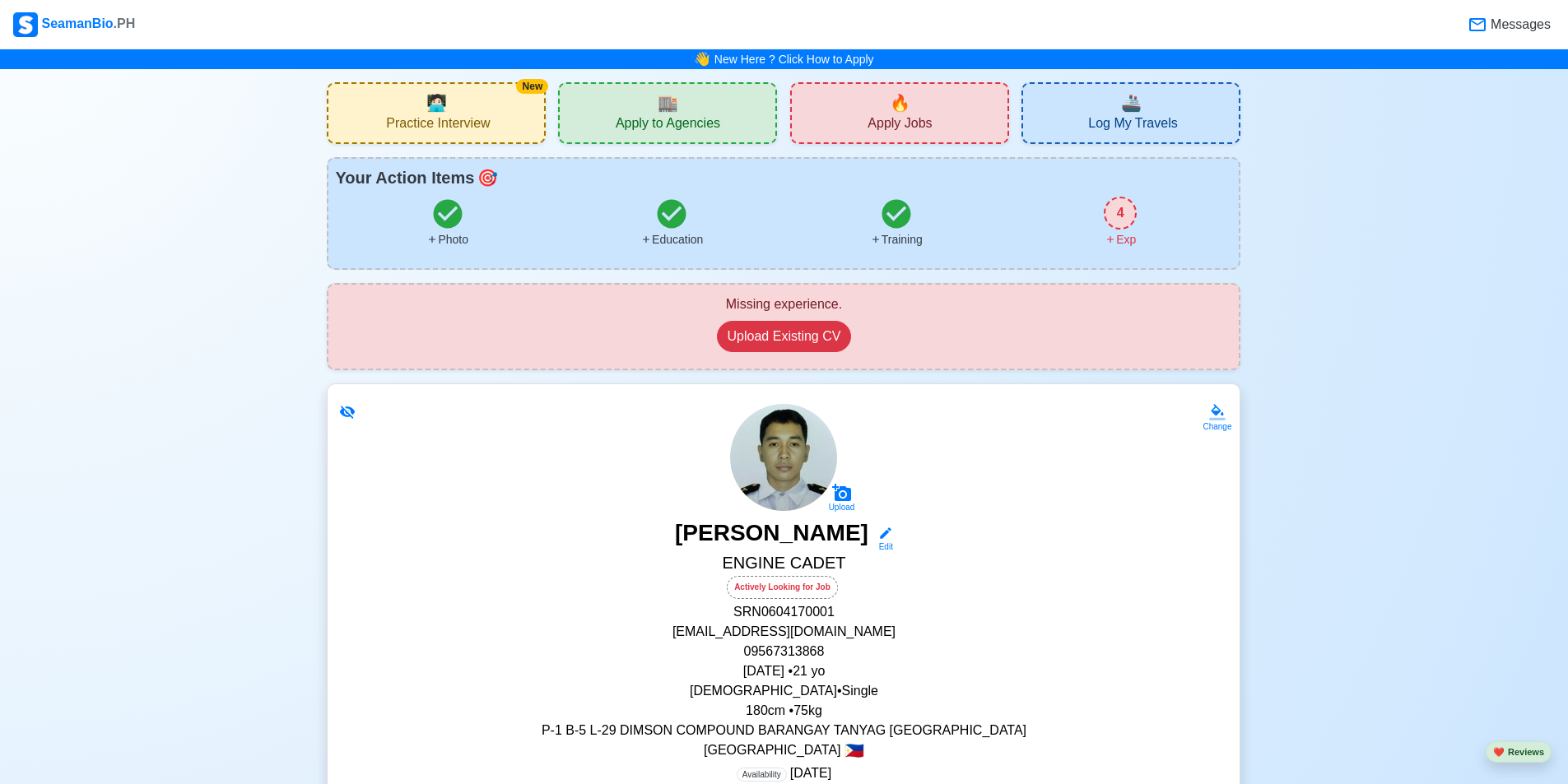
click at [1120, 212] on div "4" at bounding box center [1120, 212] width 33 height 33
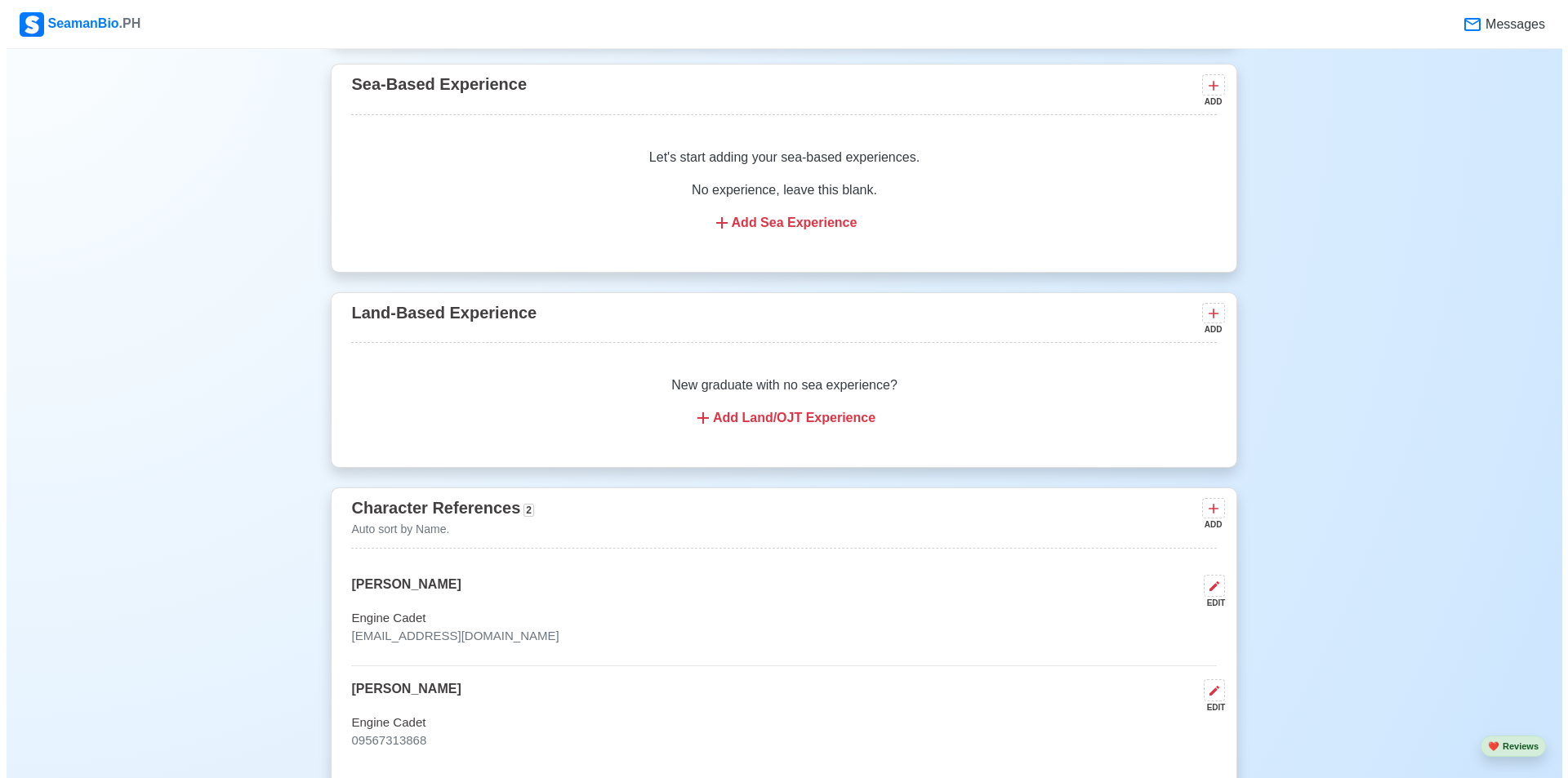
scroll to position [2838, 0]
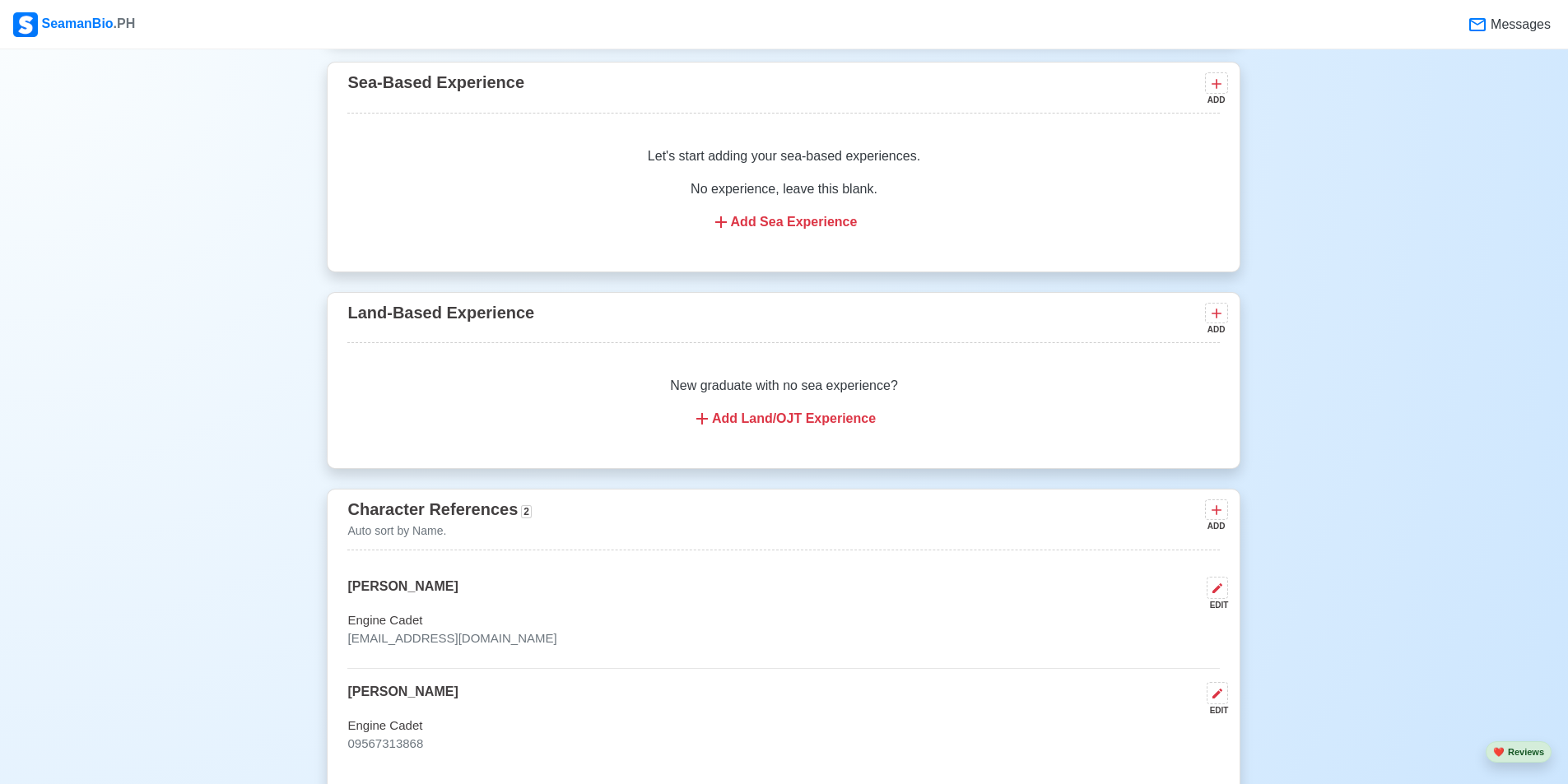
click at [785, 428] on div "Add Land/OJT Experience" at bounding box center [783, 418] width 833 height 20
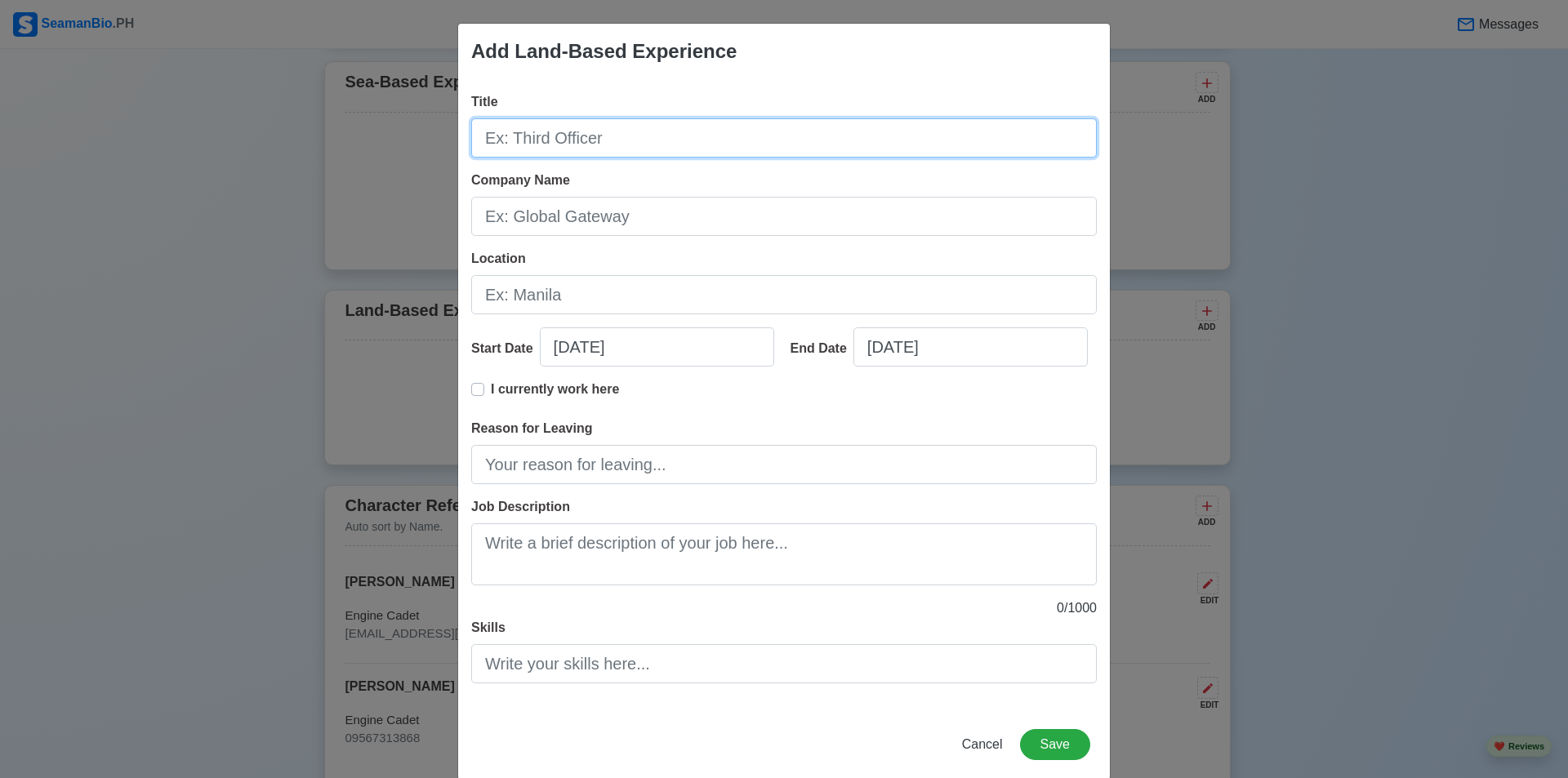
click at [621, 145] on input "Title" at bounding box center [784, 138] width 626 height 39
type input "Packer"
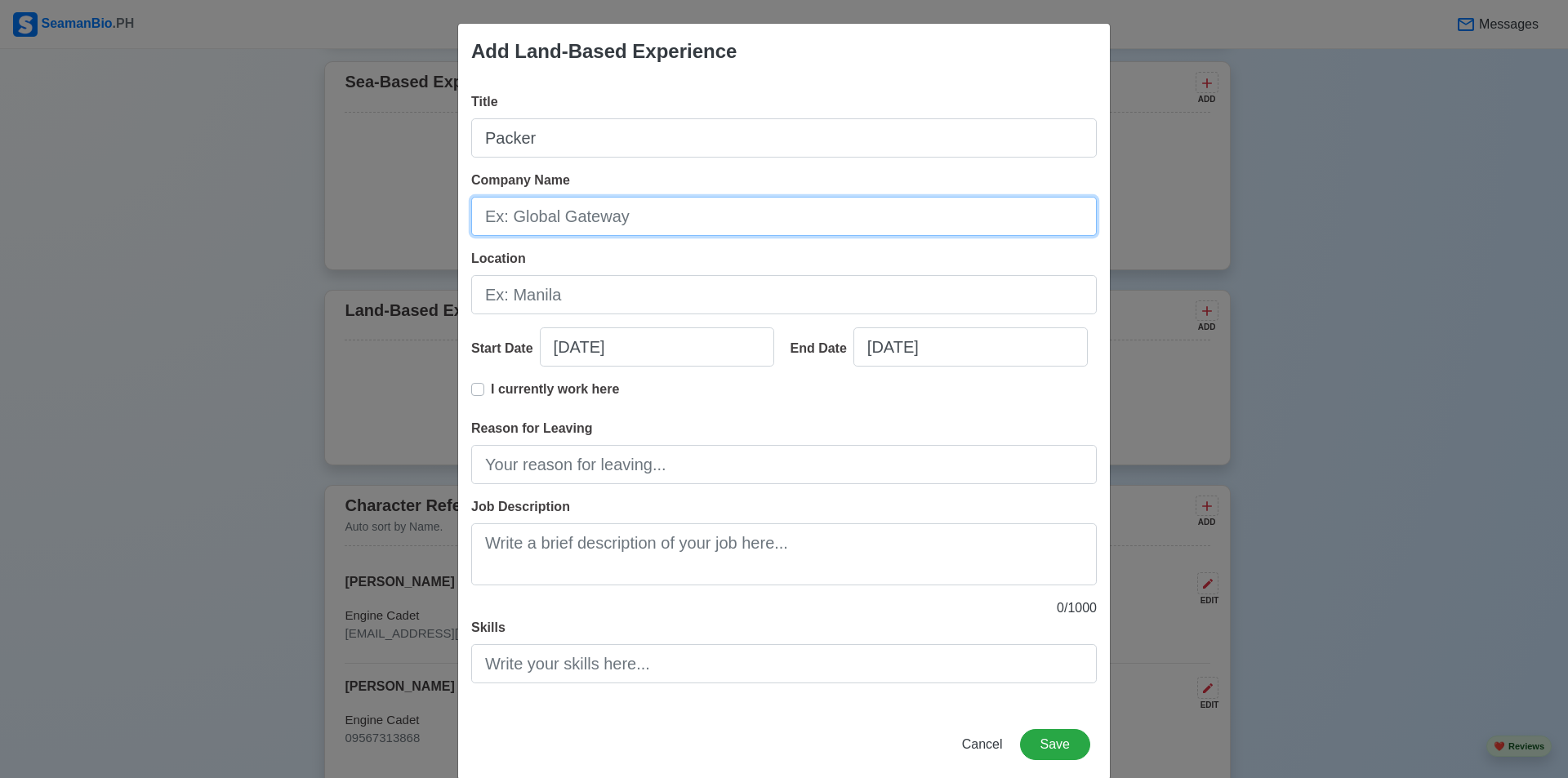
click at [554, 215] on input "Company Name" at bounding box center [784, 216] width 626 height 39
type input "XDE Logistics"
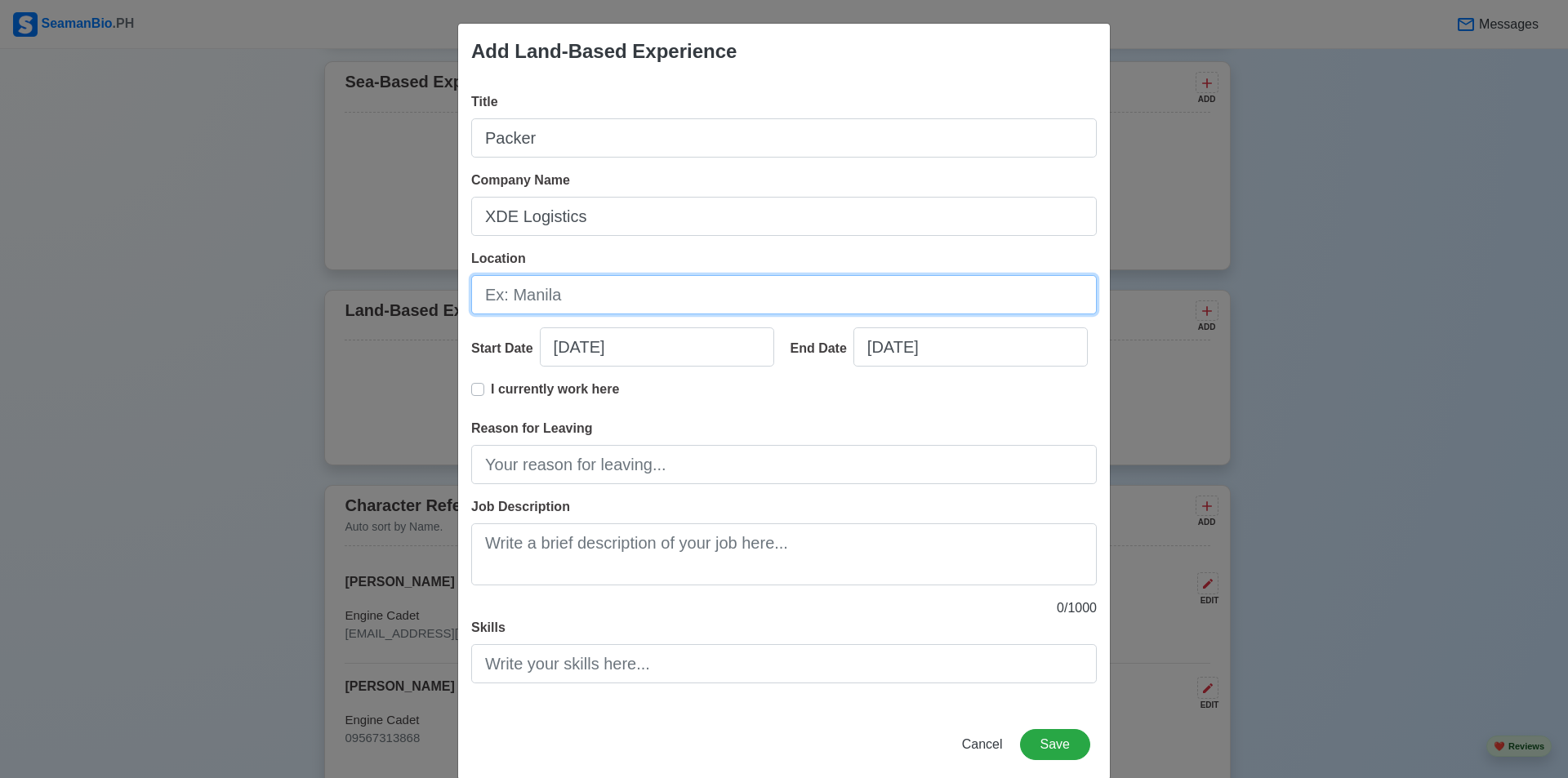
click at [674, 295] on input "Location" at bounding box center [784, 294] width 626 height 39
type input "Taguig"
click at [491, 389] on label "I currently work here" at bounding box center [555, 395] width 128 height 32
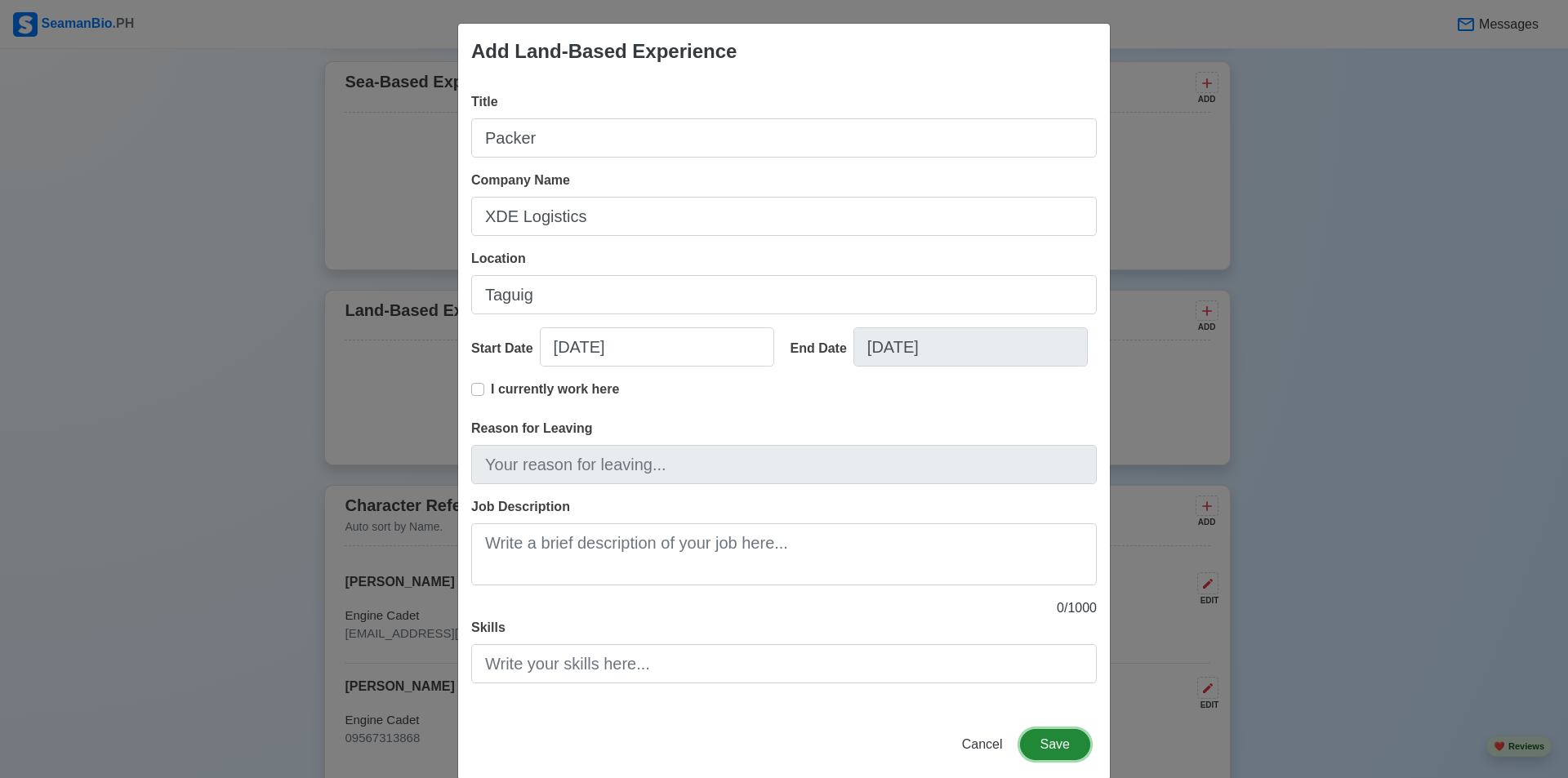
click at [1046, 742] on button "Save" at bounding box center [1056, 745] width 71 height 31
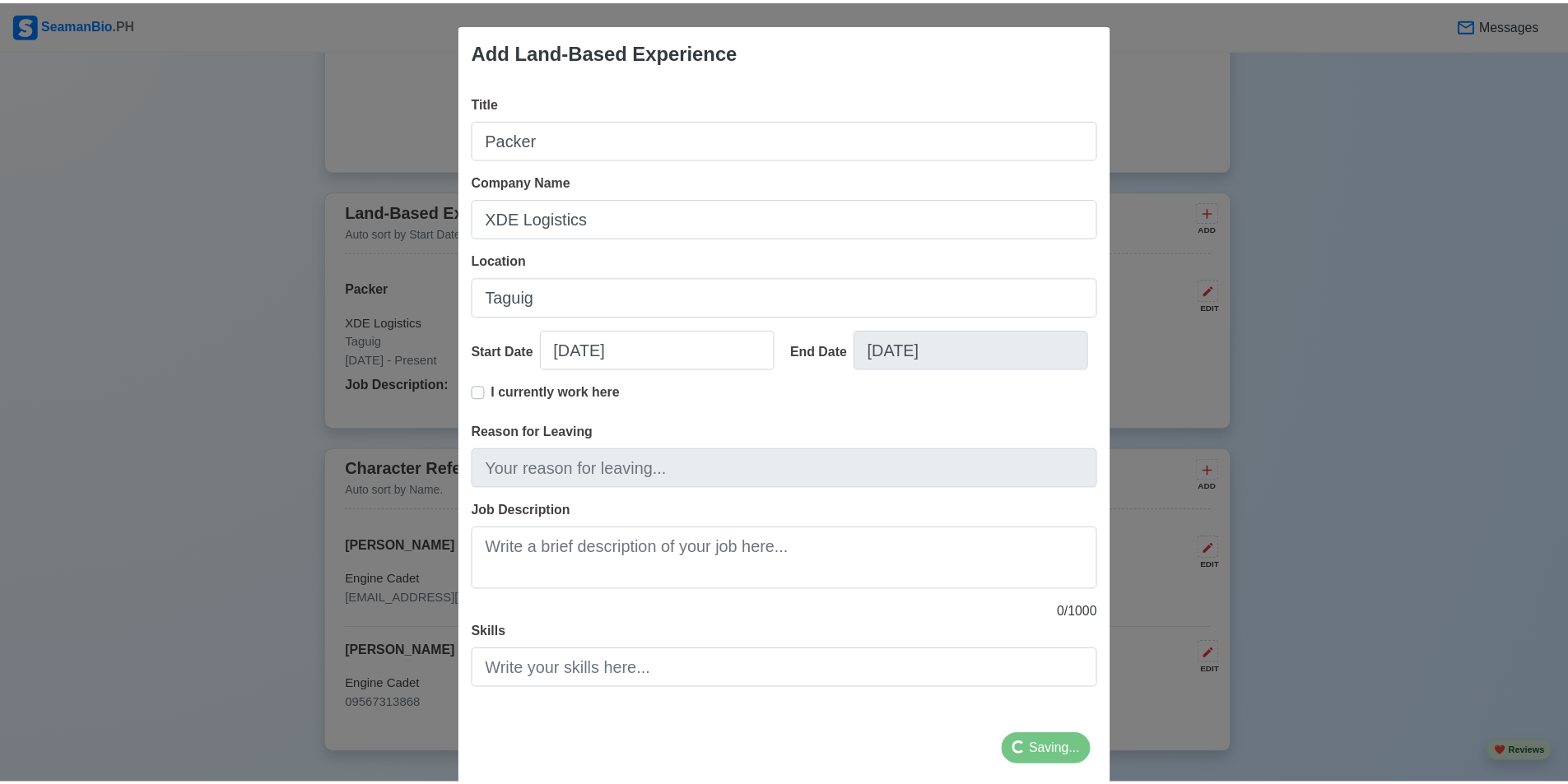
scroll to position [2760, 0]
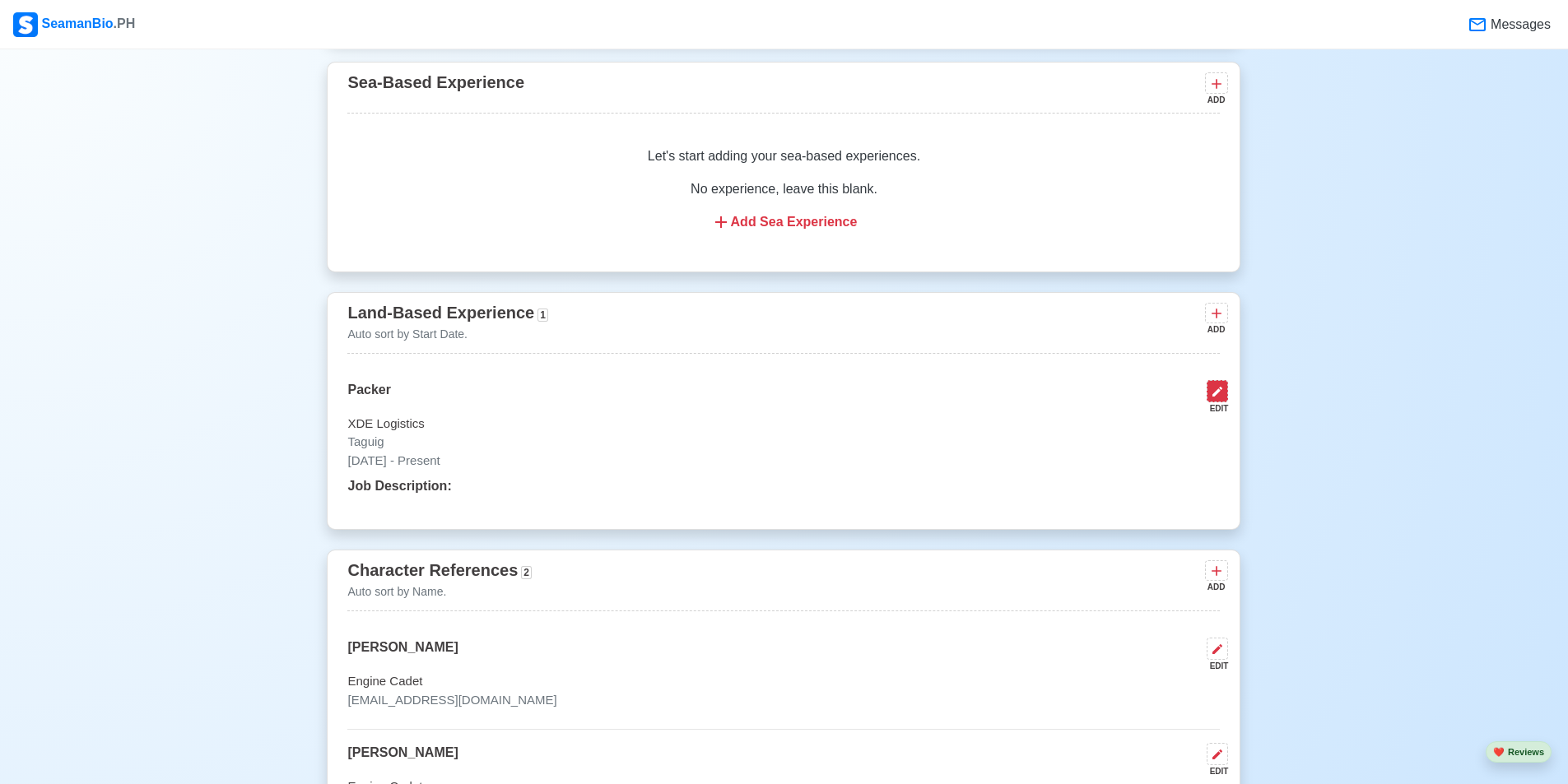
click at [1218, 399] on icon at bounding box center [1217, 392] width 13 height 13
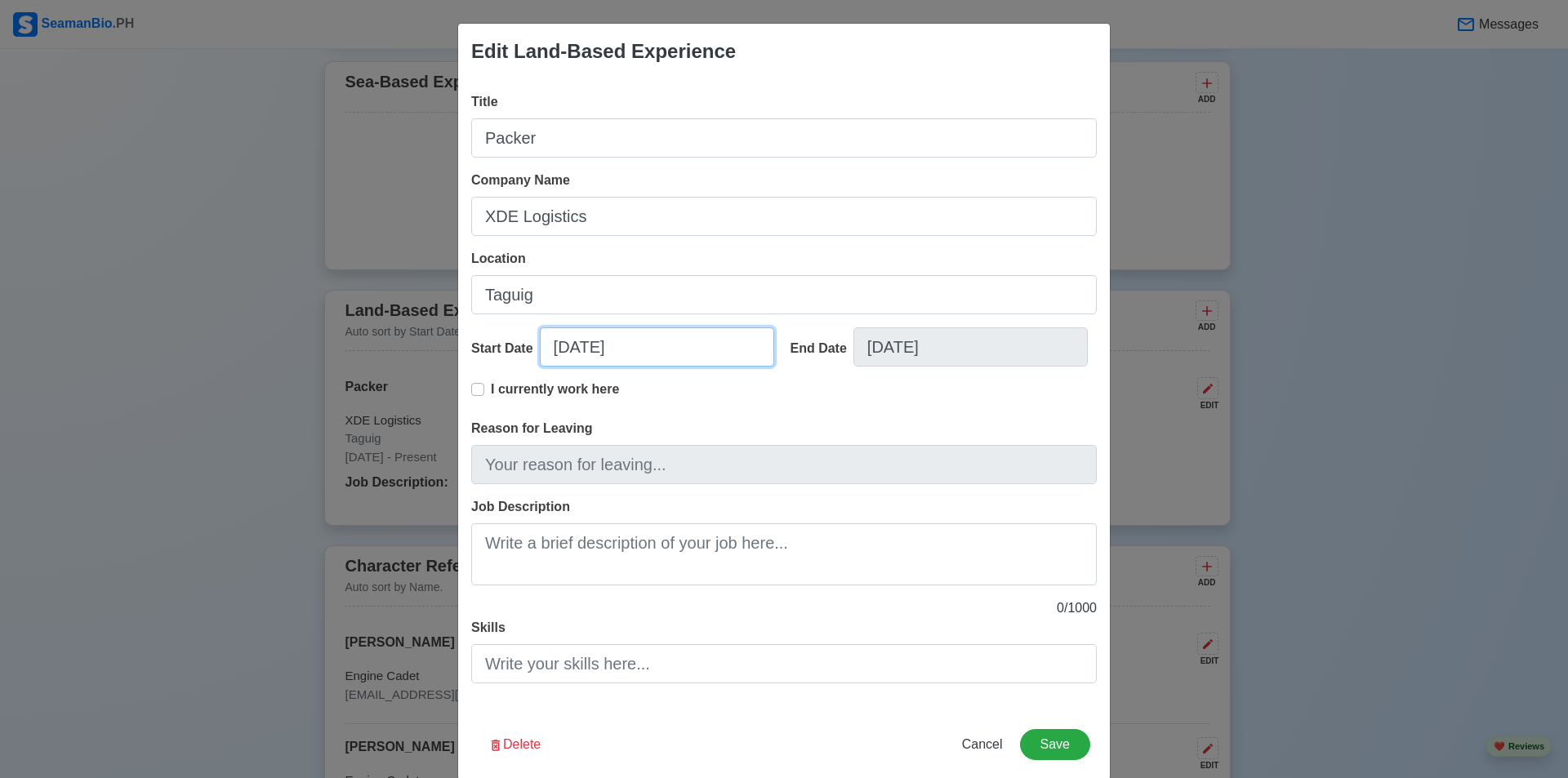
select select "****"
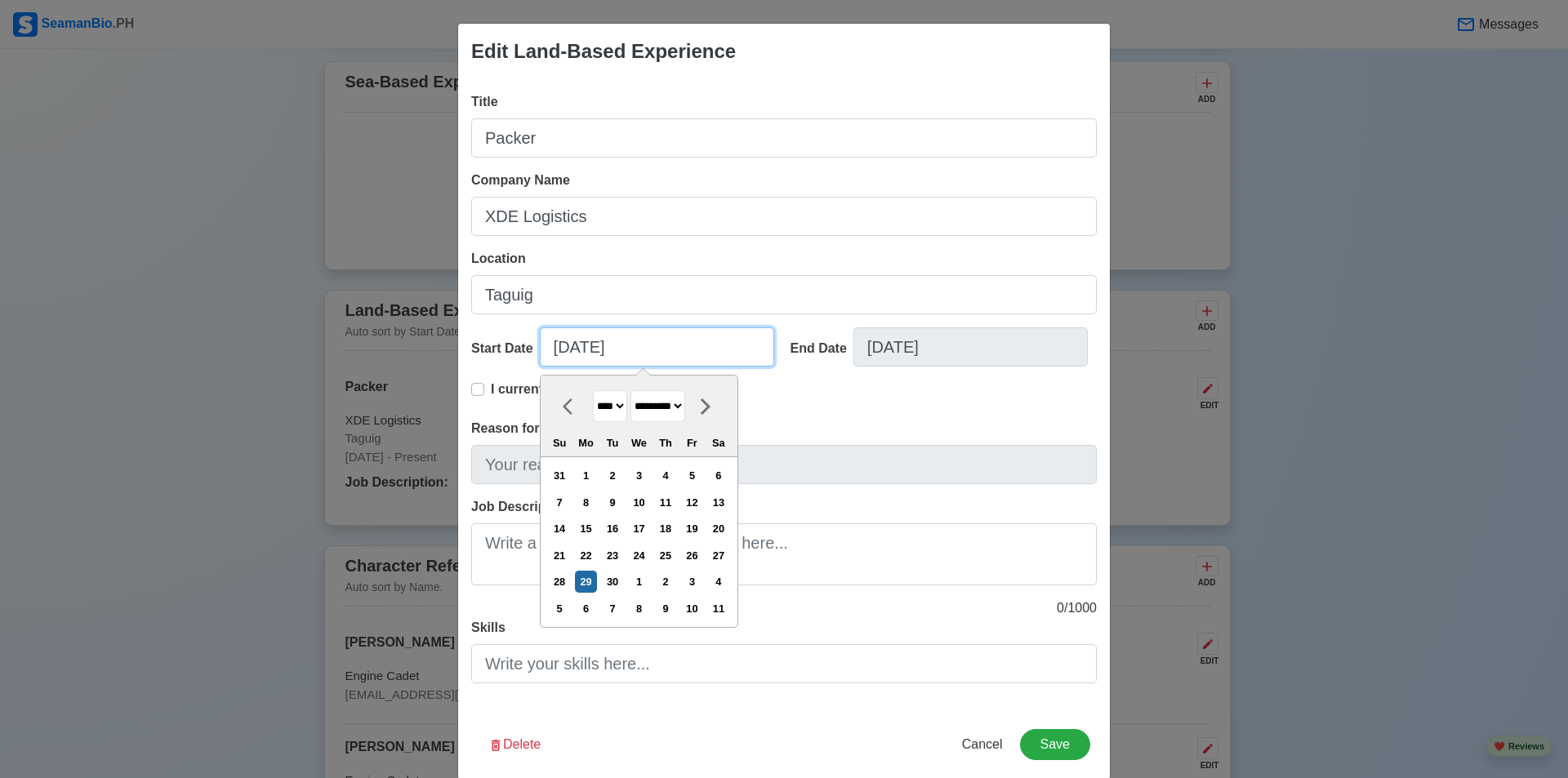
click at [593, 347] on input "[DATE]" at bounding box center [657, 347] width 234 height 39
click at [563, 400] on icon at bounding box center [572, 407] width 19 height 19
select select "******"
click at [594, 584] on div "25" at bounding box center [586, 582] width 22 height 22
type input "08/25/2025"
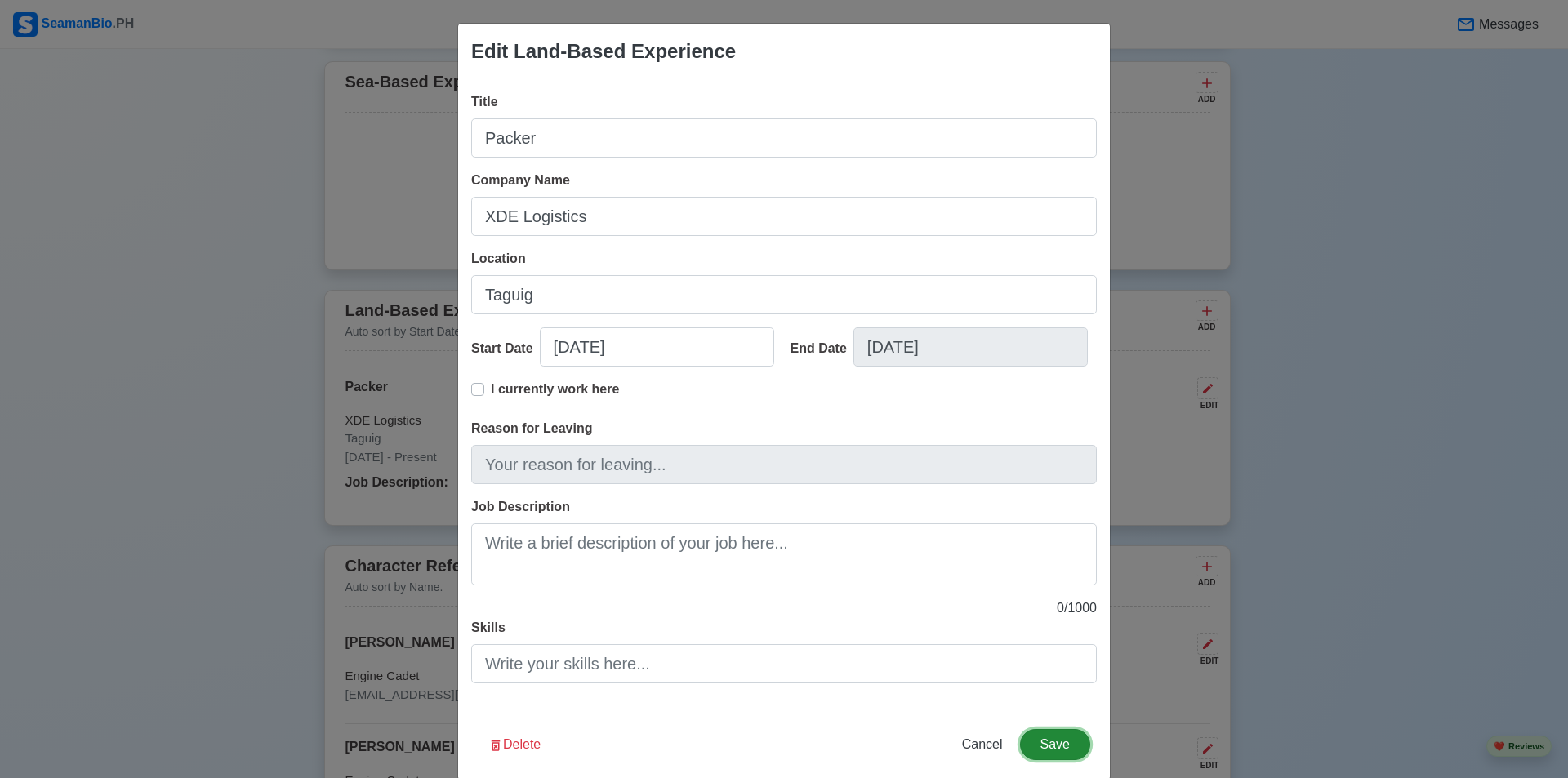
click at [1033, 740] on button "Save" at bounding box center [1056, 745] width 71 height 31
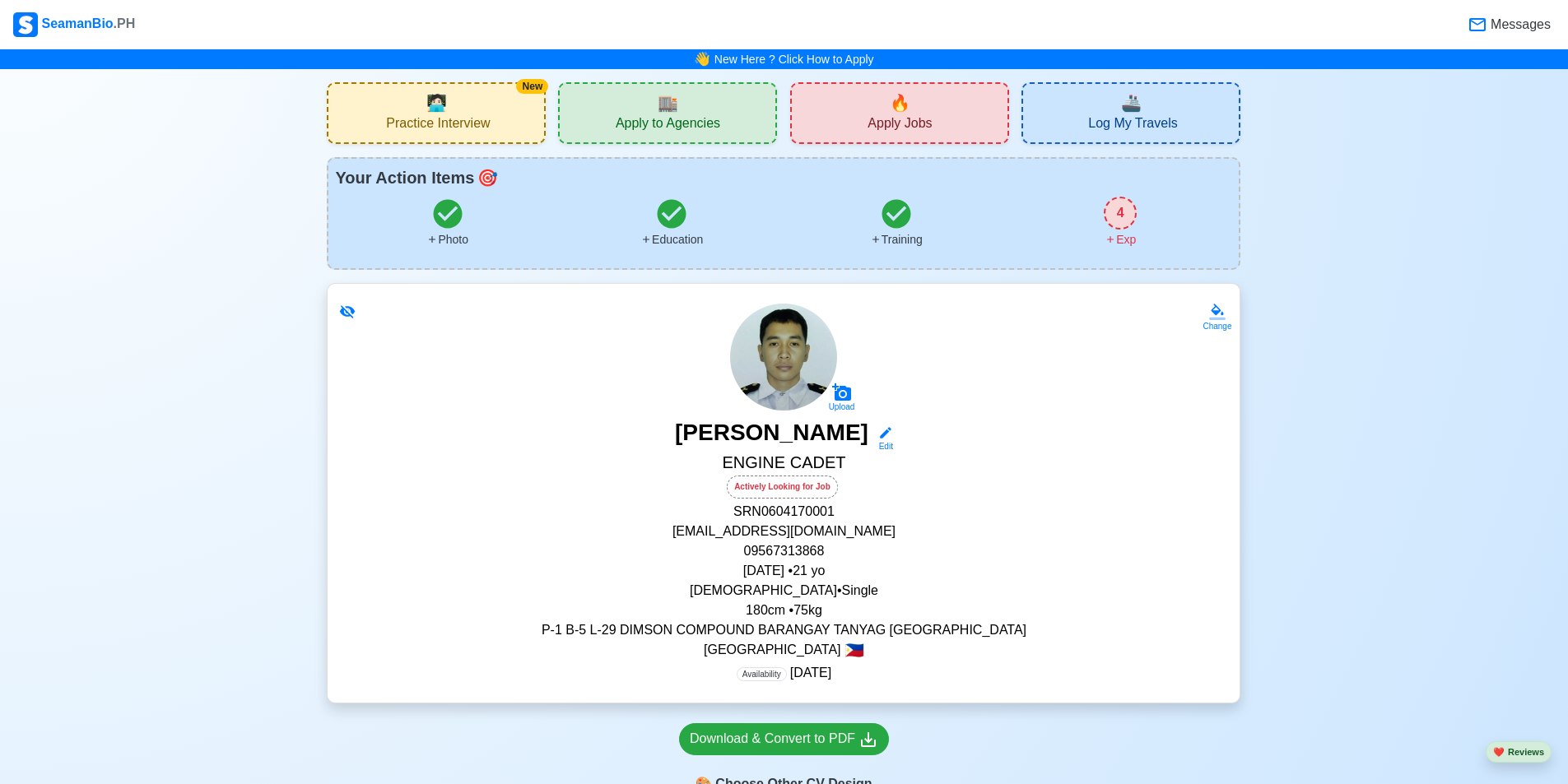
scroll to position [329, 0]
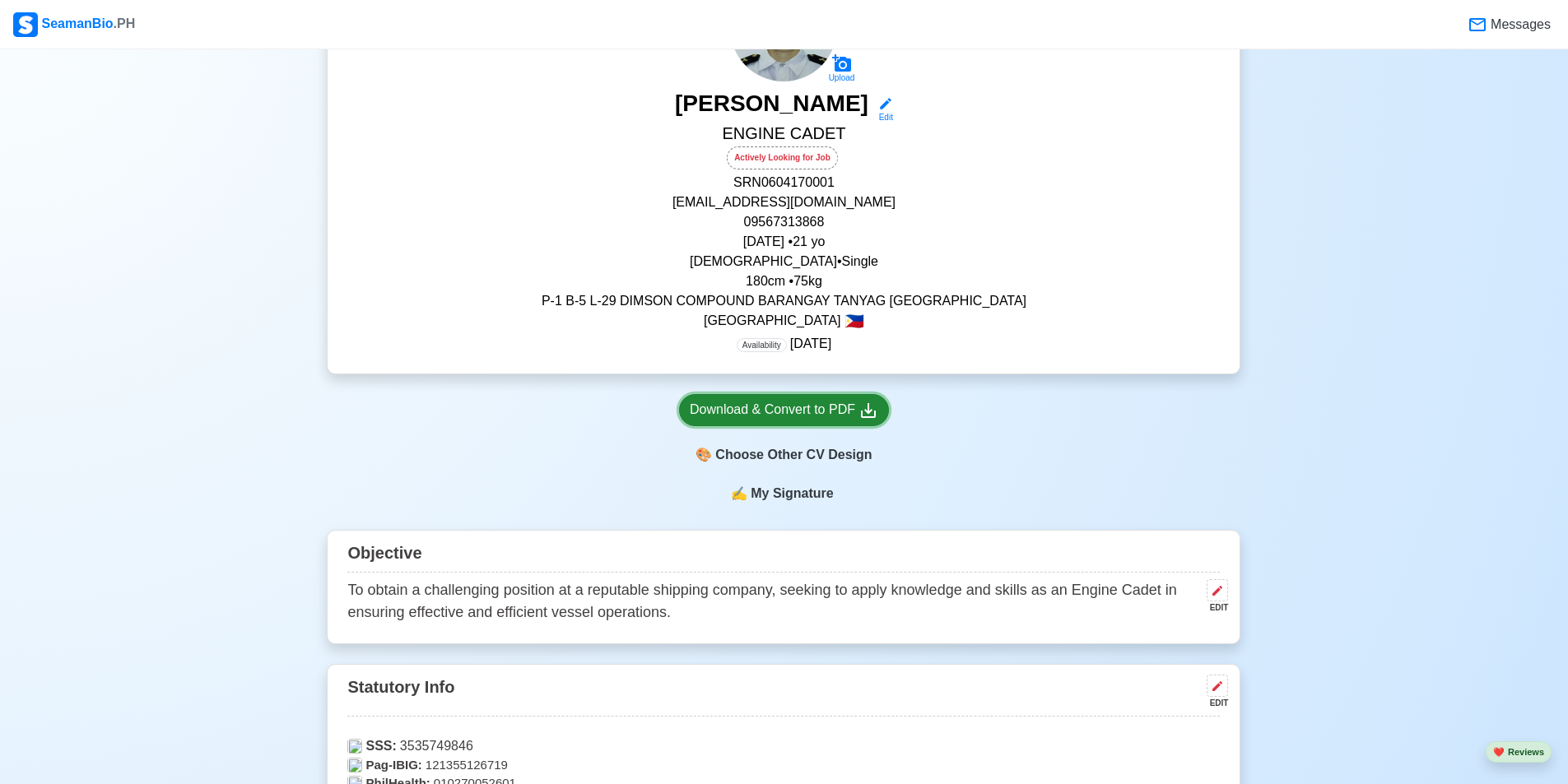
click at [819, 416] on div "Download & Convert to PDF" at bounding box center [783, 411] width 188 height 21
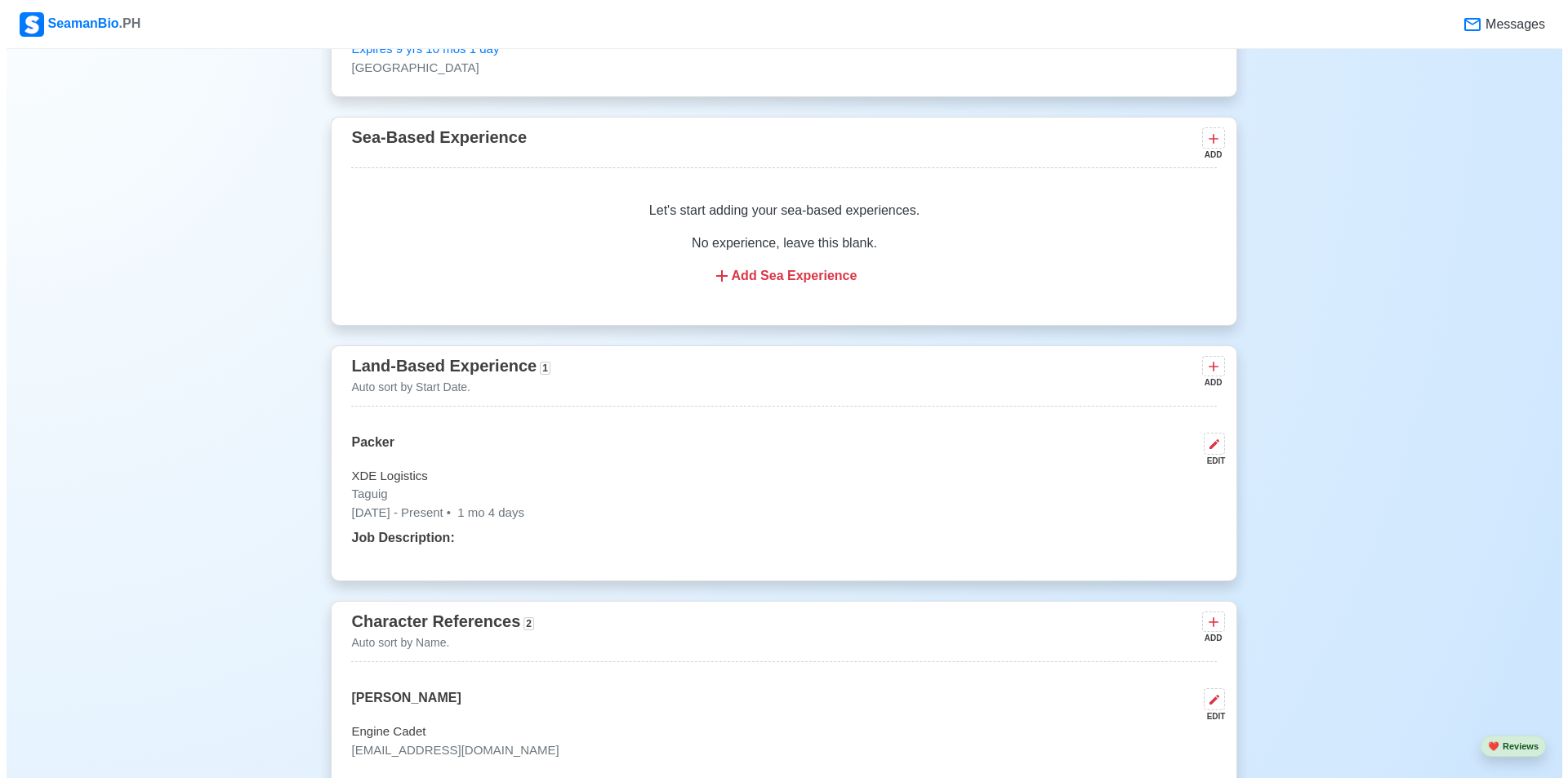
scroll to position [2695, 0]
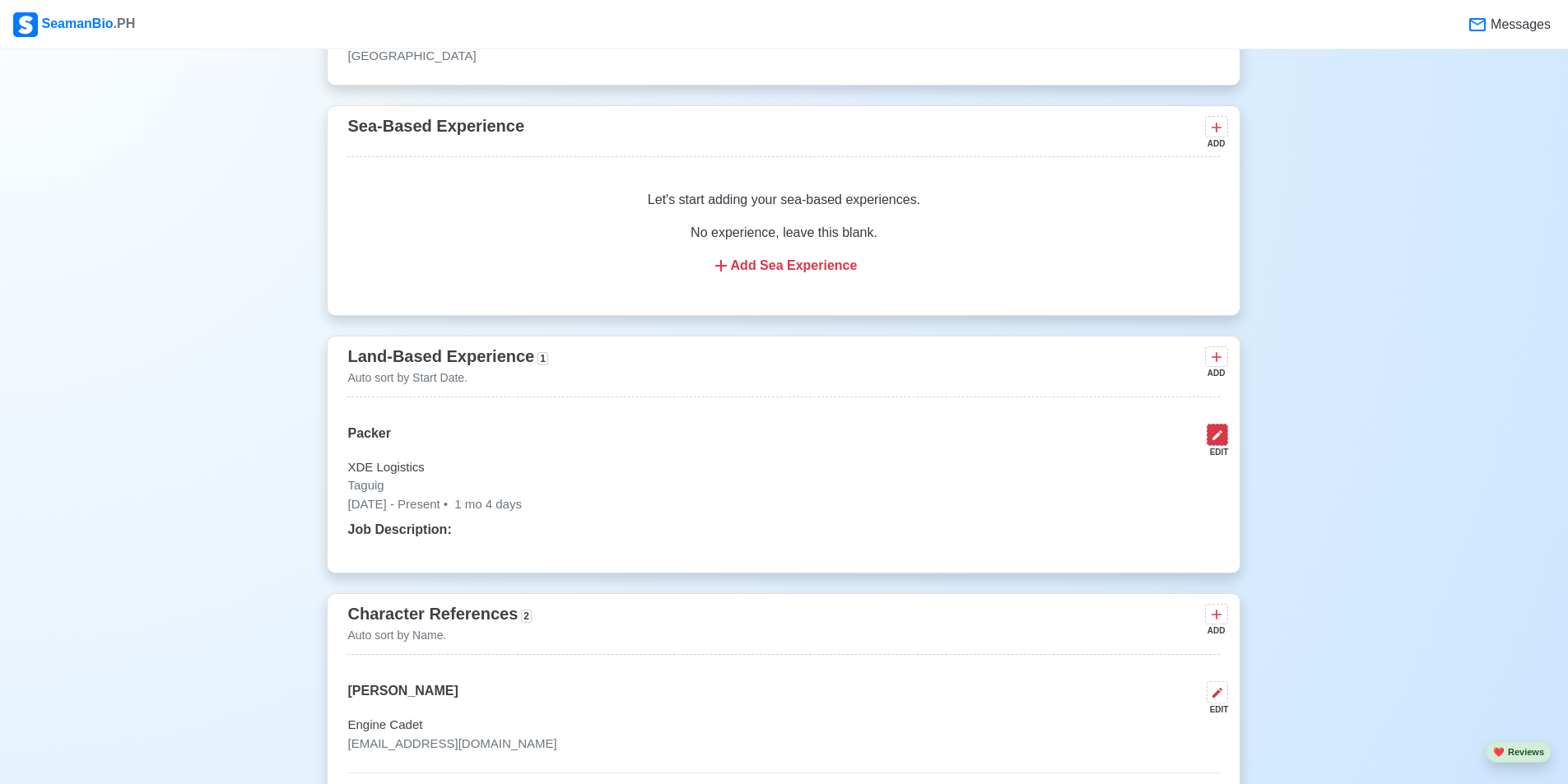
click at [1227, 446] on button at bounding box center [1217, 435] width 22 height 22
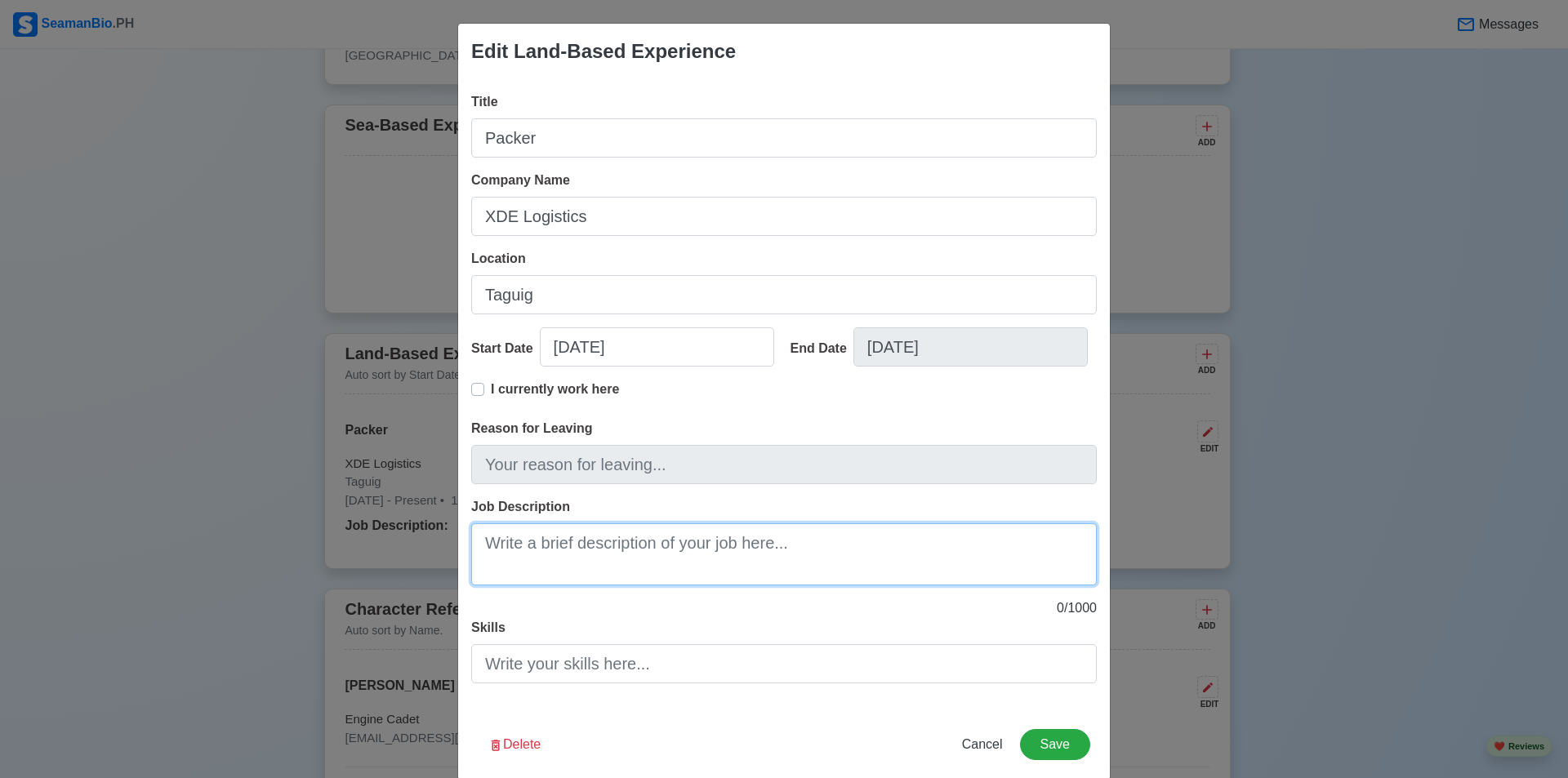
click at [701, 550] on textarea "Job Description" at bounding box center [784, 554] width 626 height 62
type textarea "p"
type textarea "["
type textarea "Packaging The Parcels"
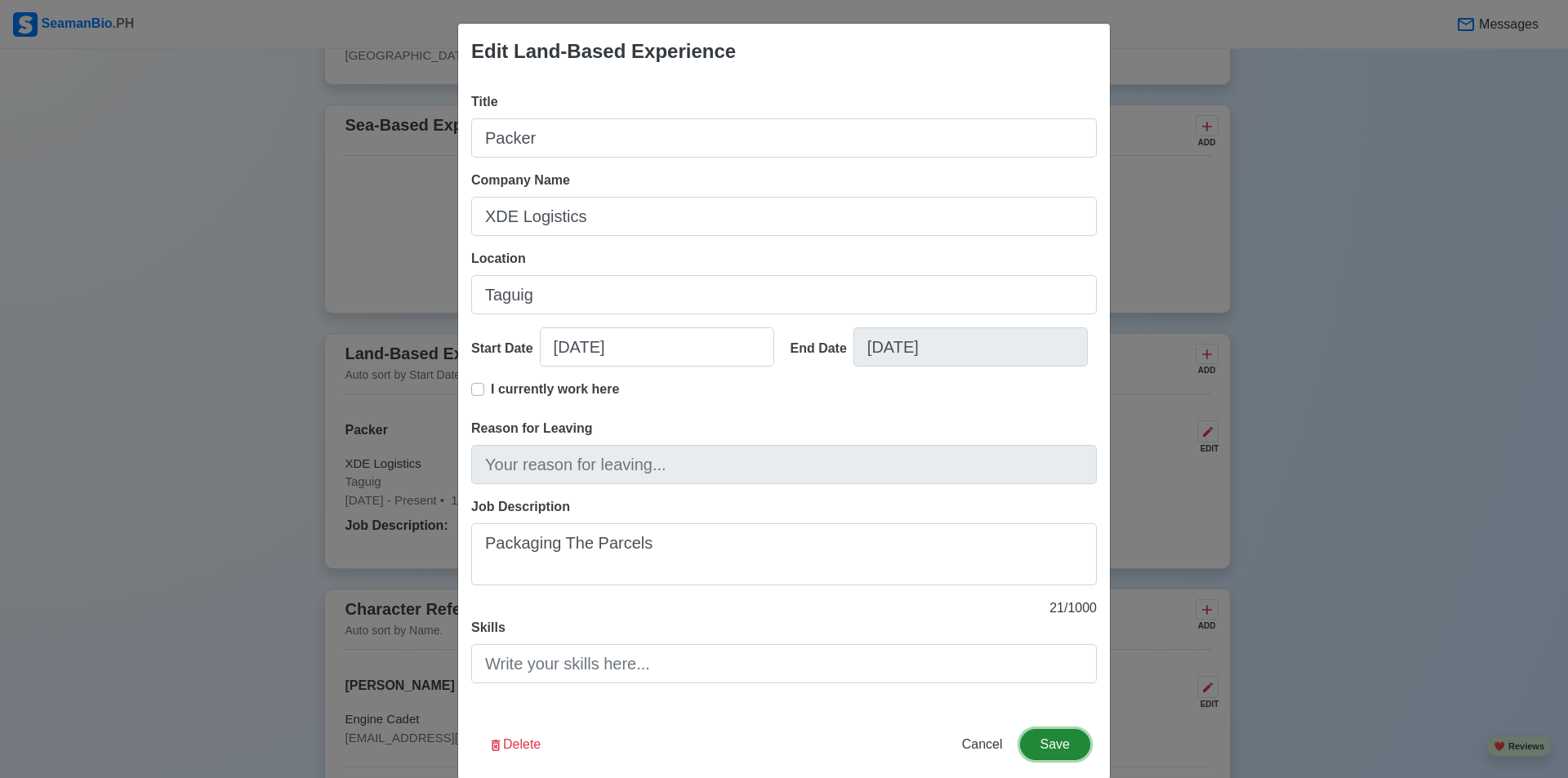
click at [1054, 736] on button "Save" at bounding box center [1056, 745] width 71 height 31
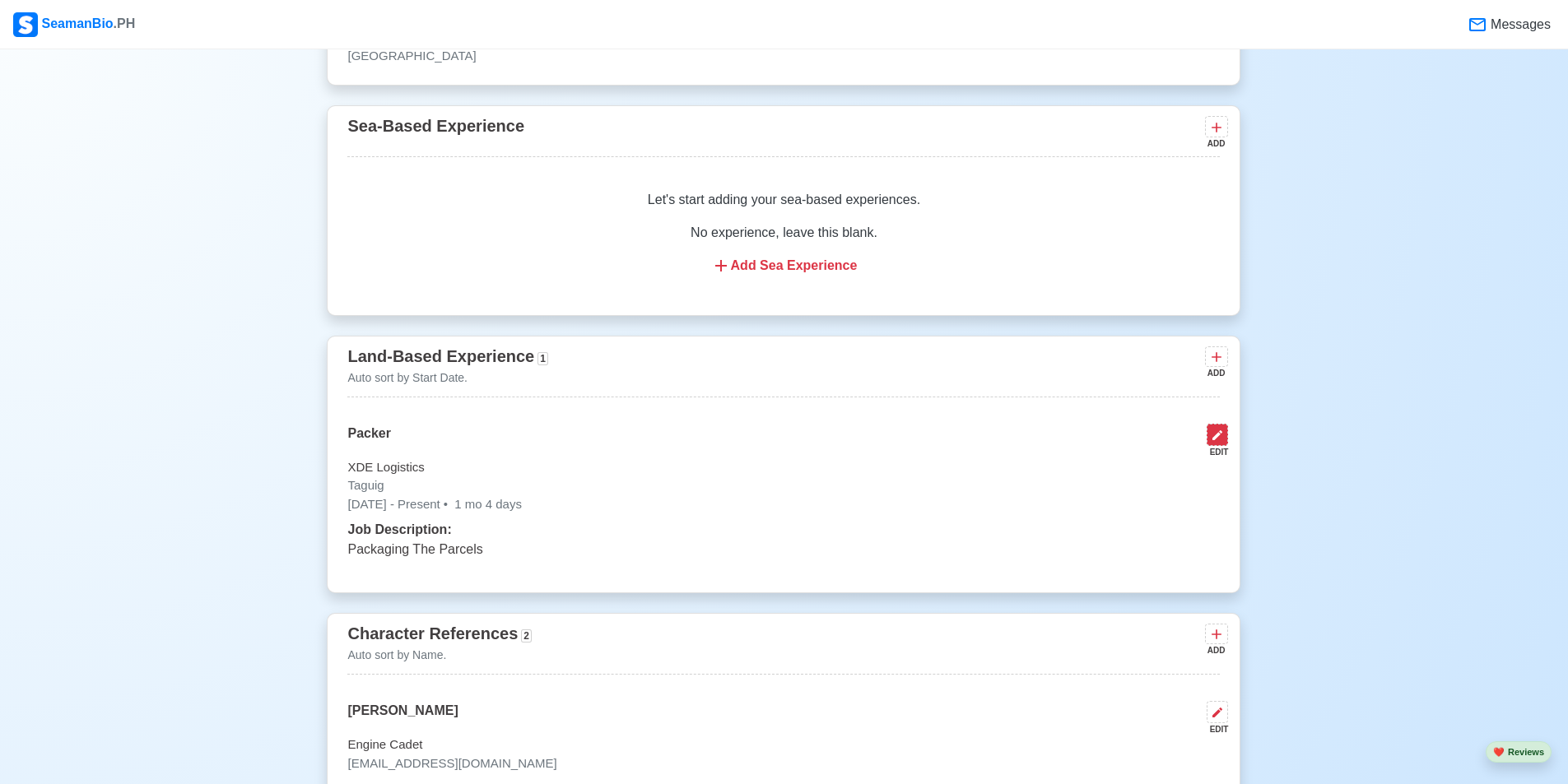
click at [1219, 442] on icon at bounding box center [1217, 435] width 13 height 13
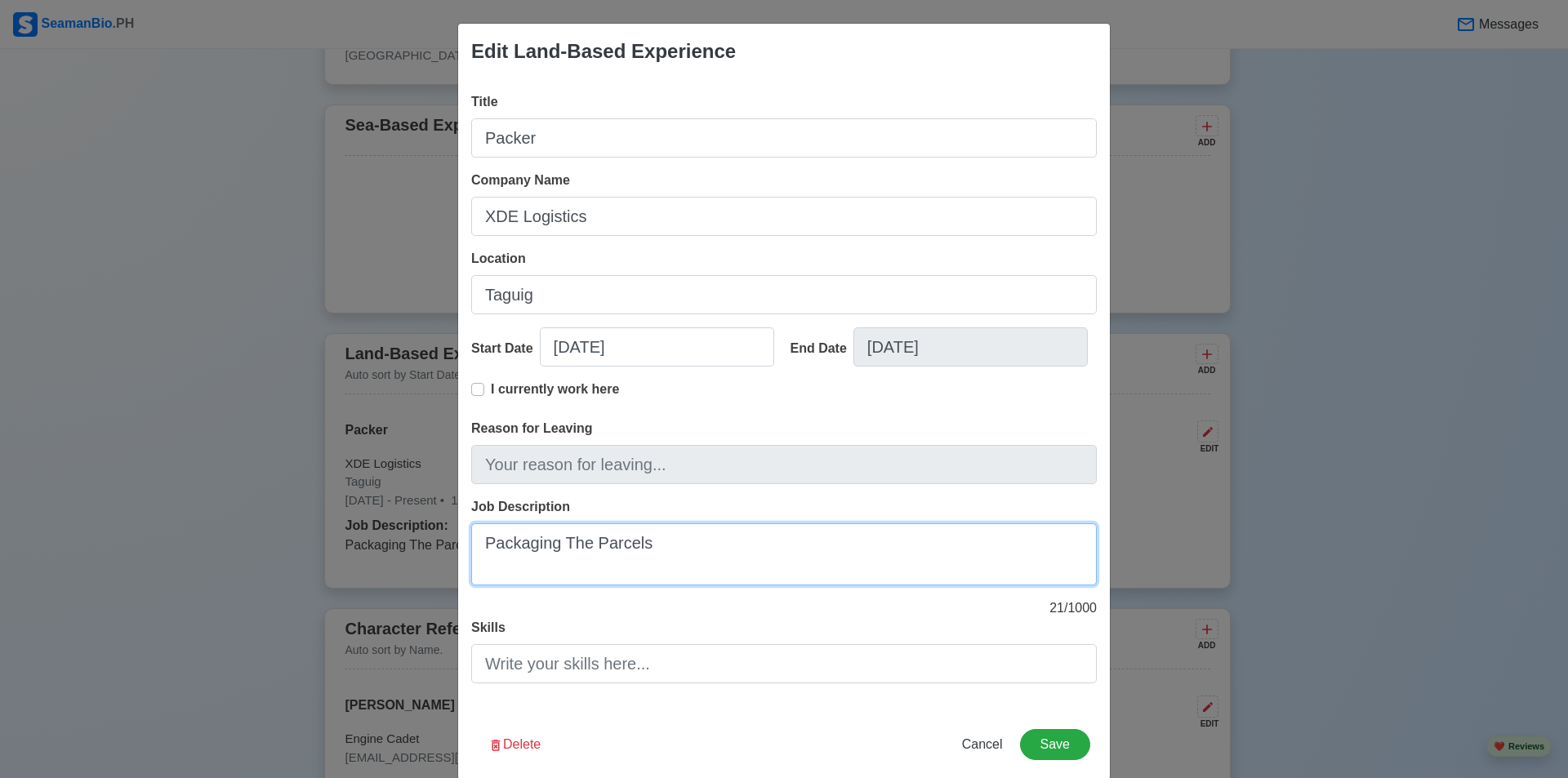
click at [584, 540] on textarea "Packaging The Parcels" at bounding box center [784, 554] width 626 height 62
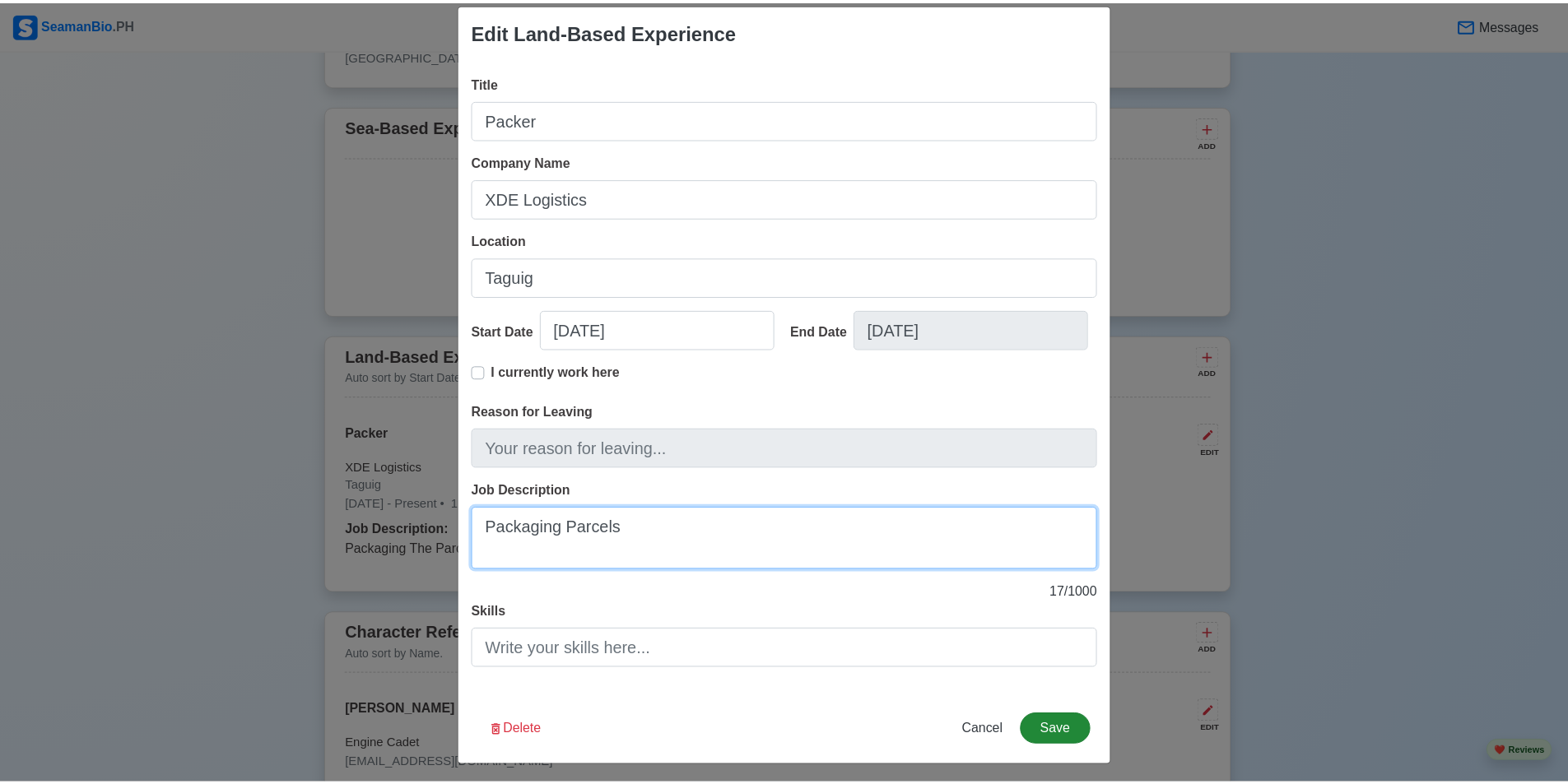
scroll to position [25, 0]
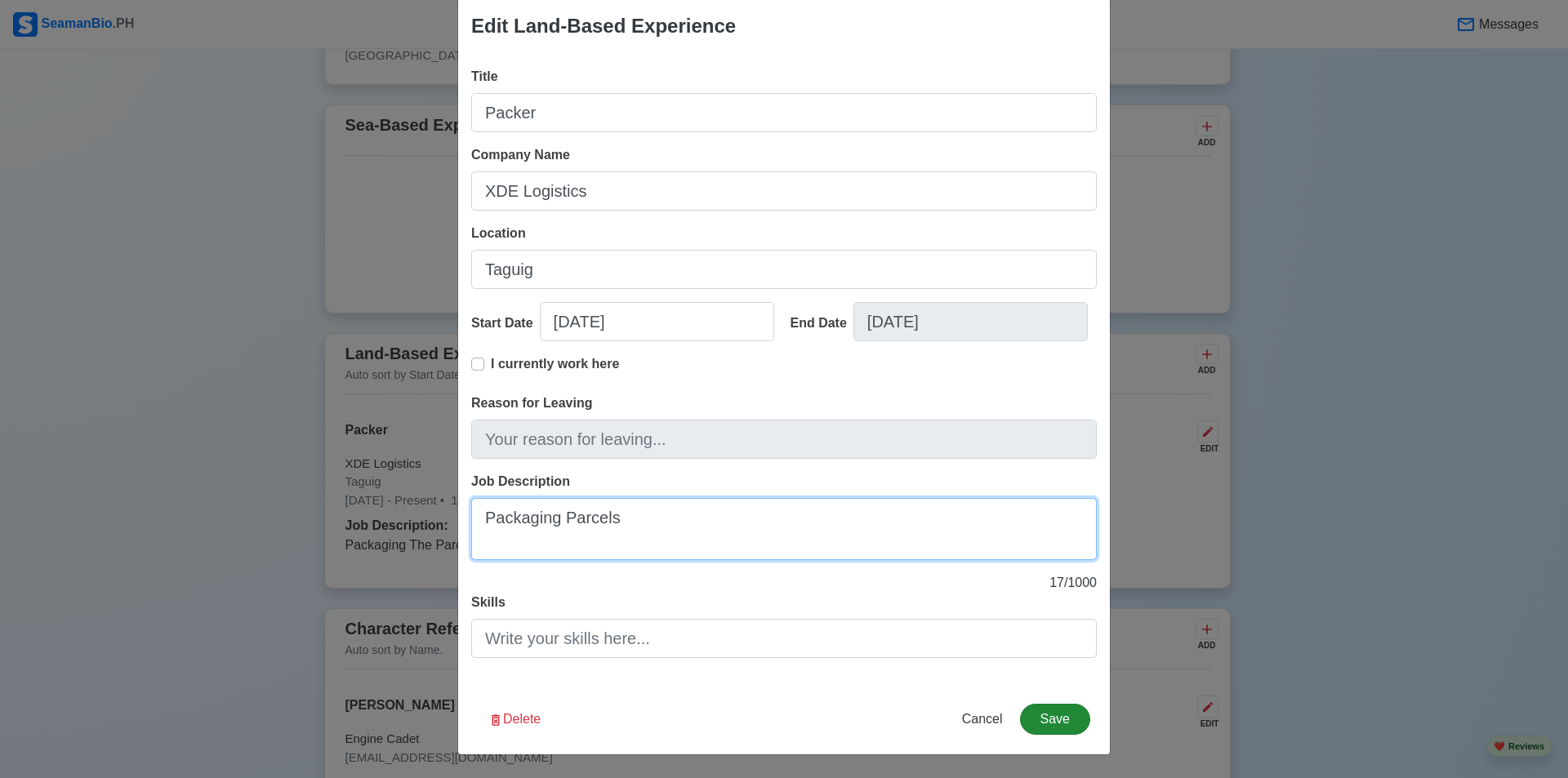
type textarea "Packaging Parcels"
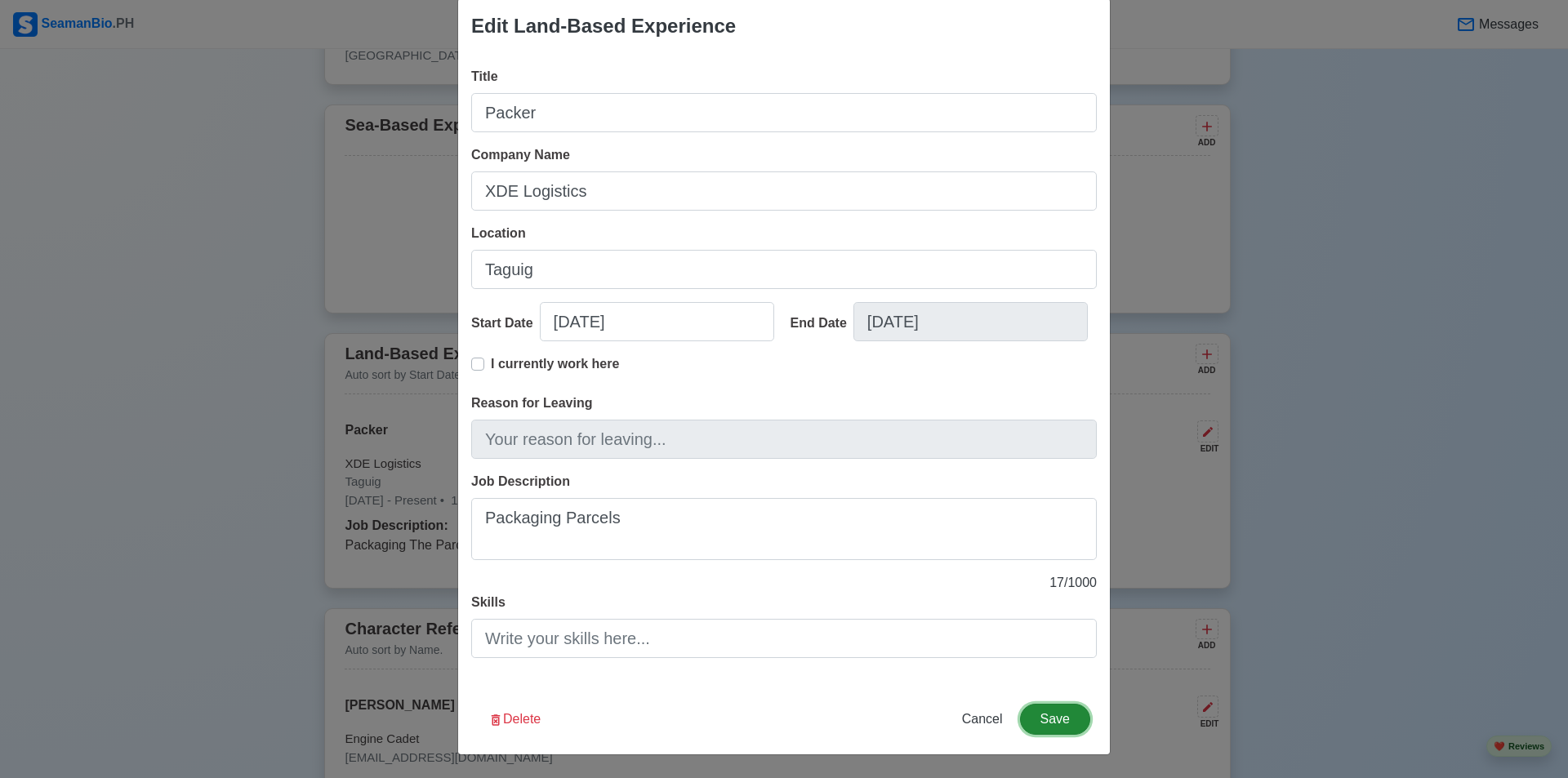
click at [1049, 719] on button "Save" at bounding box center [1056, 719] width 71 height 31
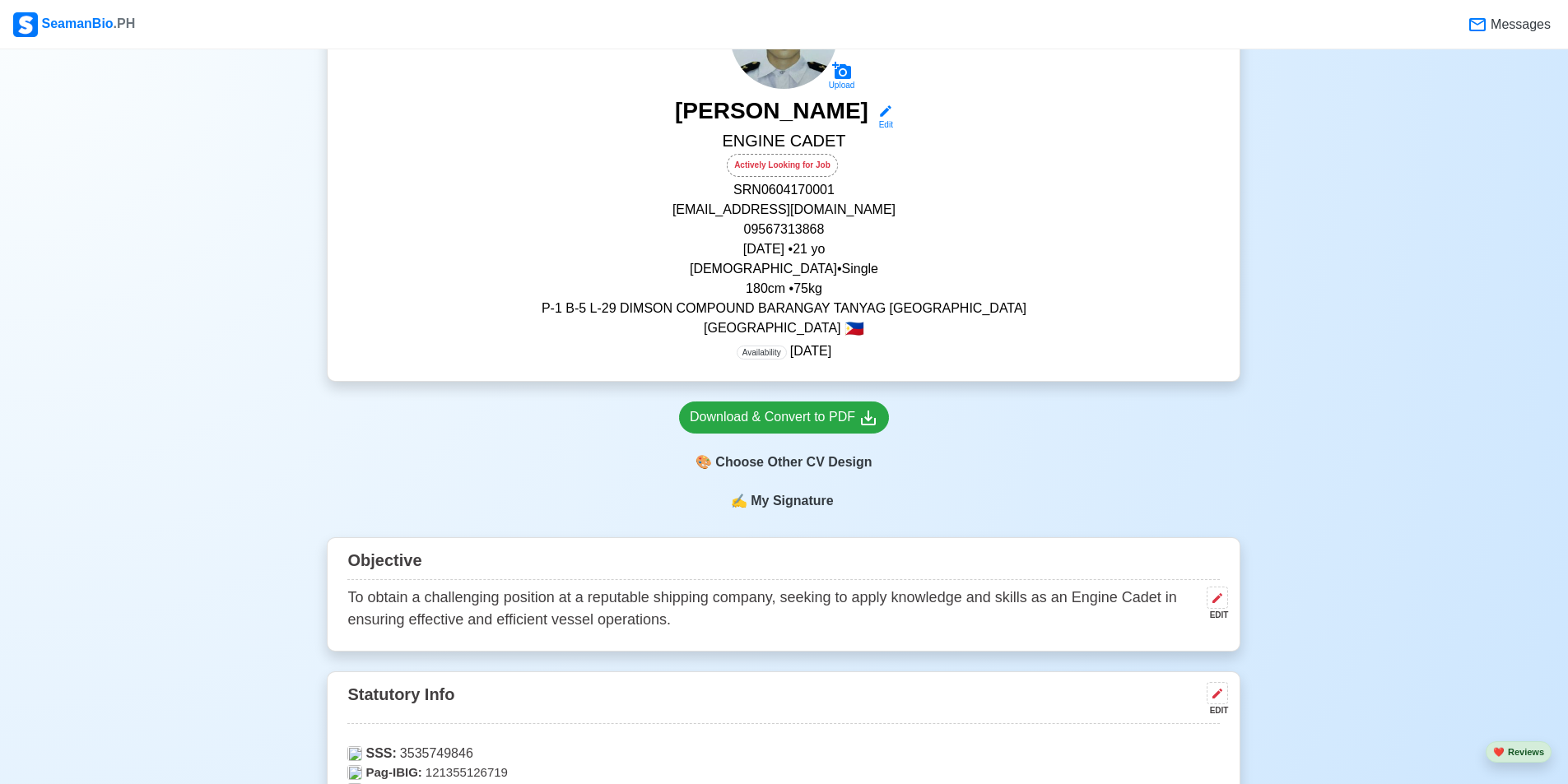
scroll to position [165, 0]
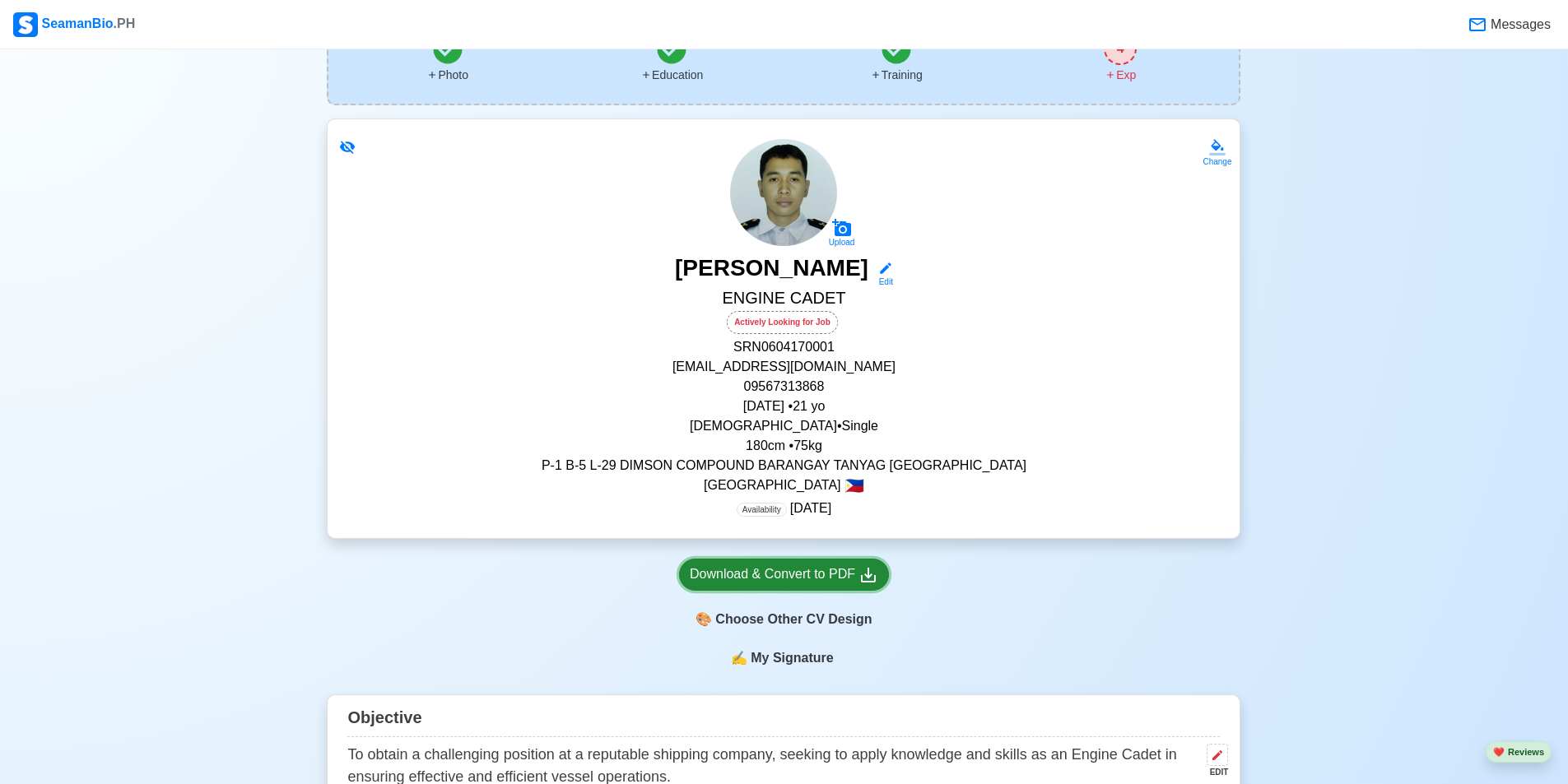
click at [827, 579] on div "Download & Convert to PDF" at bounding box center [783, 575] width 188 height 21
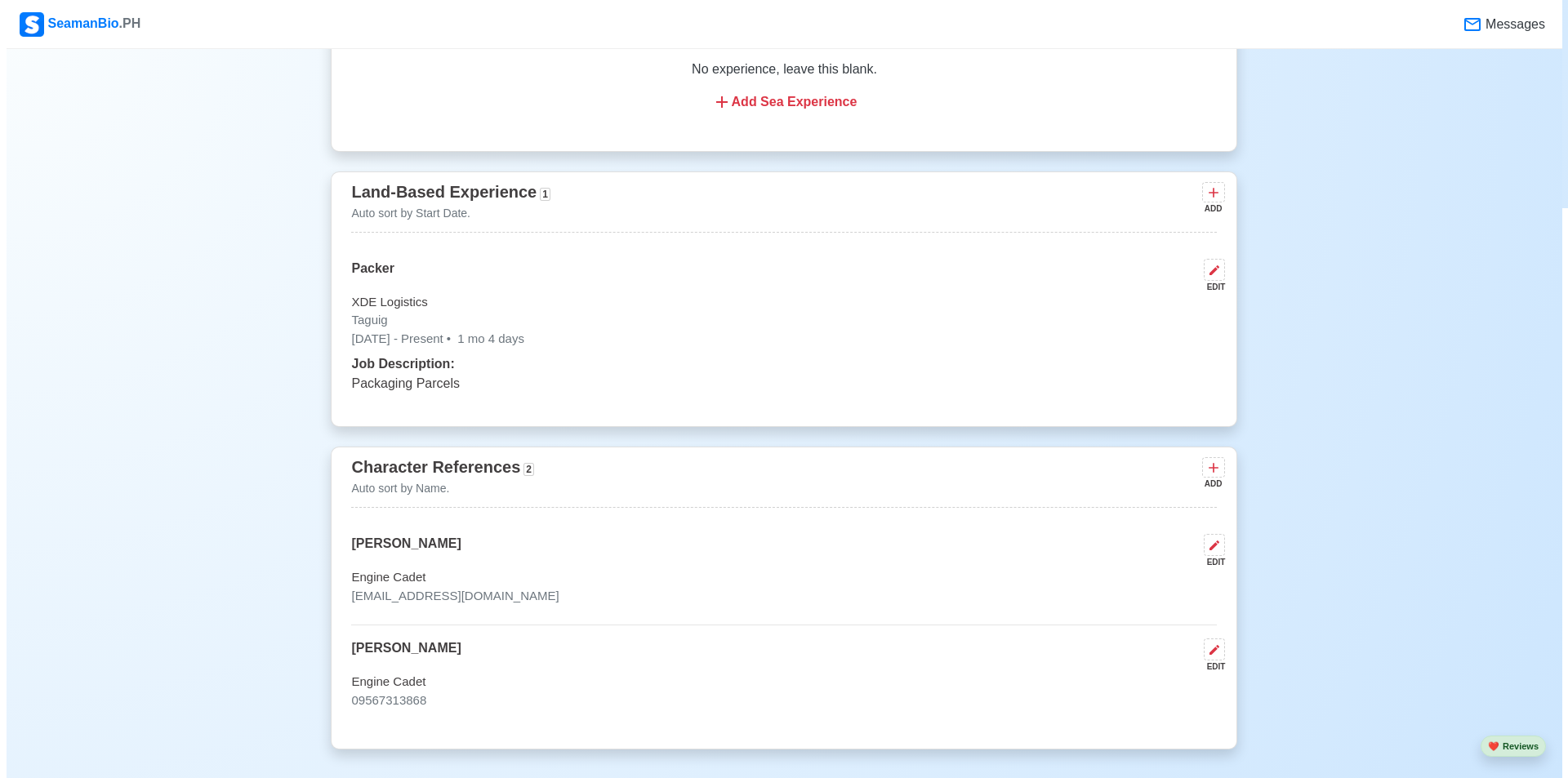
scroll to position [2859, 0]
click at [459, 290] on div "Packer EDIT" at bounding box center [777, 274] width 866 height 34
click at [1190, 289] on div "Packer EDIT" at bounding box center [777, 274] width 866 height 34
click at [1199, 279] on button at bounding box center [1208, 268] width 21 height 22
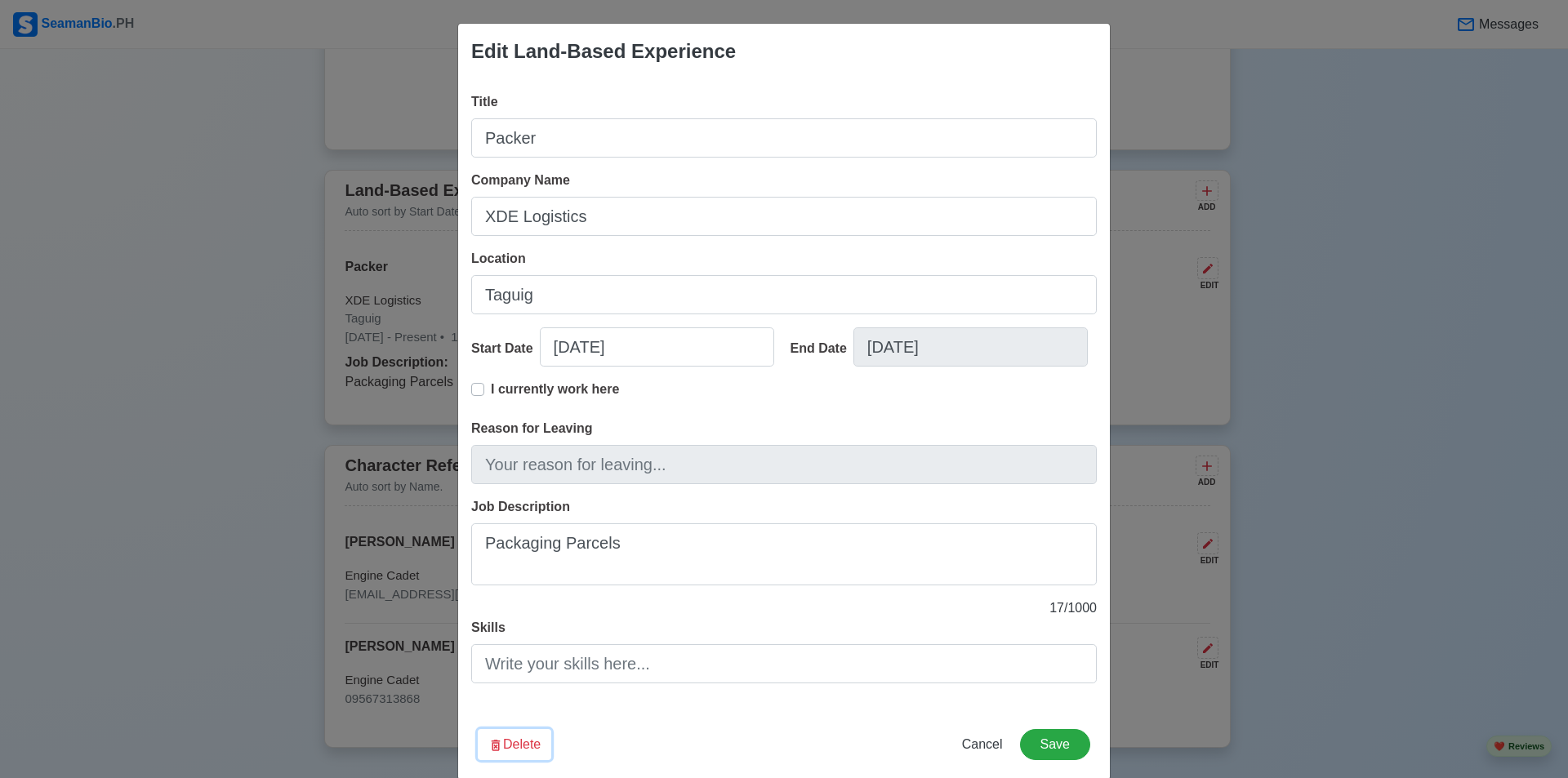
click at [503, 746] on button "Delete" at bounding box center [514, 745] width 73 height 31
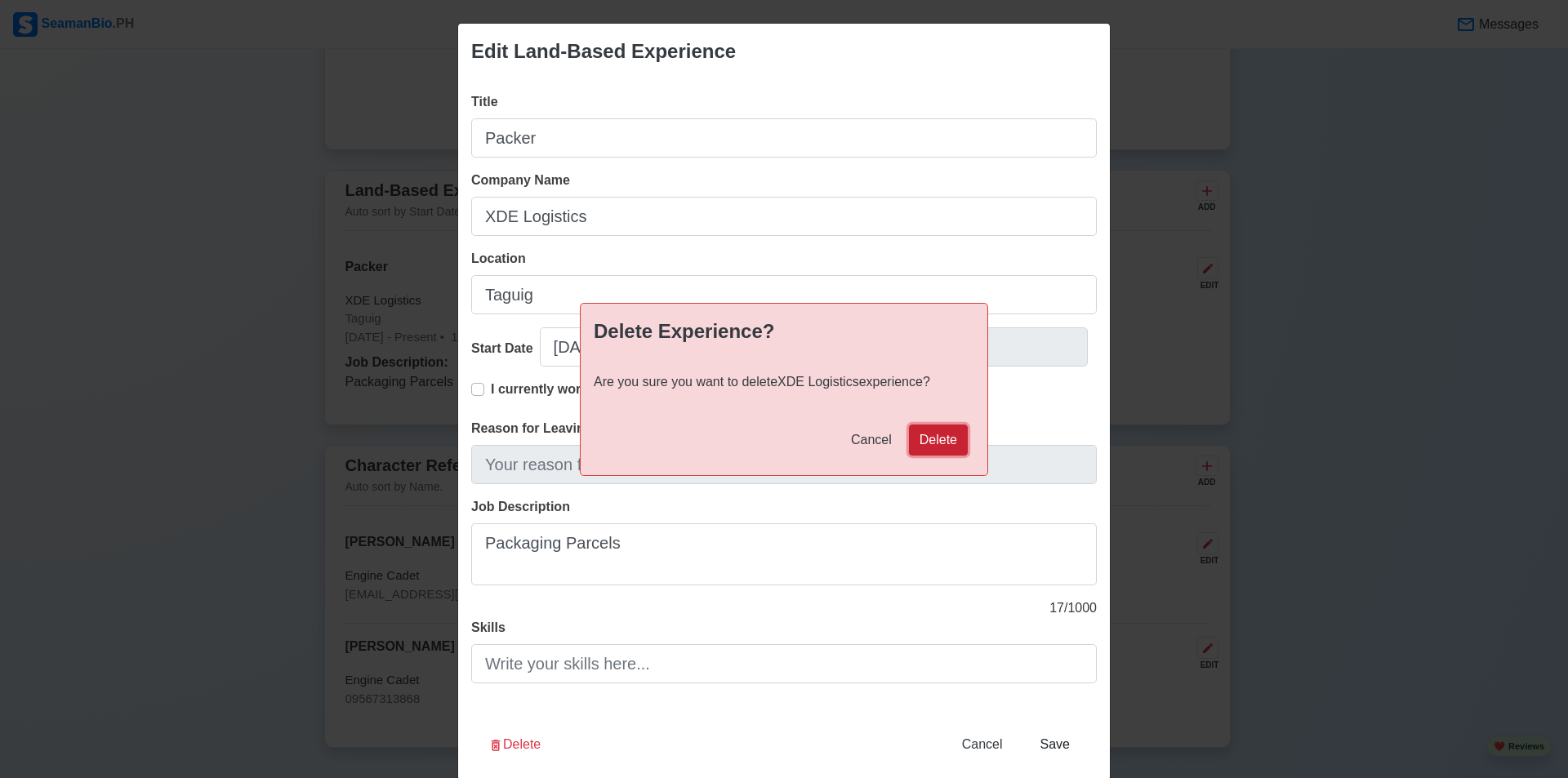
click at [937, 441] on button "Delete" at bounding box center [938, 439] width 58 height 31
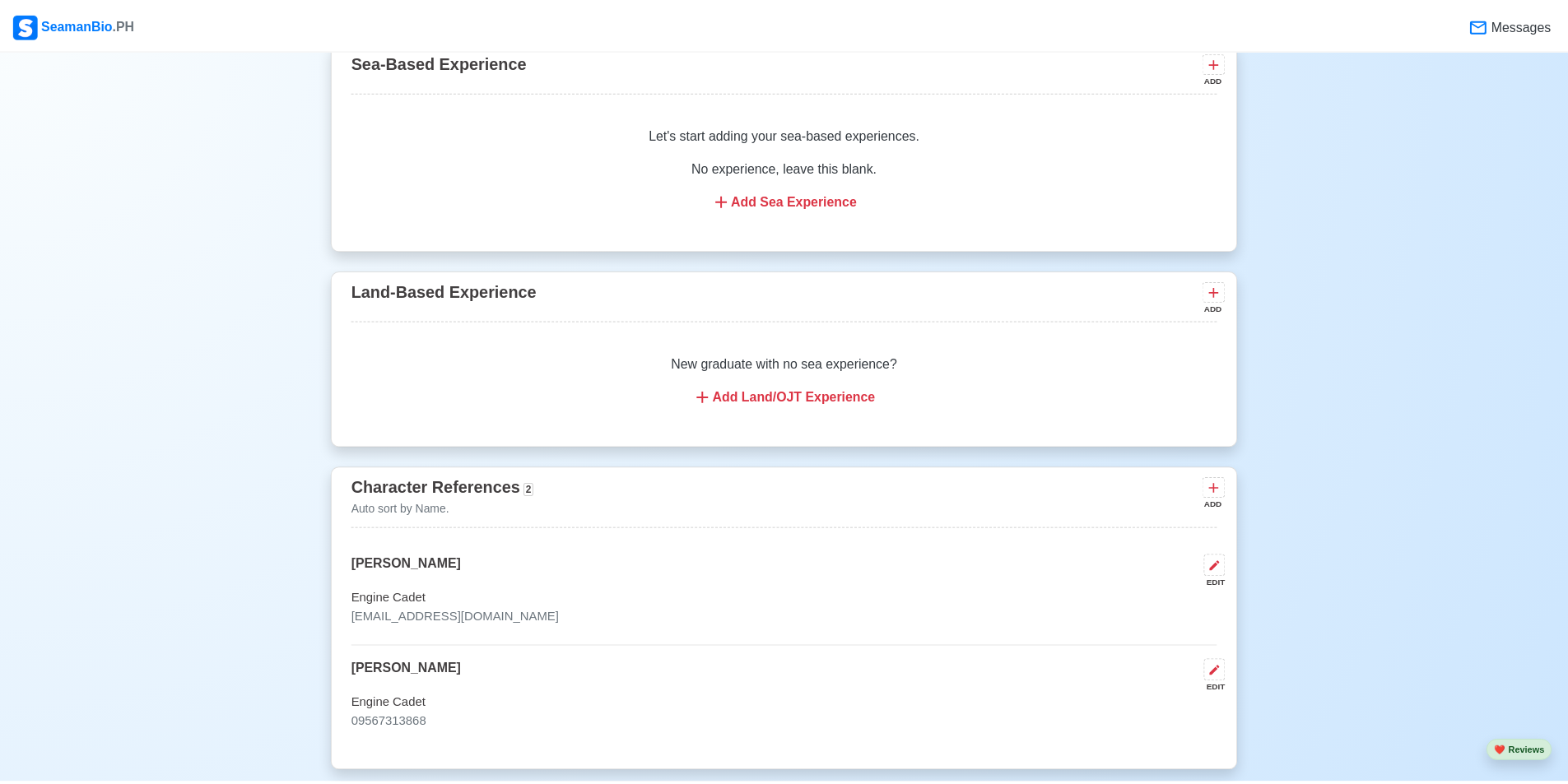
scroll to position [2982, 0]
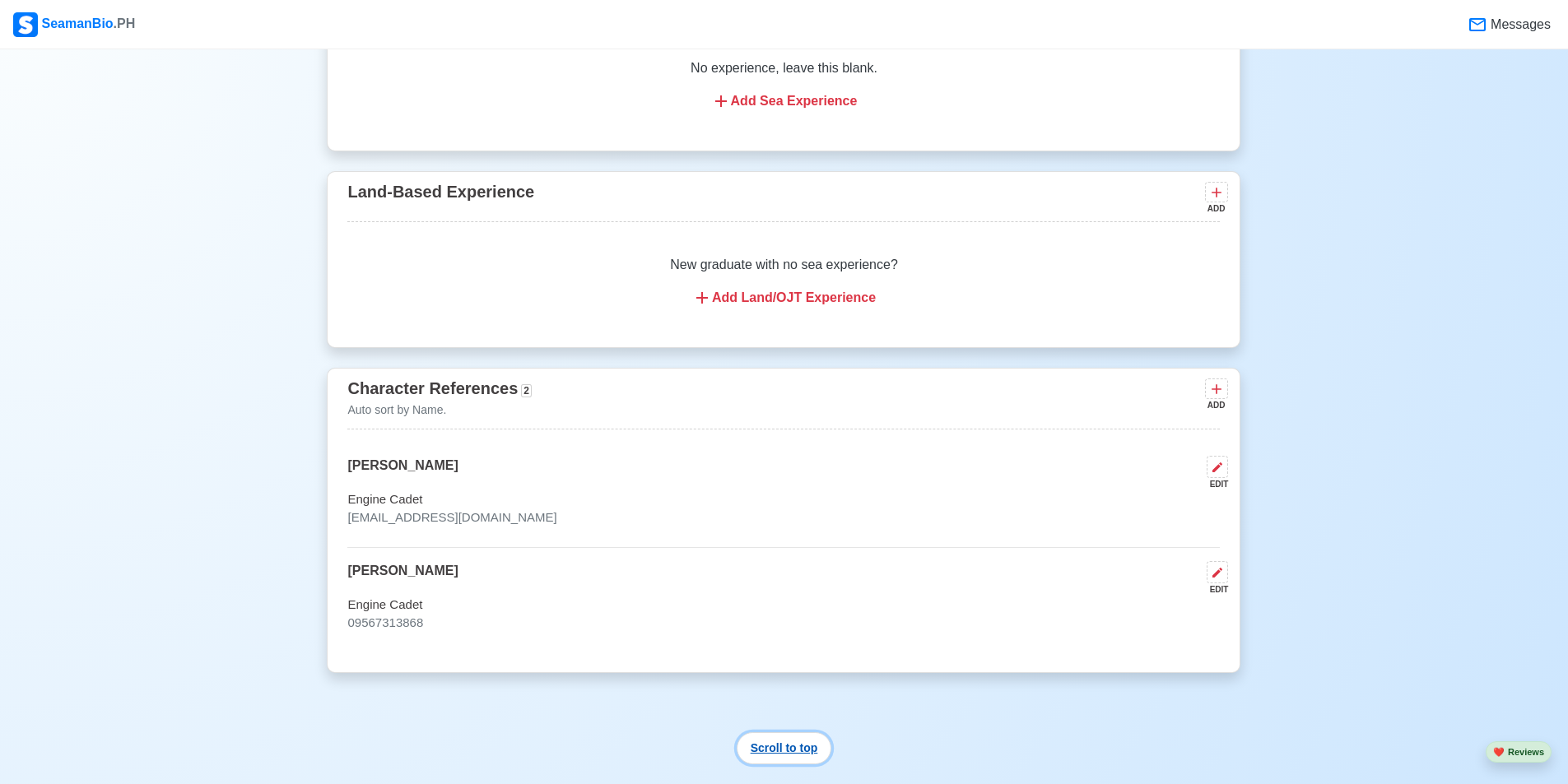
click at [797, 753] on button "Scroll to top" at bounding box center [784, 748] width 95 height 32
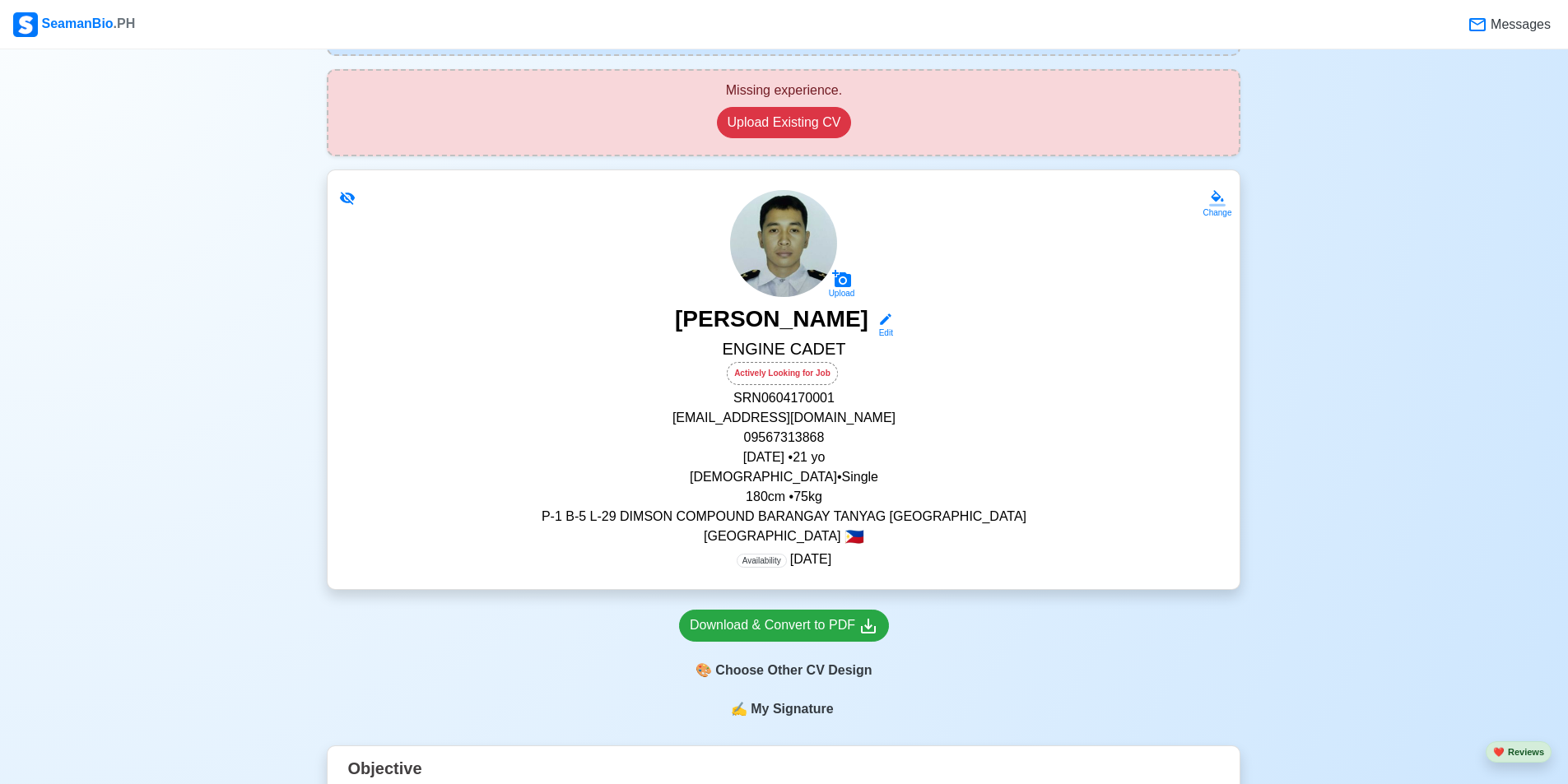
scroll to position [494, 0]
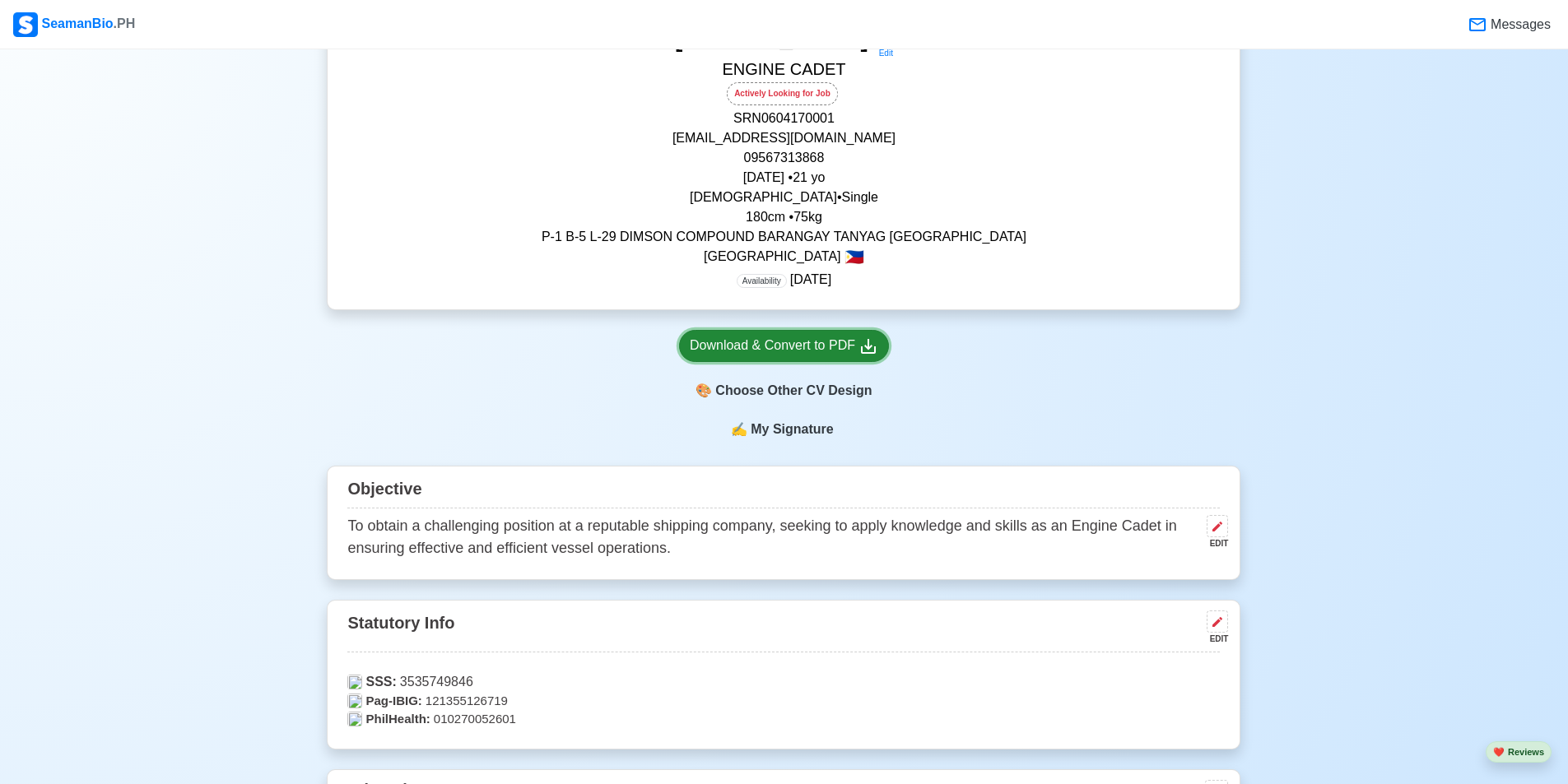
click at [805, 346] on div "Download & Convert to PDF" at bounding box center [783, 346] width 188 height 21
